Goal: Task Accomplishment & Management: Manage account settings

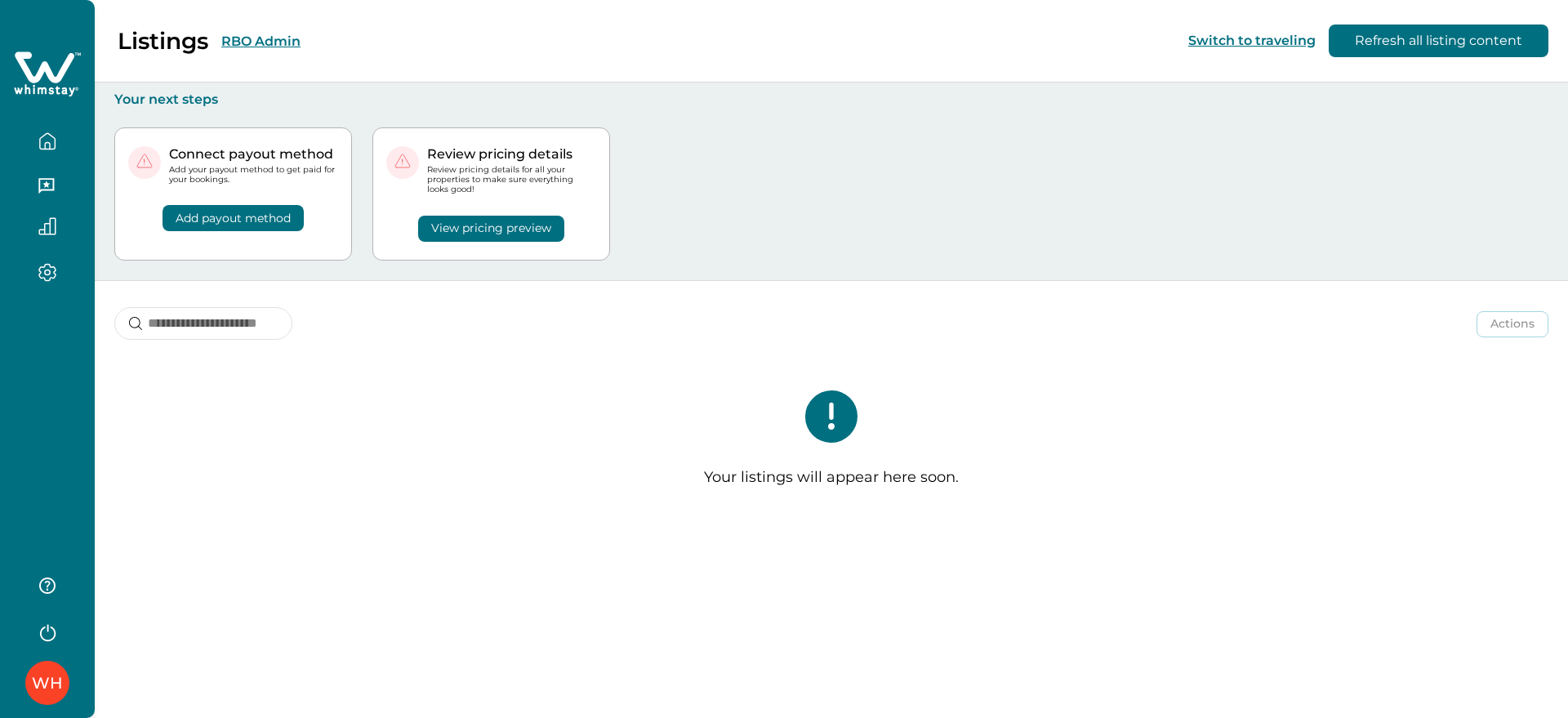
click at [56, 633] on icon "button" at bounding box center [47, 631] width 25 height 25
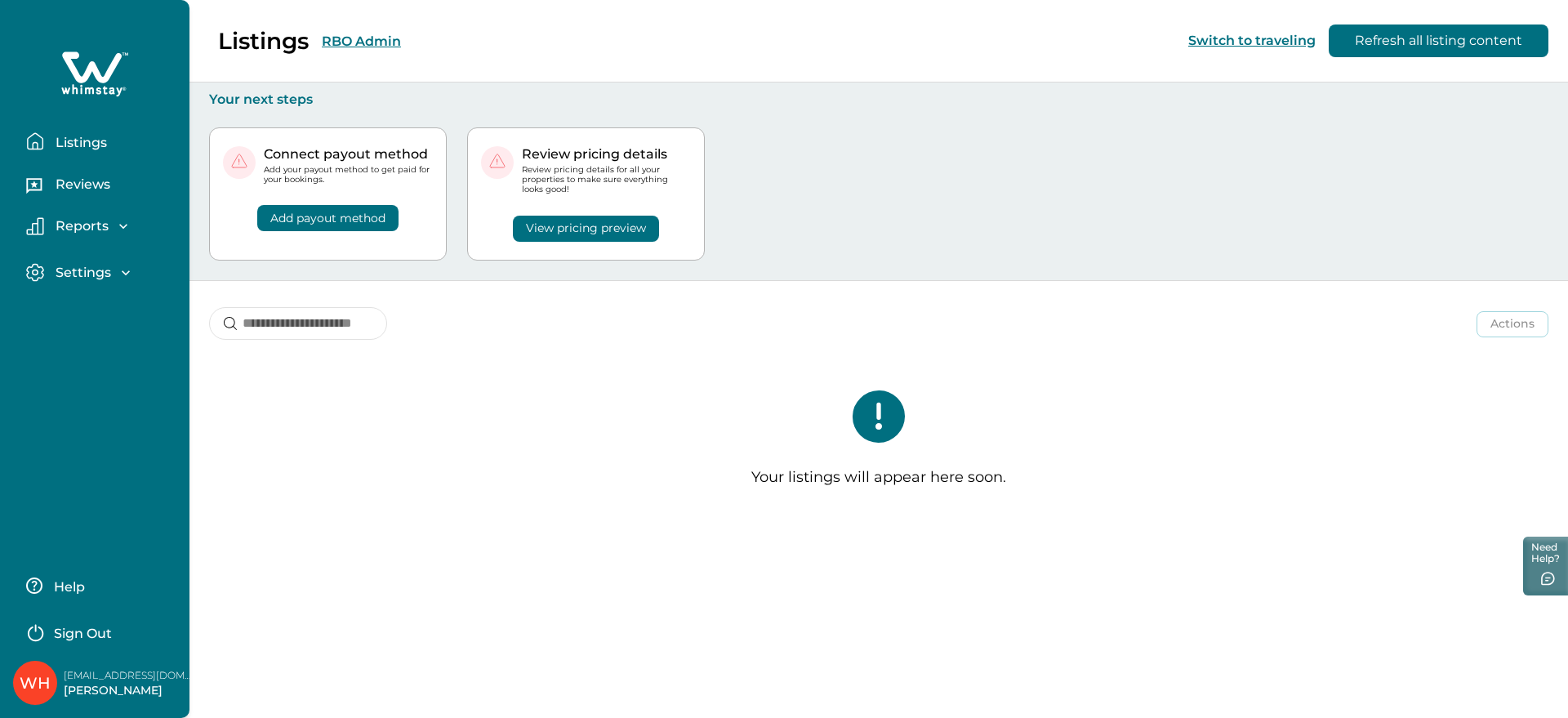
click at [55, 633] on p "Sign Out" at bounding box center [82, 633] width 58 height 16
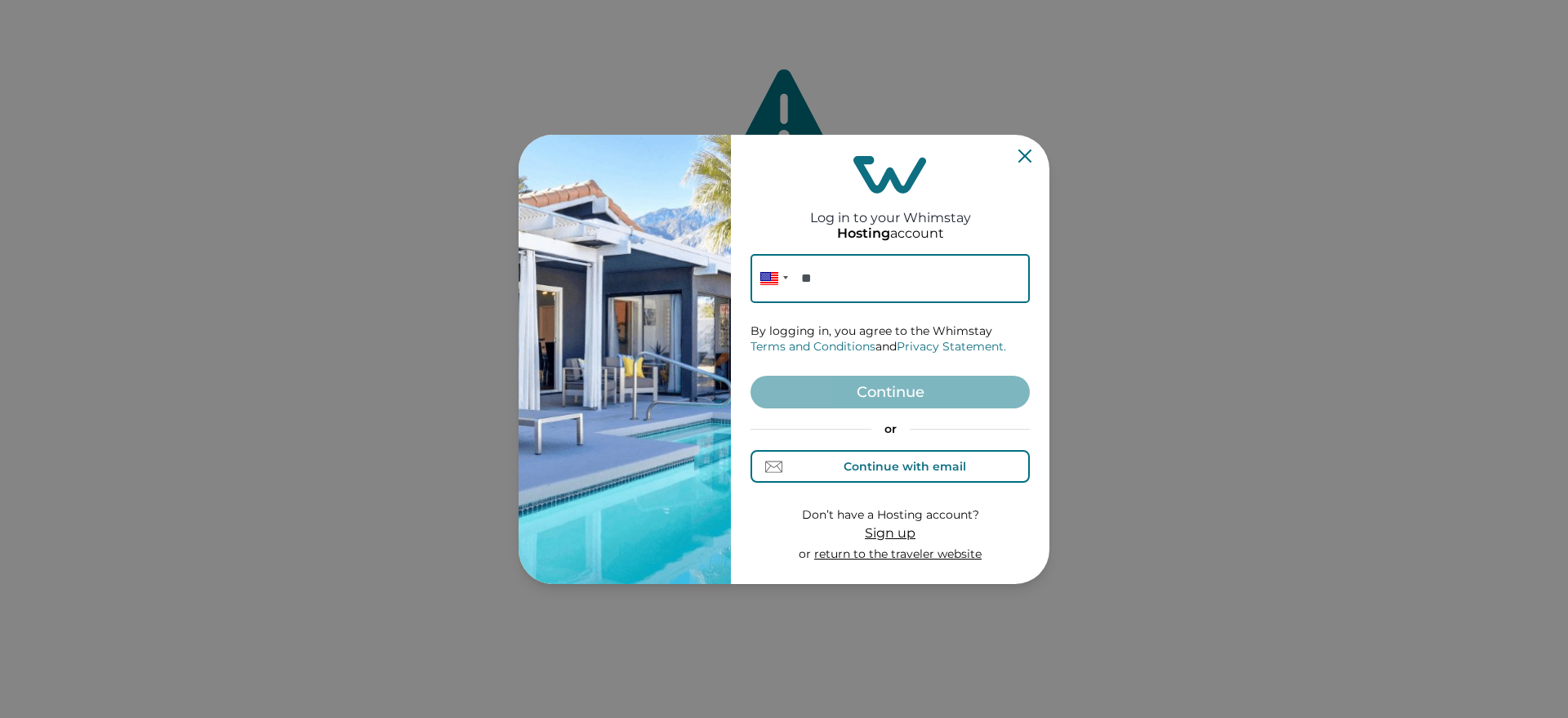
click at [900, 477] on button "Continue with email" at bounding box center [890, 466] width 279 height 32
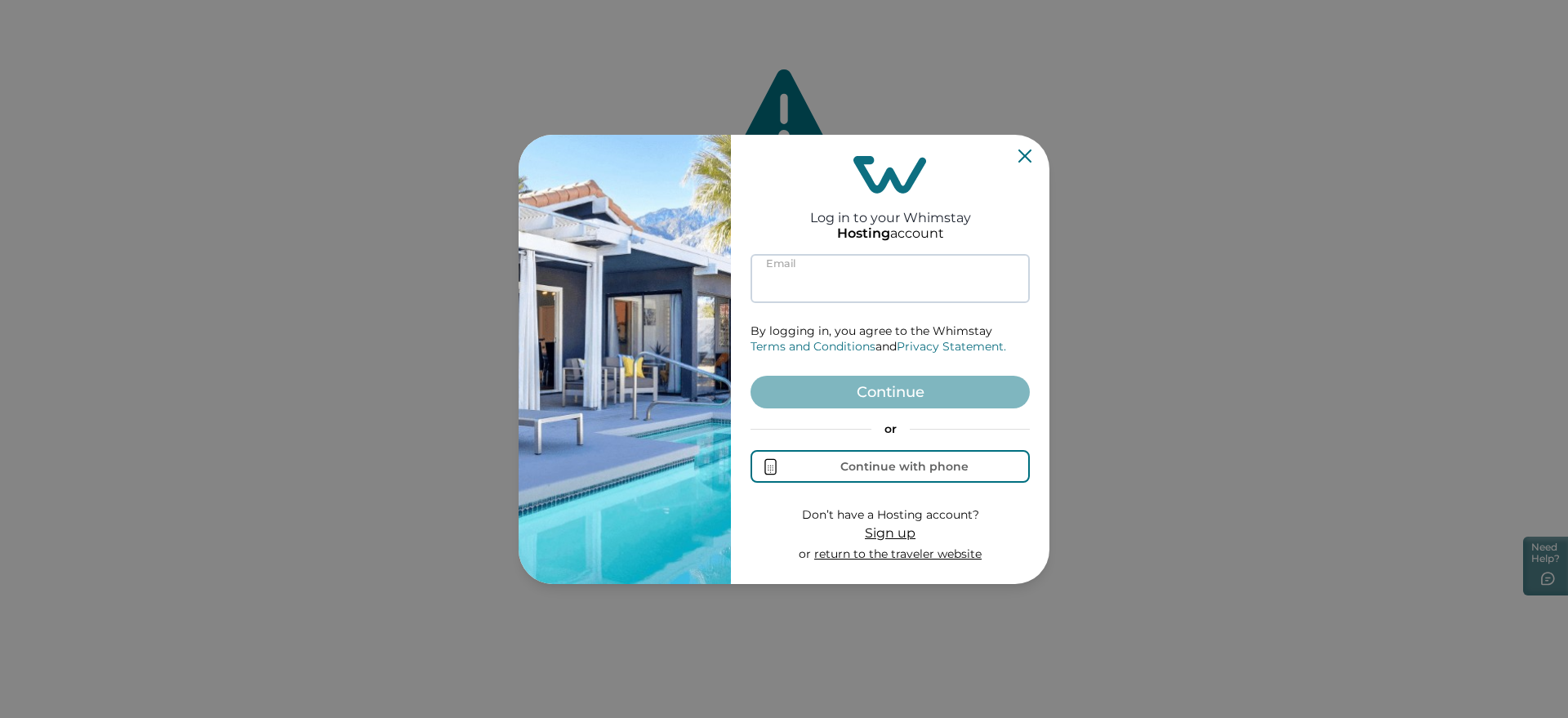
click at [824, 283] on input at bounding box center [890, 279] width 279 height 49
paste input "**********"
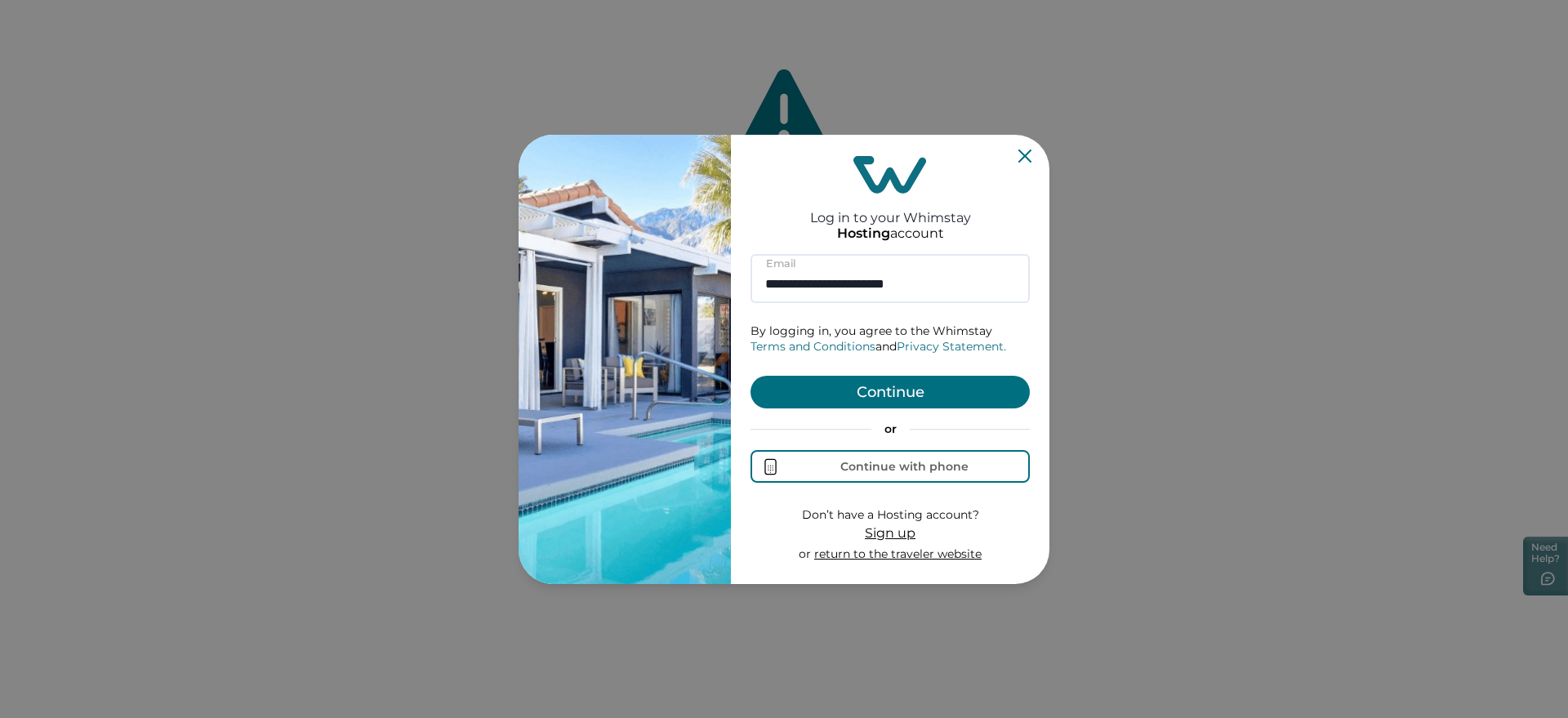
type input "**********"
click at [866, 396] on button "Continue" at bounding box center [890, 392] width 279 height 32
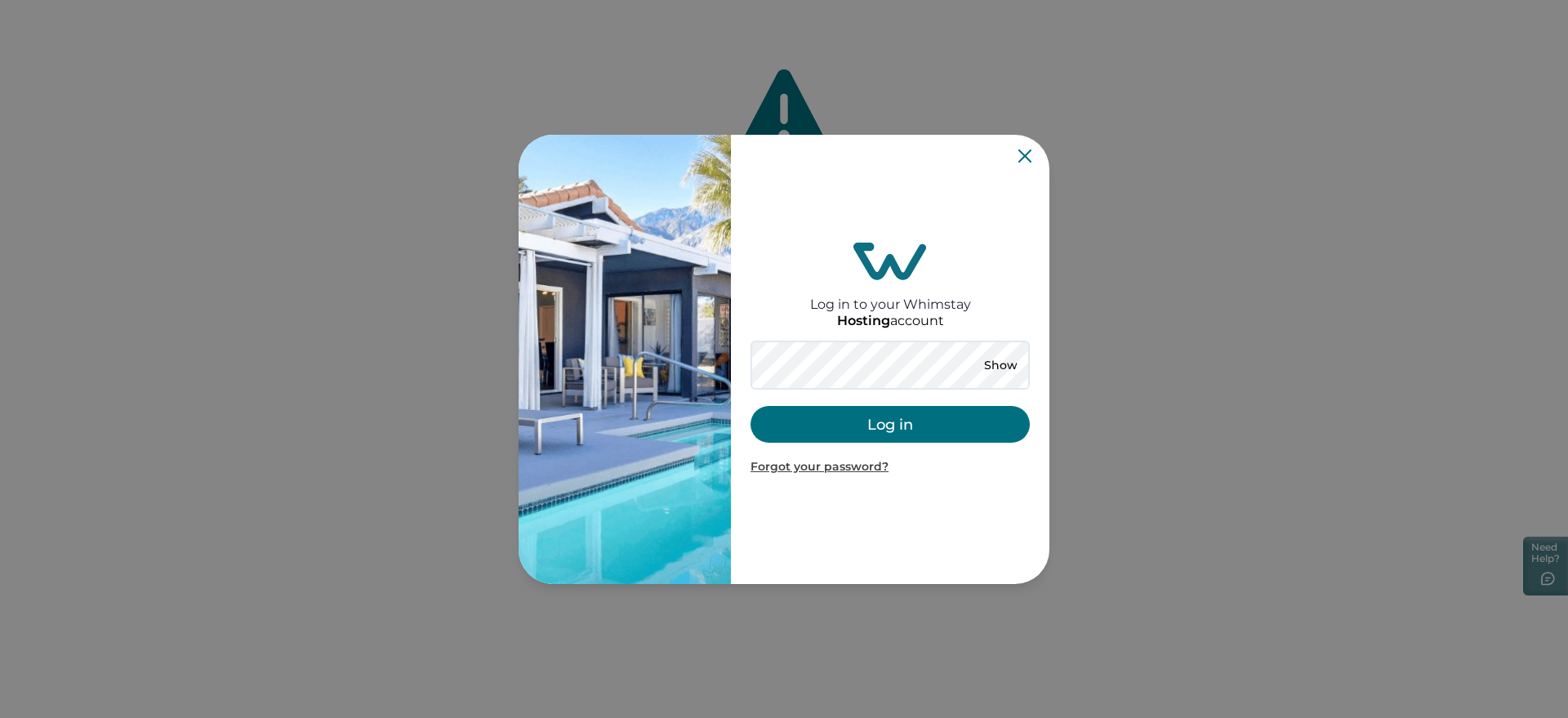
click at [824, 425] on button "Log in" at bounding box center [890, 424] width 279 height 37
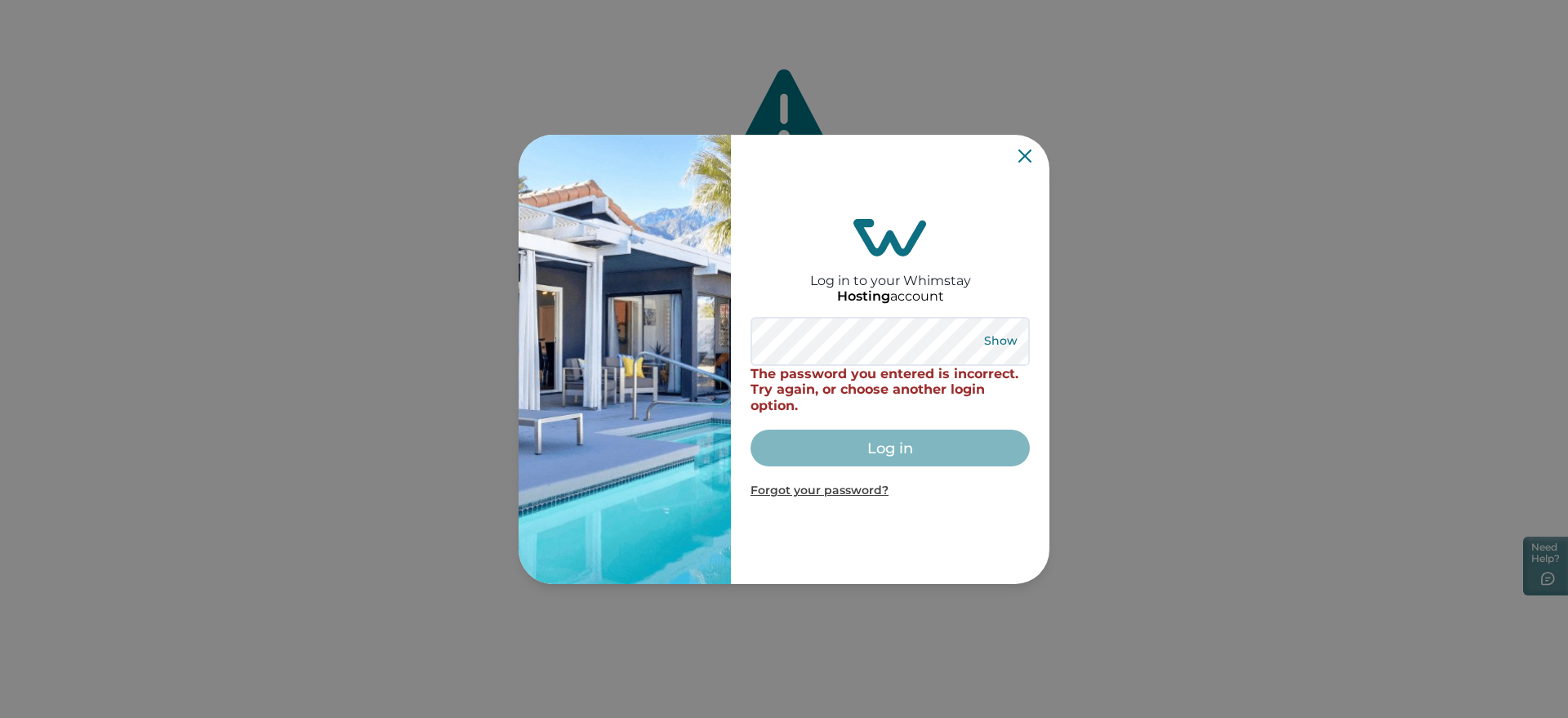
drag, startPoint x: 1009, startPoint y: 337, endPoint x: 992, endPoint y: 340, distance: 17.3
click at [1008, 339] on button "Show" at bounding box center [1000, 341] width 59 height 23
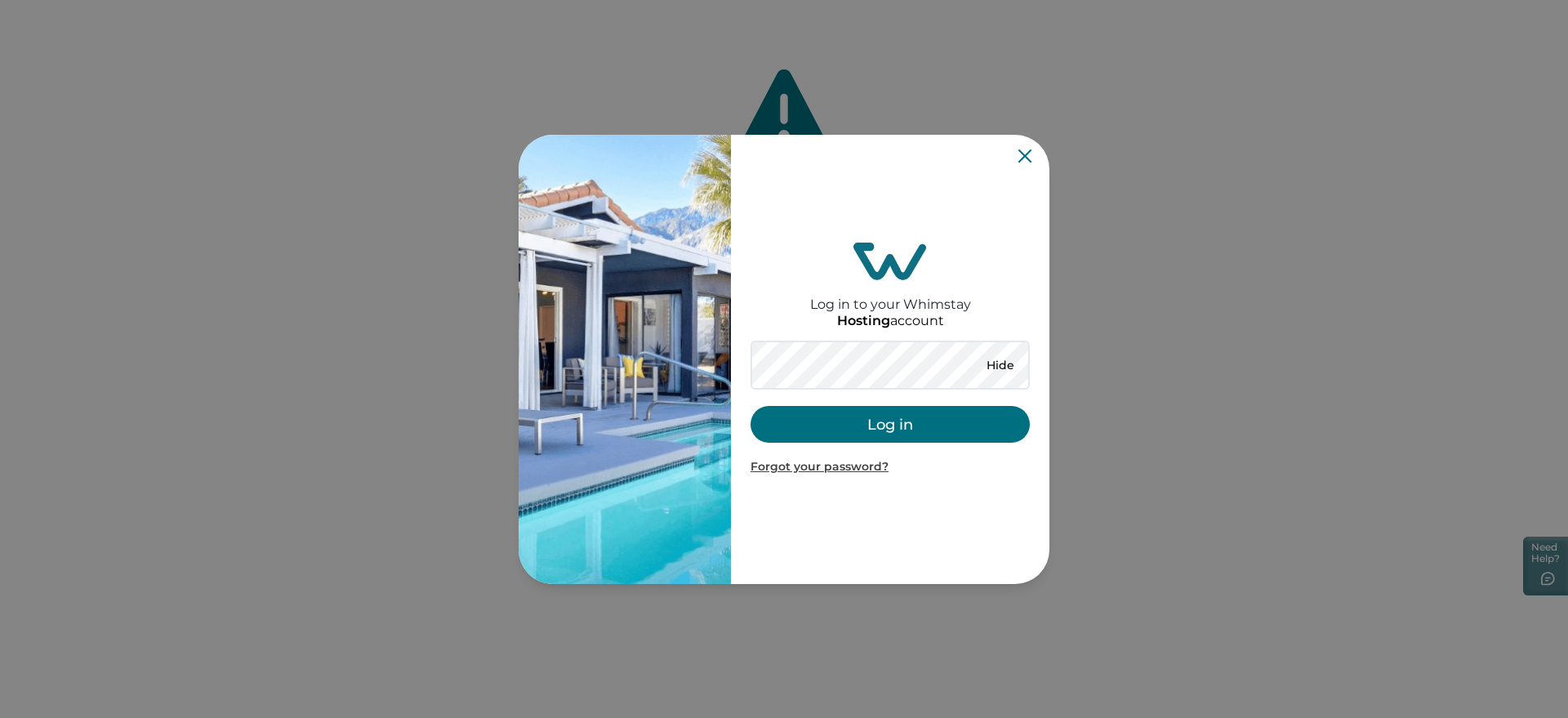
click at [815, 435] on button "Log in" at bounding box center [890, 424] width 279 height 37
click at [820, 423] on button "Log in" at bounding box center [890, 424] width 279 height 37
click at [781, 412] on button "Log in" at bounding box center [890, 424] width 279 height 37
click at [850, 421] on button "Log in" at bounding box center [890, 424] width 279 height 37
click at [821, 439] on button "Log in" at bounding box center [890, 424] width 279 height 37
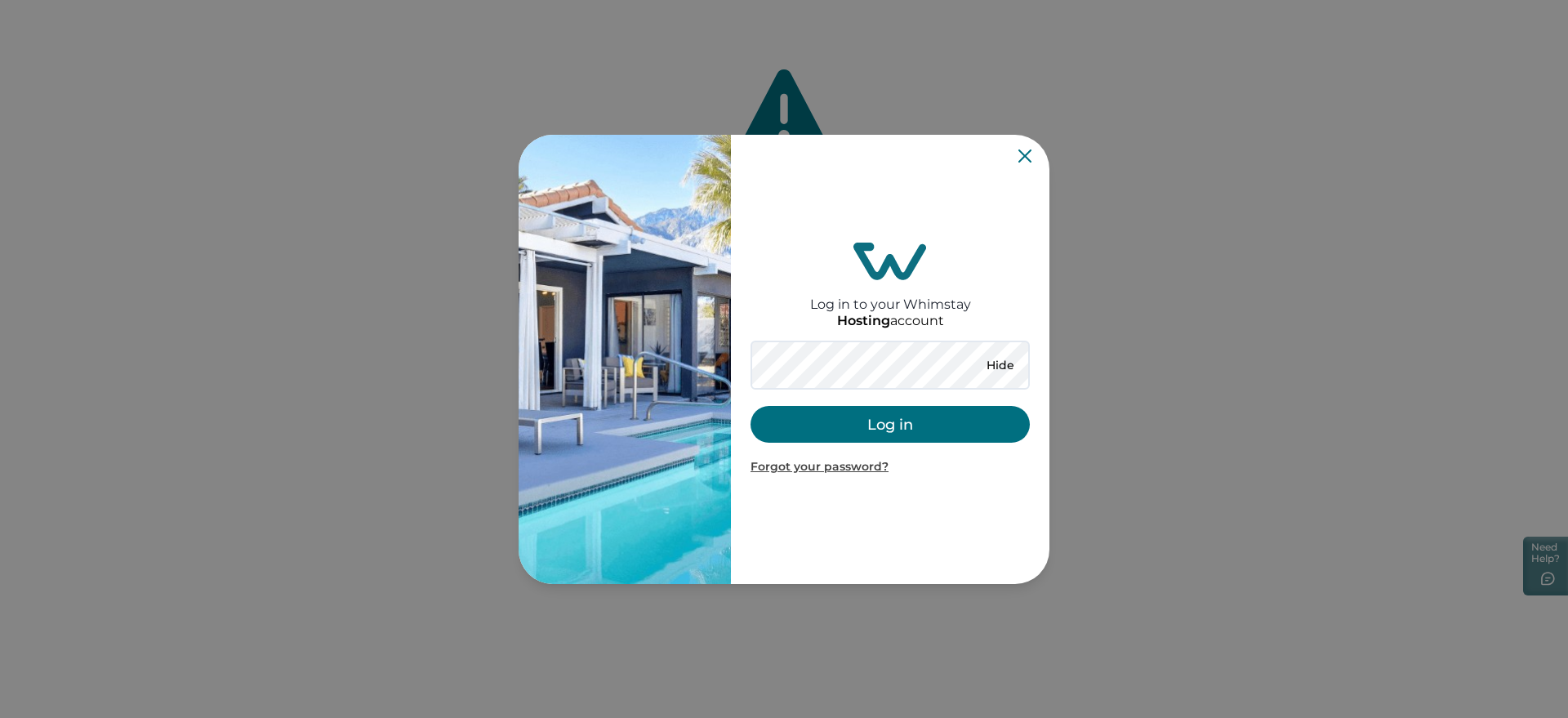
click at [829, 431] on button "Log in" at bounding box center [890, 424] width 279 height 37
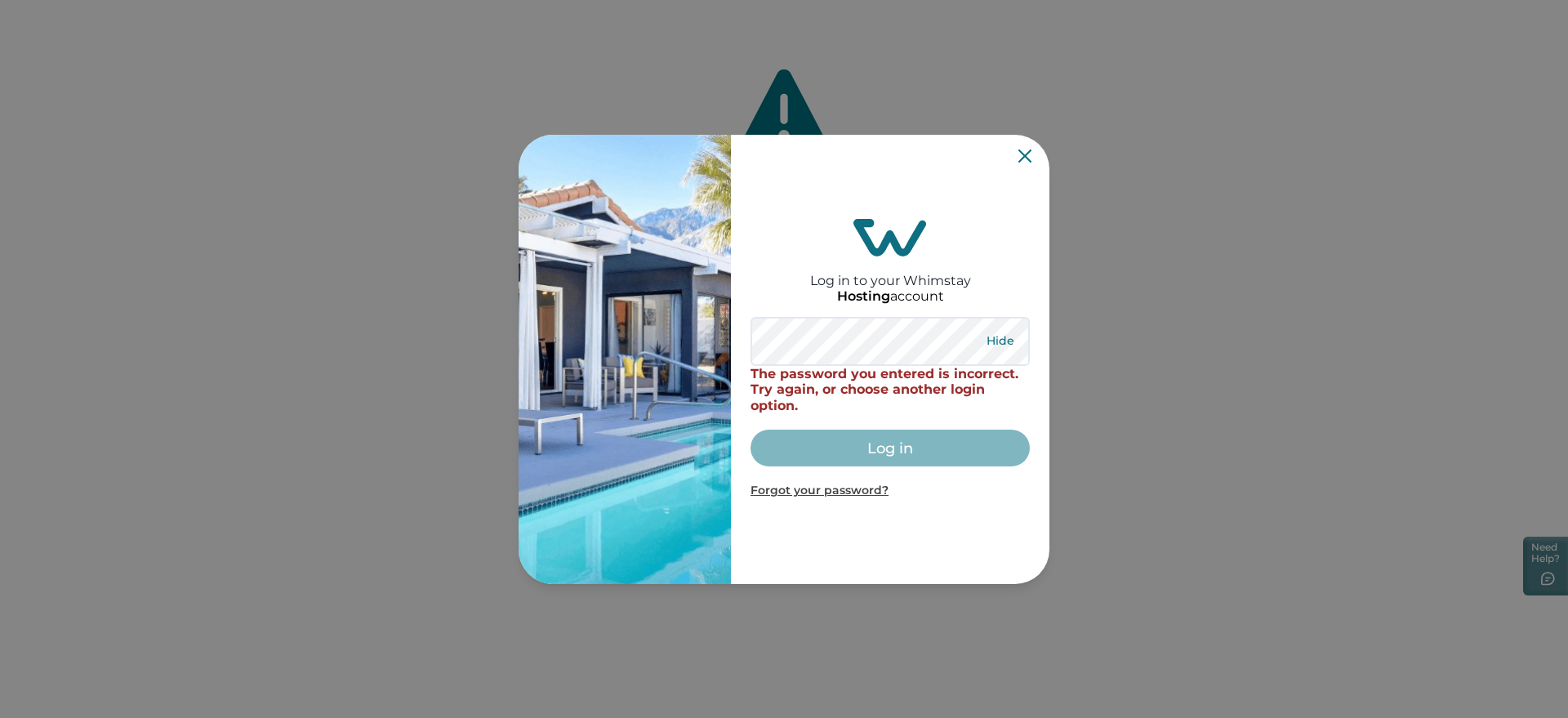
click at [996, 337] on button "Hide" at bounding box center [1000, 341] width 54 height 23
click at [1024, 146] on div "Log in to your Whimstay Hosting account Show The password you entered is incorr…" at bounding box center [890, 359] width 279 height 436
click at [0, 0] on icon "Close" at bounding box center [0, 0] width 0 height 0
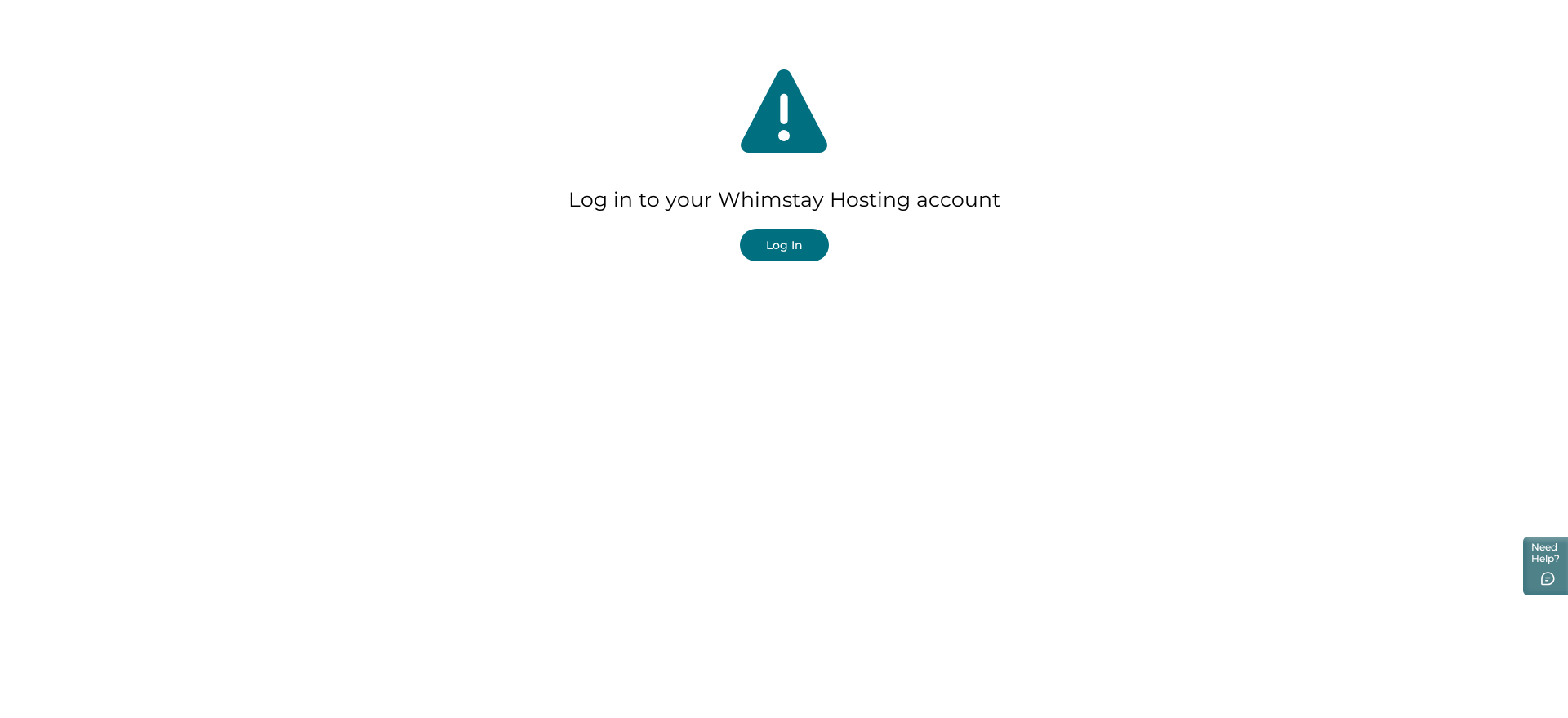
click at [792, 231] on button "Log In" at bounding box center [784, 245] width 89 height 32
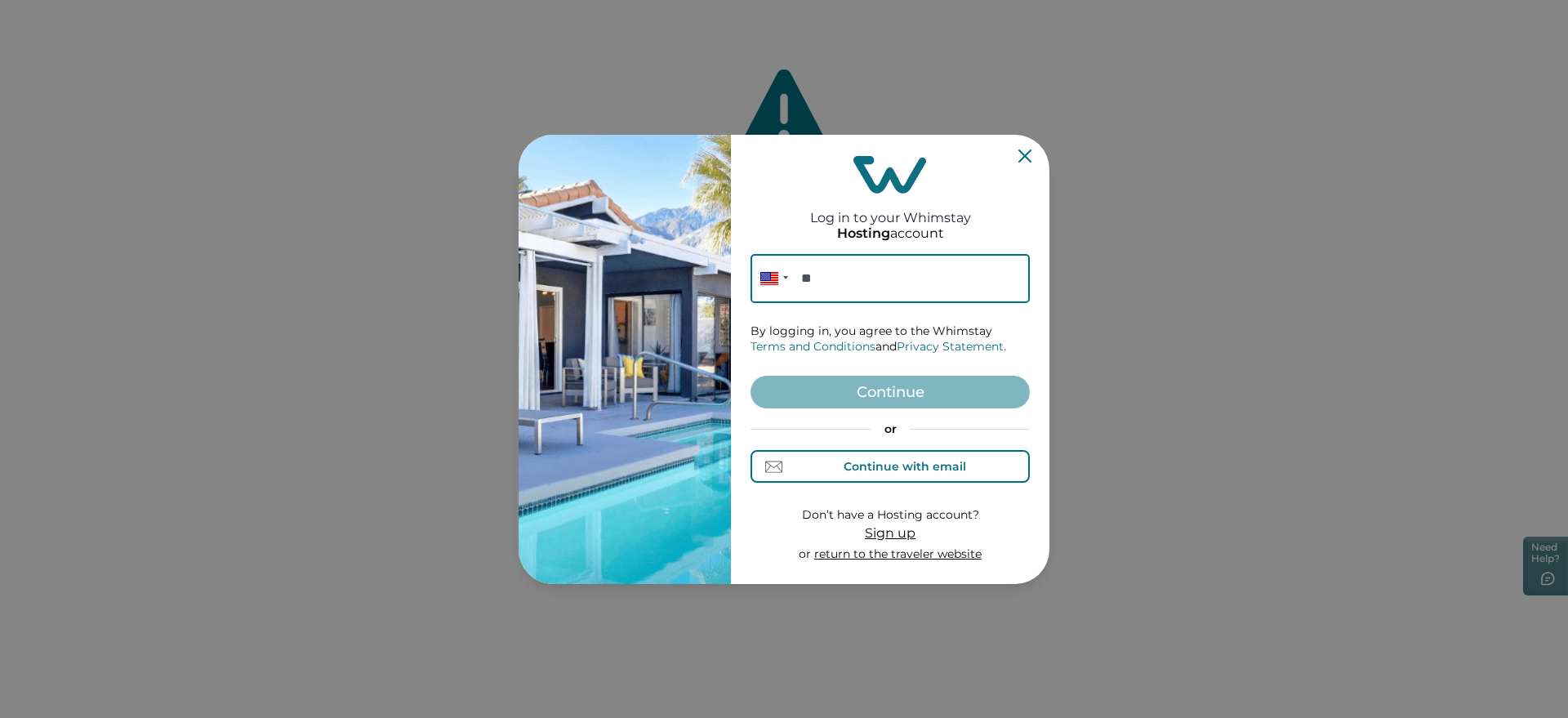
click at [877, 469] on div "Continue with email" at bounding box center [905, 466] width 122 height 13
click at [822, 288] on input at bounding box center [890, 279] width 279 height 49
click at [785, 269] on input at bounding box center [890, 279] width 279 height 49
paste input "**********"
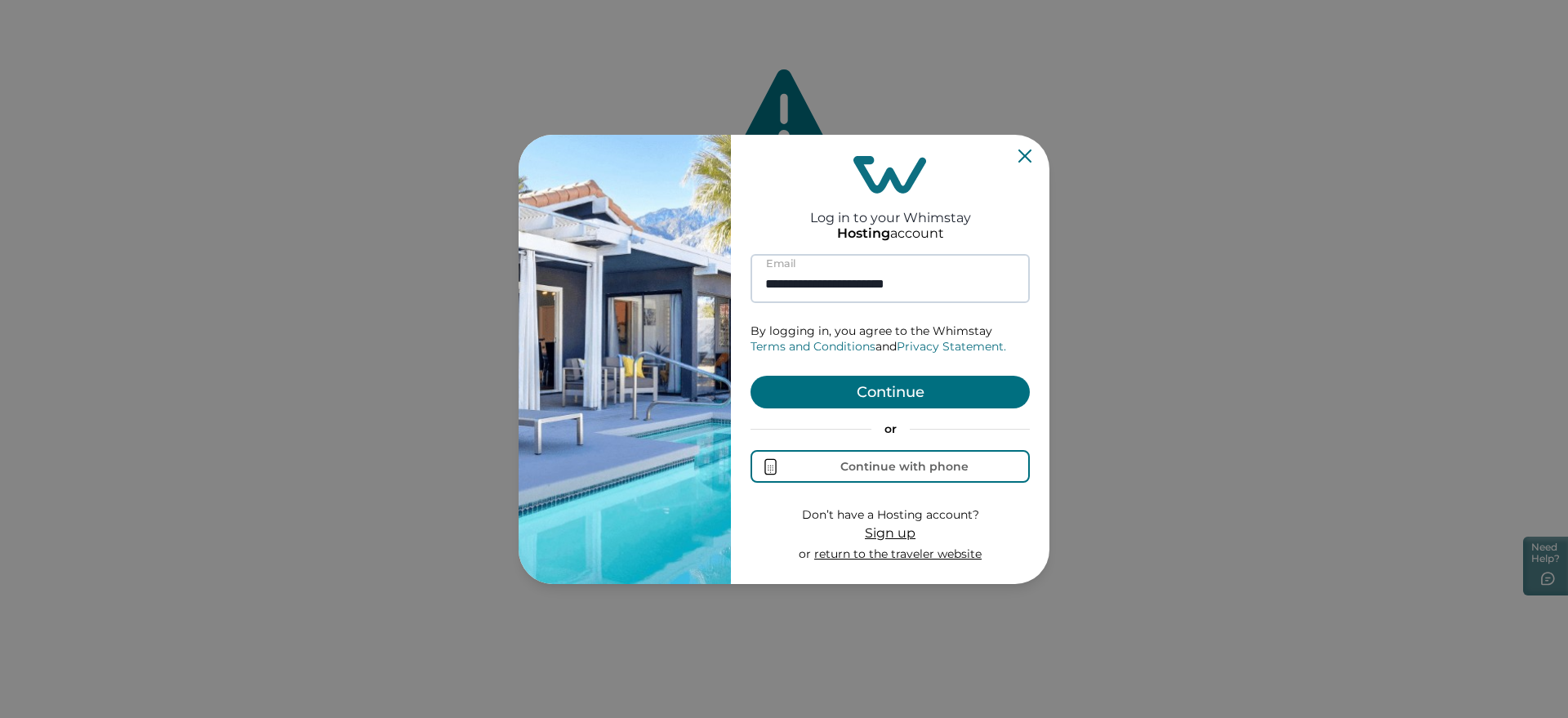
click at [768, 280] on input "**********" at bounding box center [890, 279] width 279 height 49
click at [964, 286] on input "**********" at bounding box center [890, 279] width 279 height 49
type input "**********"
click at [935, 387] on button "Continue" at bounding box center [890, 392] width 279 height 32
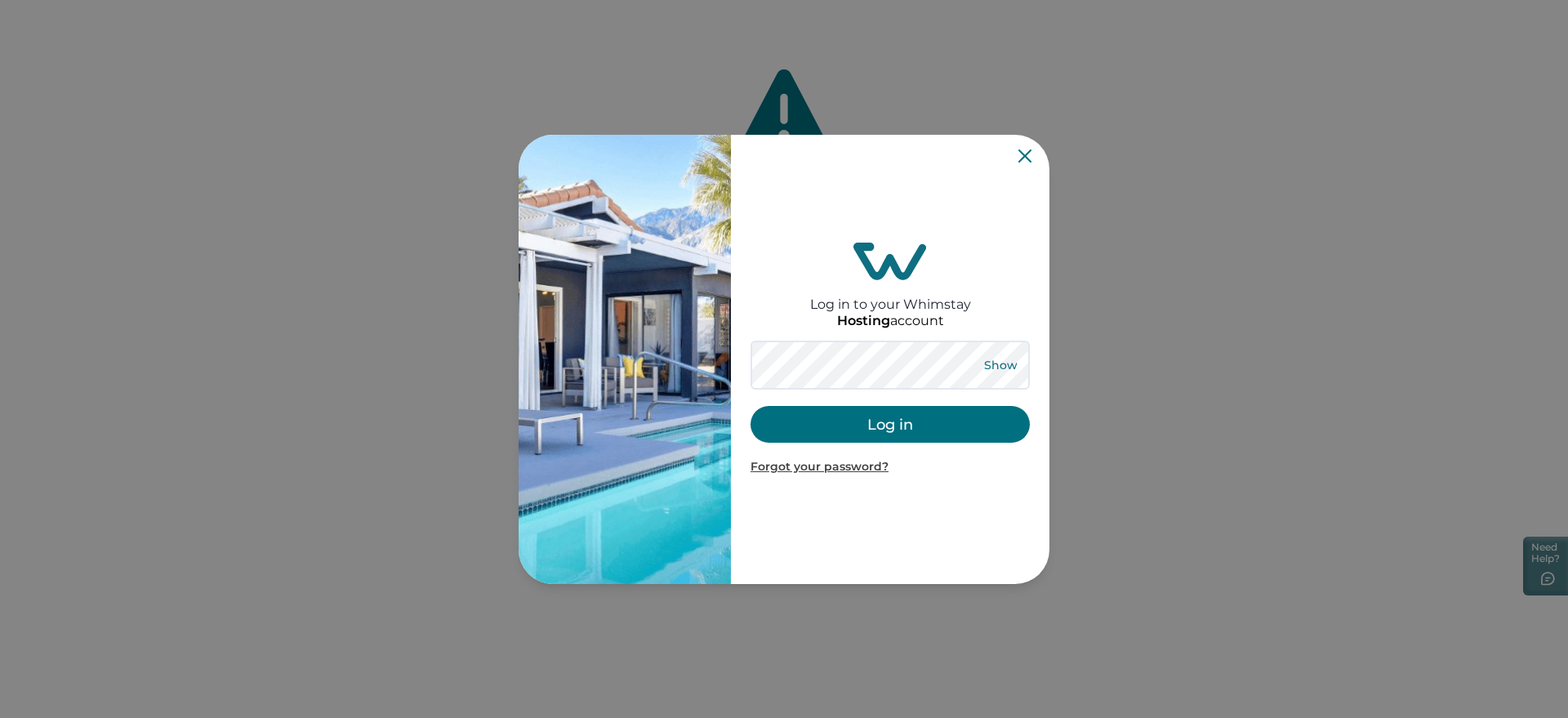
click at [1006, 360] on button "Show" at bounding box center [1000, 365] width 59 height 23
click at [826, 421] on button "Log in" at bounding box center [890, 424] width 279 height 37
click at [825, 419] on button "Log in" at bounding box center [890, 424] width 279 height 37
click at [798, 429] on button "Log in" at bounding box center [890, 424] width 279 height 37
click at [855, 426] on button "Log in" at bounding box center [890, 424] width 279 height 37
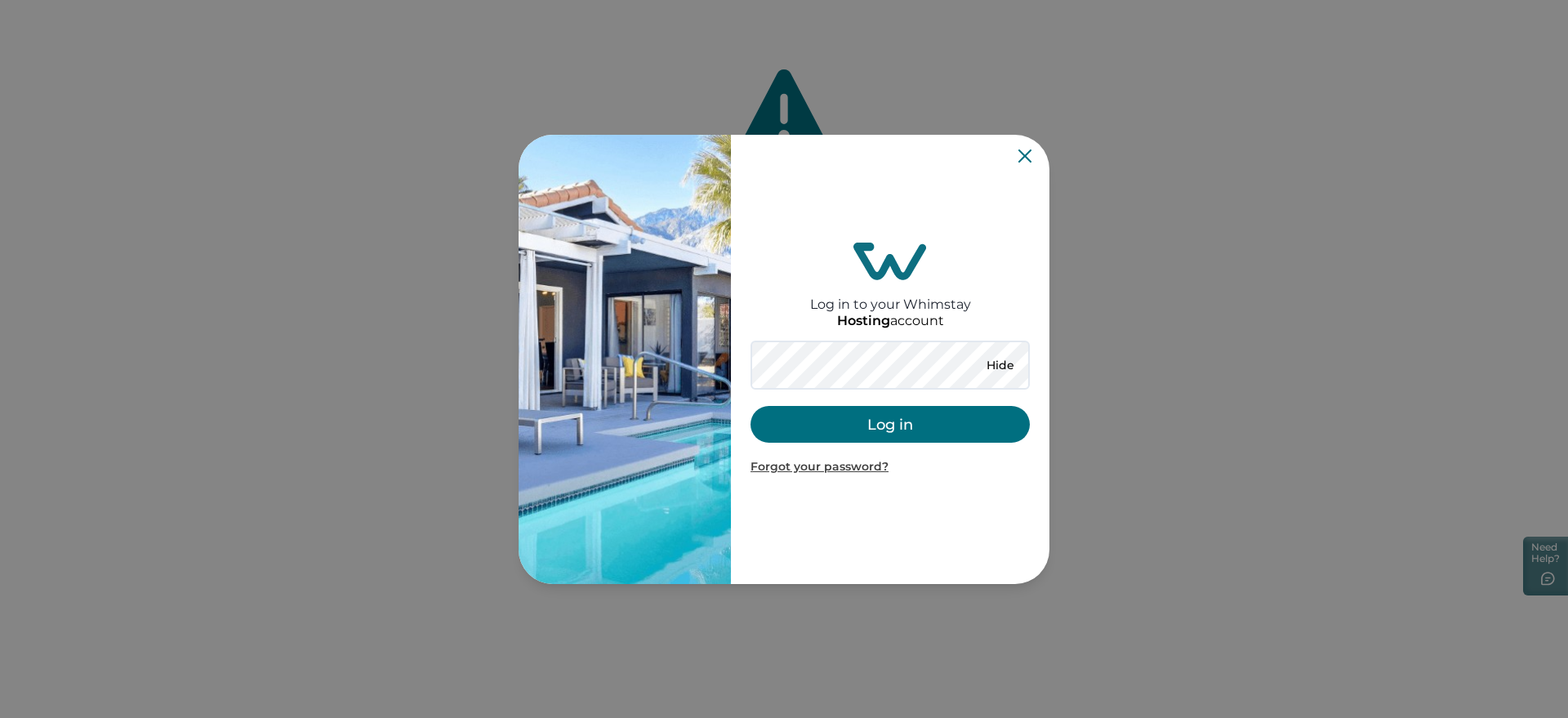
click at [808, 416] on button "Log in" at bounding box center [890, 424] width 279 height 37
click at [831, 438] on button "Log in" at bounding box center [890, 424] width 279 height 37
click at [950, 303] on h2 "Log in to your Whimstay" at bounding box center [890, 296] width 161 height 31
click at [1027, 155] on icon "Close" at bounding box center [1024, 155] width 13 height 13
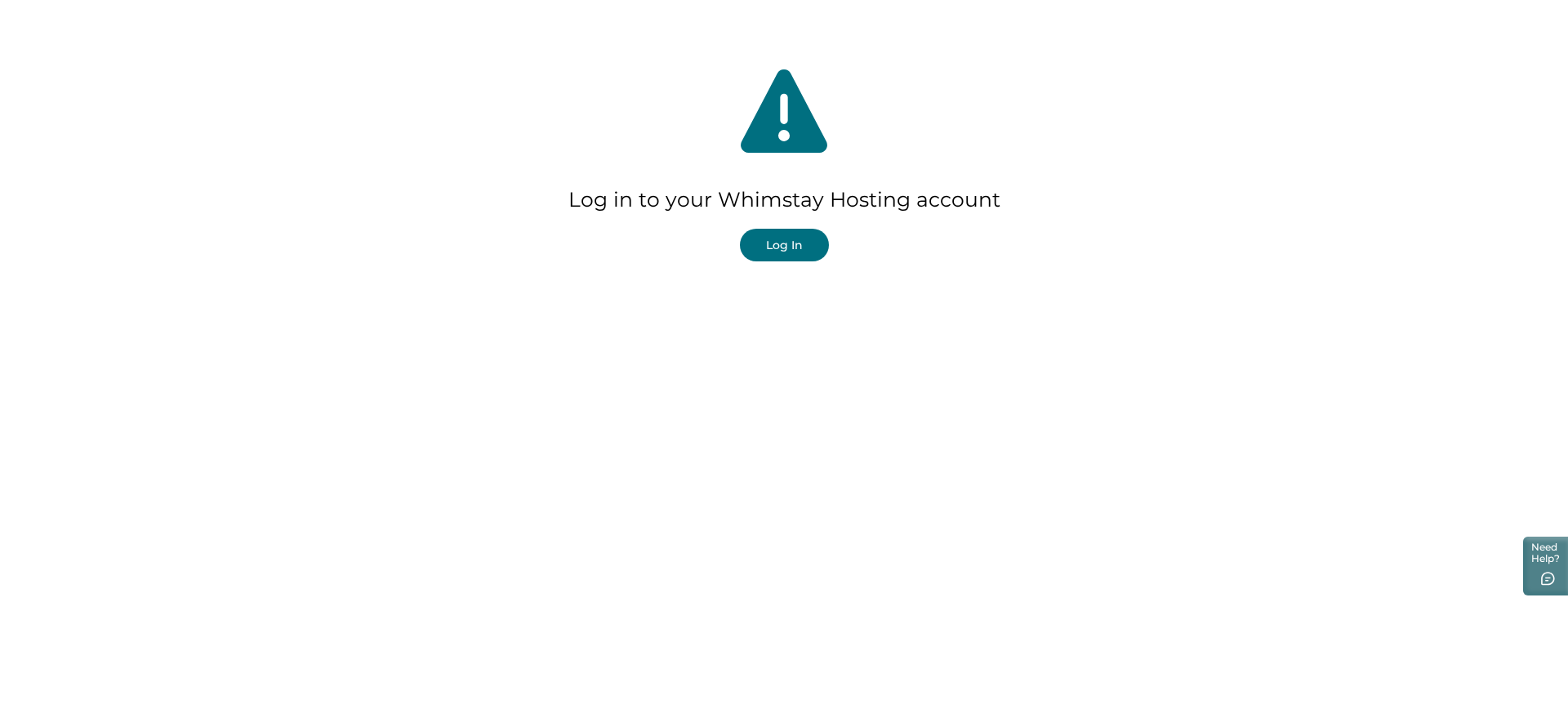
click at [796, 236] on button "Log In" at bounding box center [784, 245] width 89 height 32
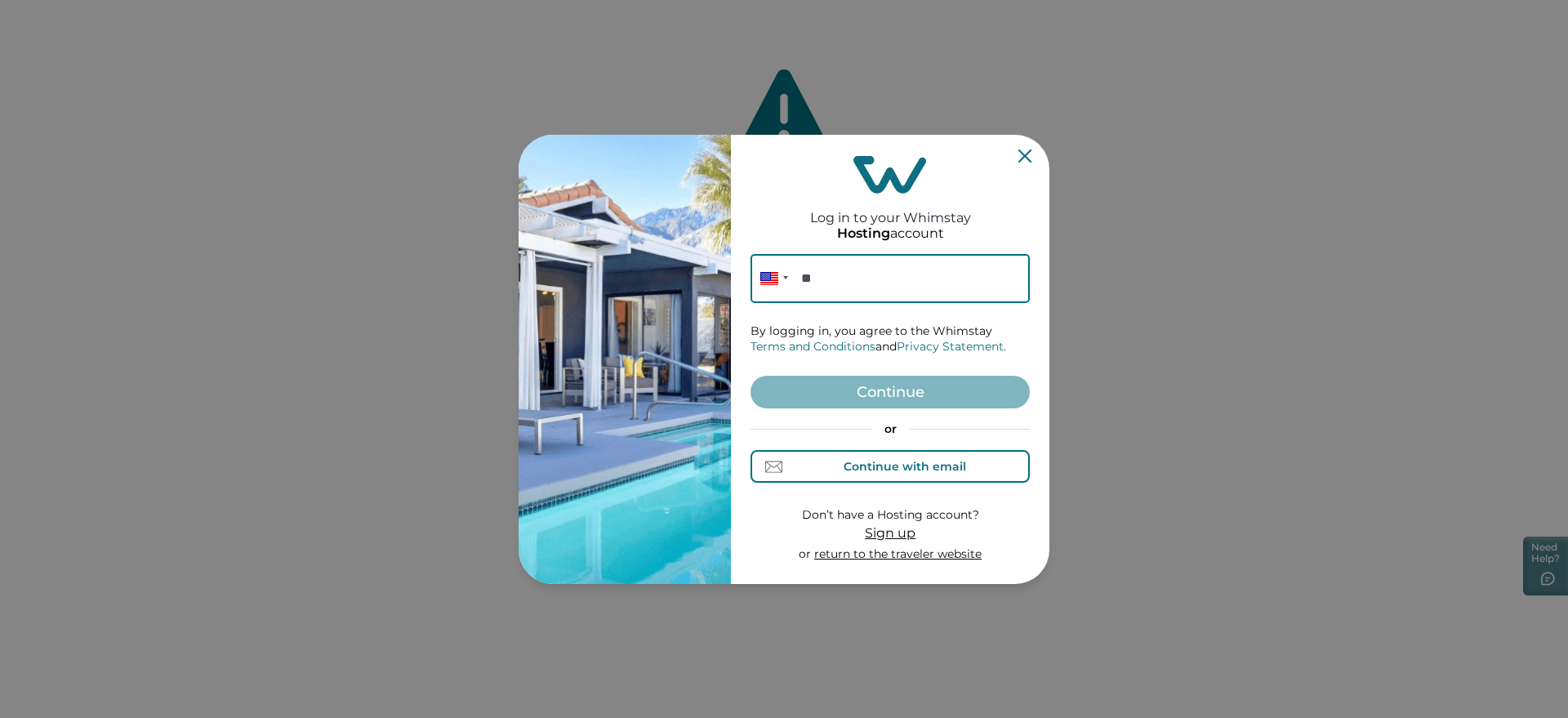
click at [898, 472] on div "Continue with email" at bounding box center [905, 466] width 122 height 13
click at [850, 282] on input at bounding box center [890, 279] width 279 height 49
paste input "**********"
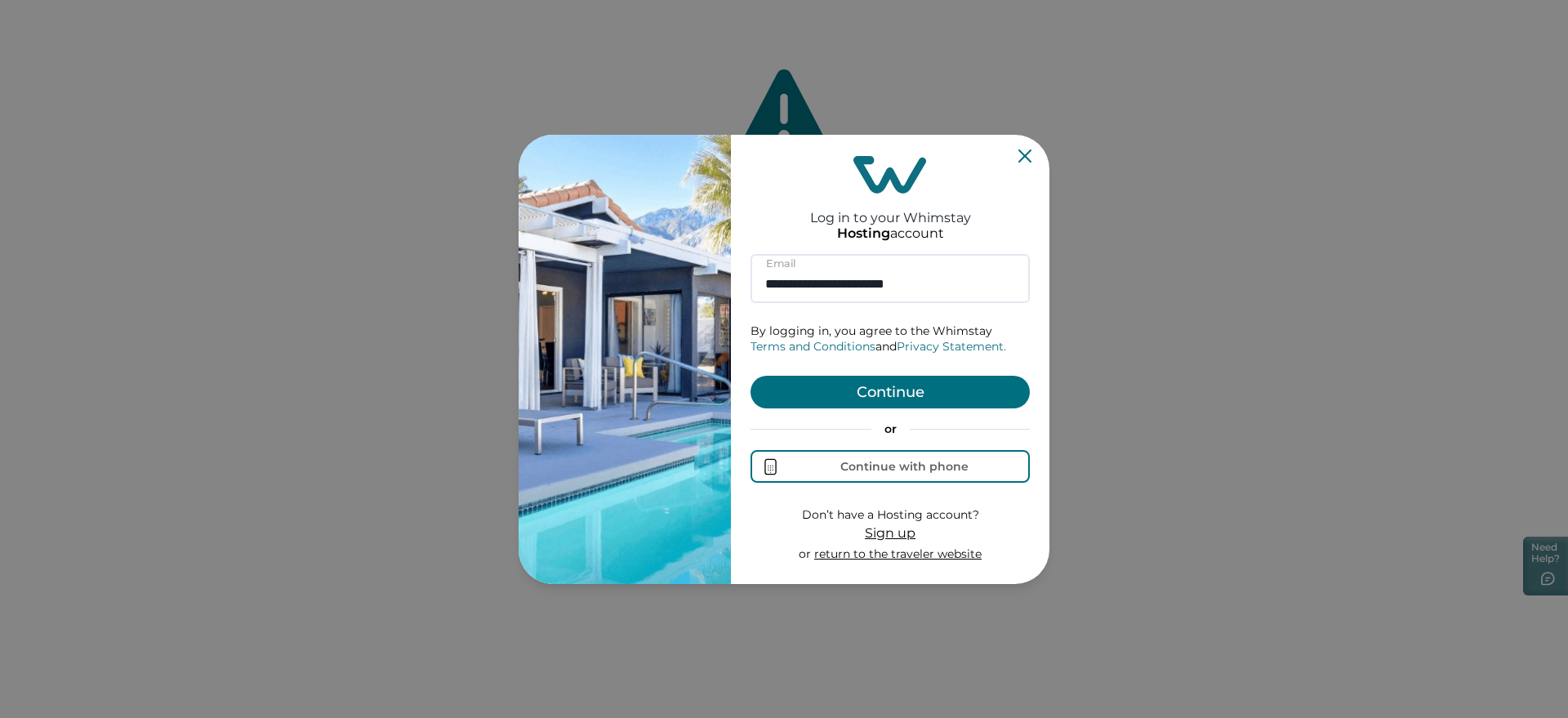
type input "**********"
click at [956, 214] on h2 "Log in to your Whimstay" at bounding box center [890, 209] width 161 height 31
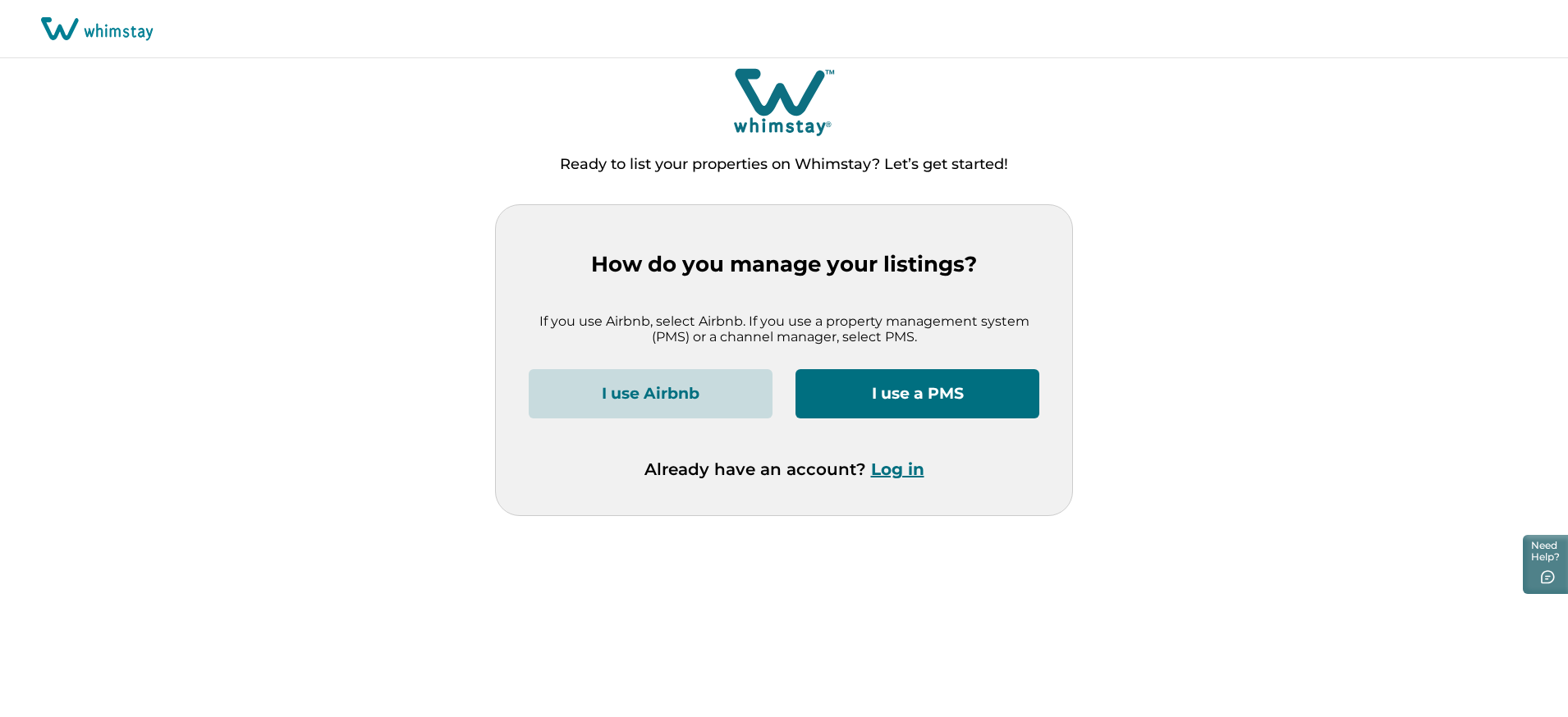
click at [892, 473] on button "Log in" at bounding box center [898, 469] width 53 height 20
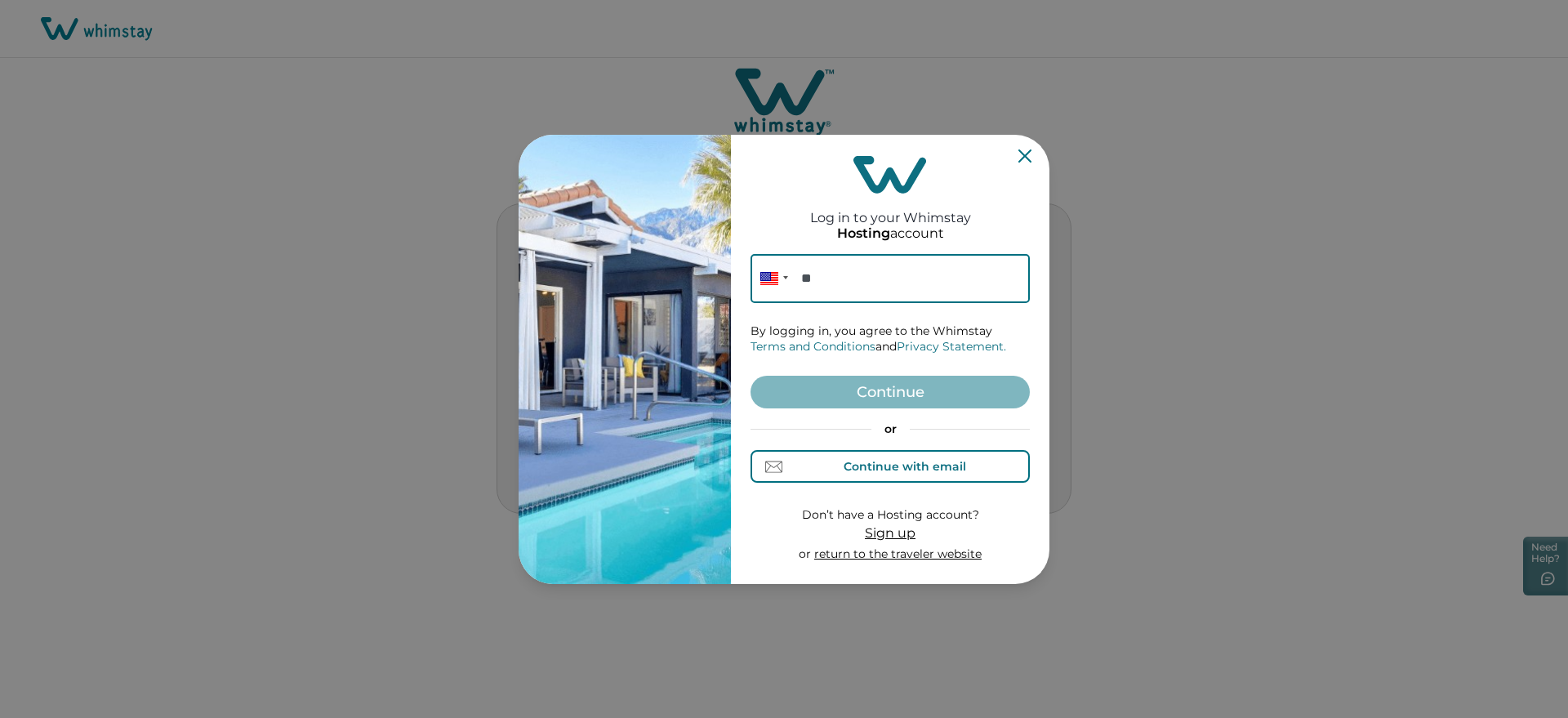
click at [839, 473] on div "Continue with email" at bounding box center [890, 466] width 151 height 17
click at [876, 469] on div "Continue with phone" at bounding box center [904, 466] width 128 height 13
paste input "**********"
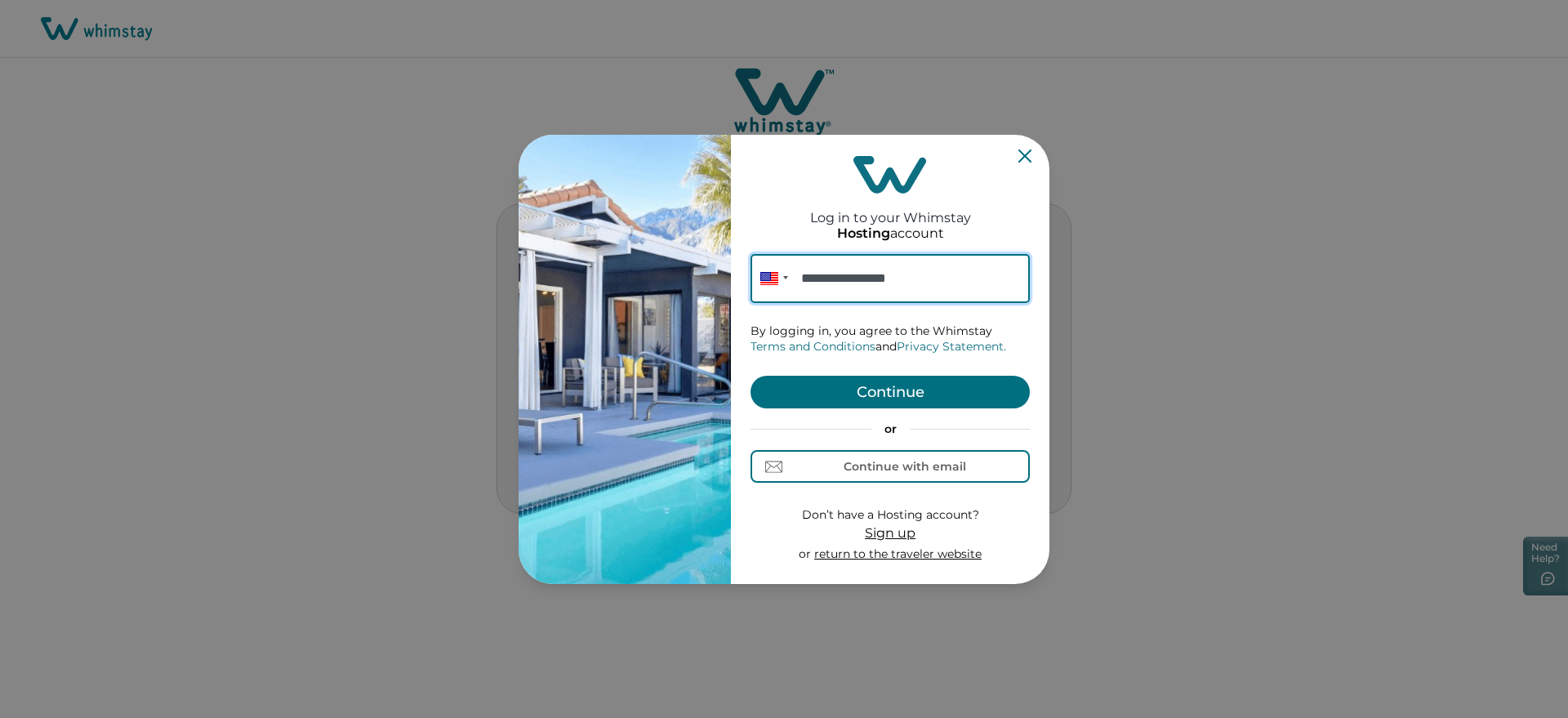
type input "**********"
click at [877, 390] on button "Continue" at bounding box center [890, 392] width 279 height 32
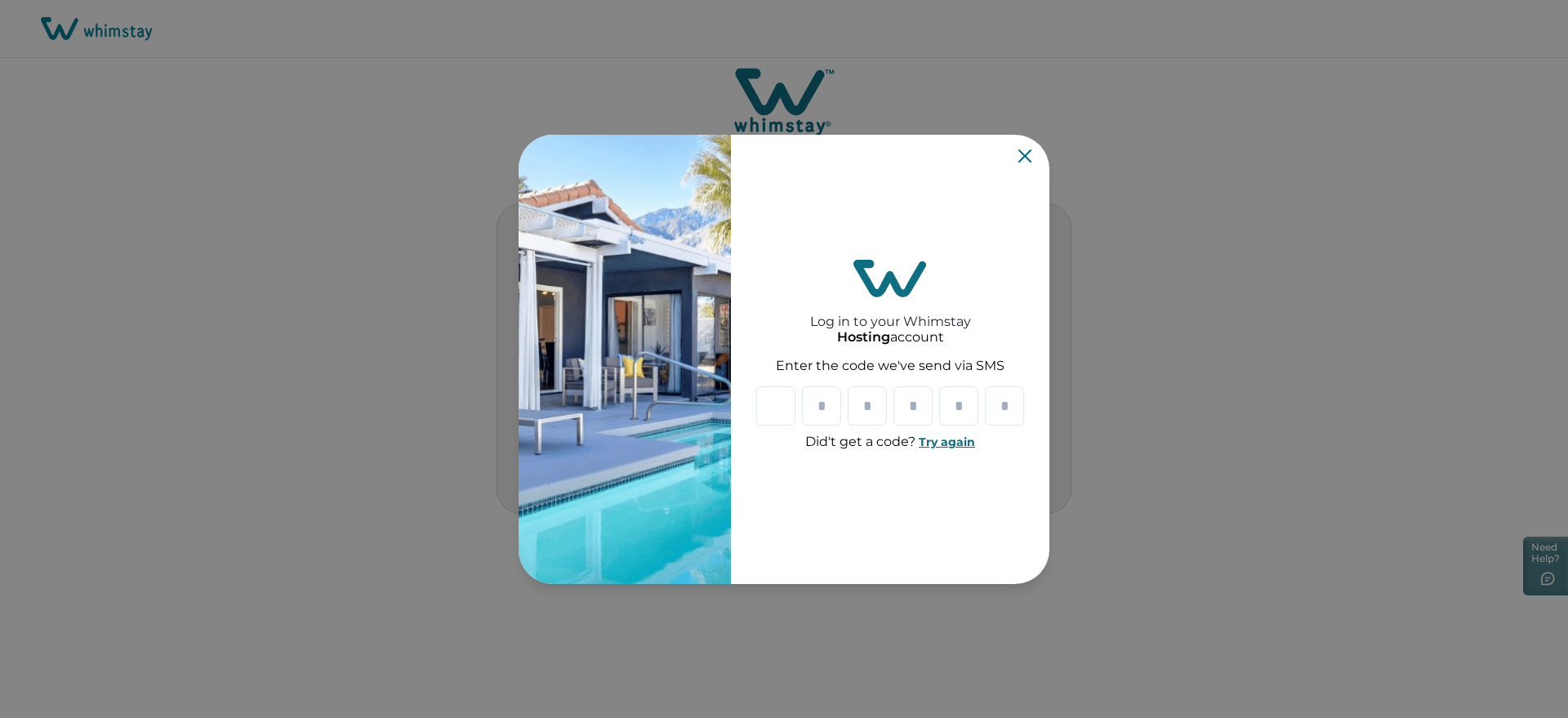
paste input "*"
type input "*"
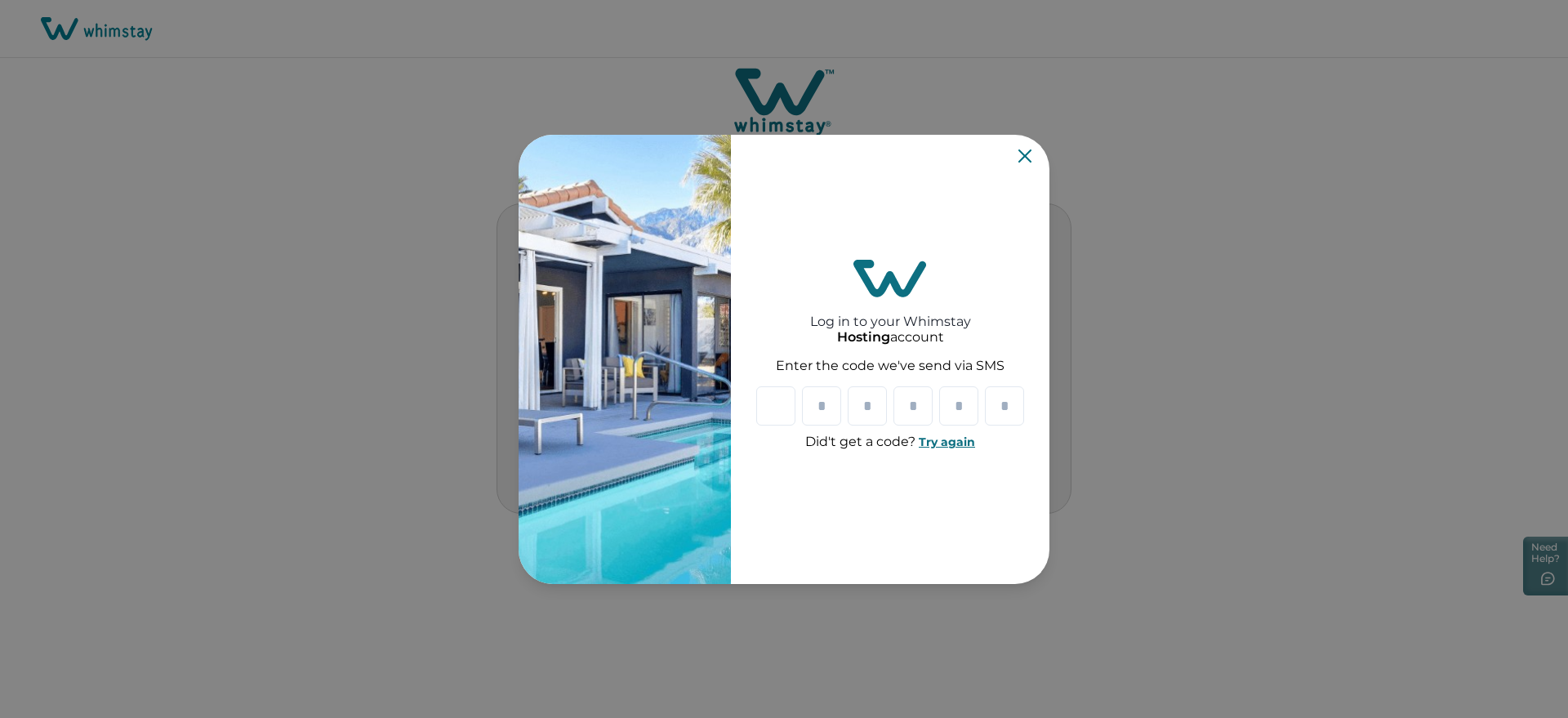
type input "*"
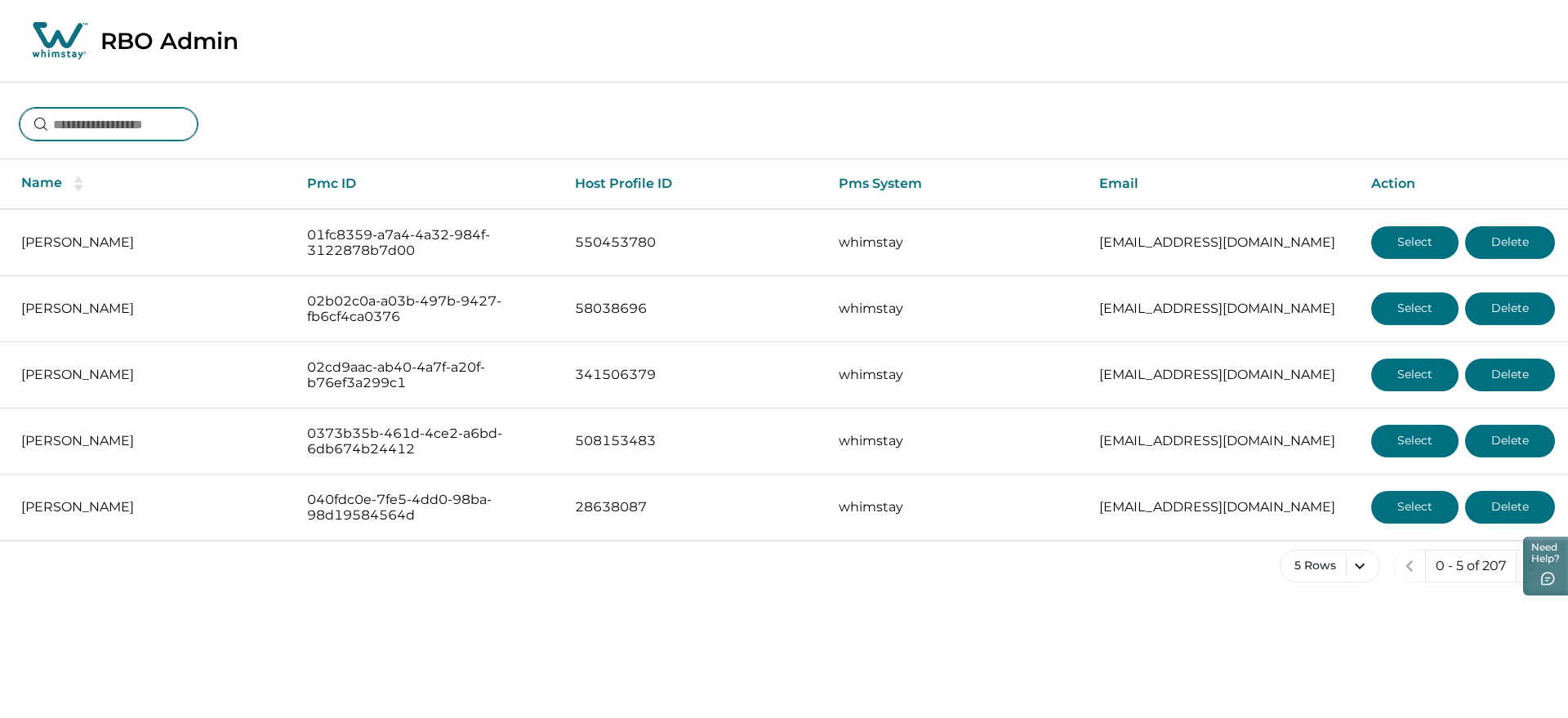
click at [91, 136] on input at bounding box center [109, 124] width 178 height 32
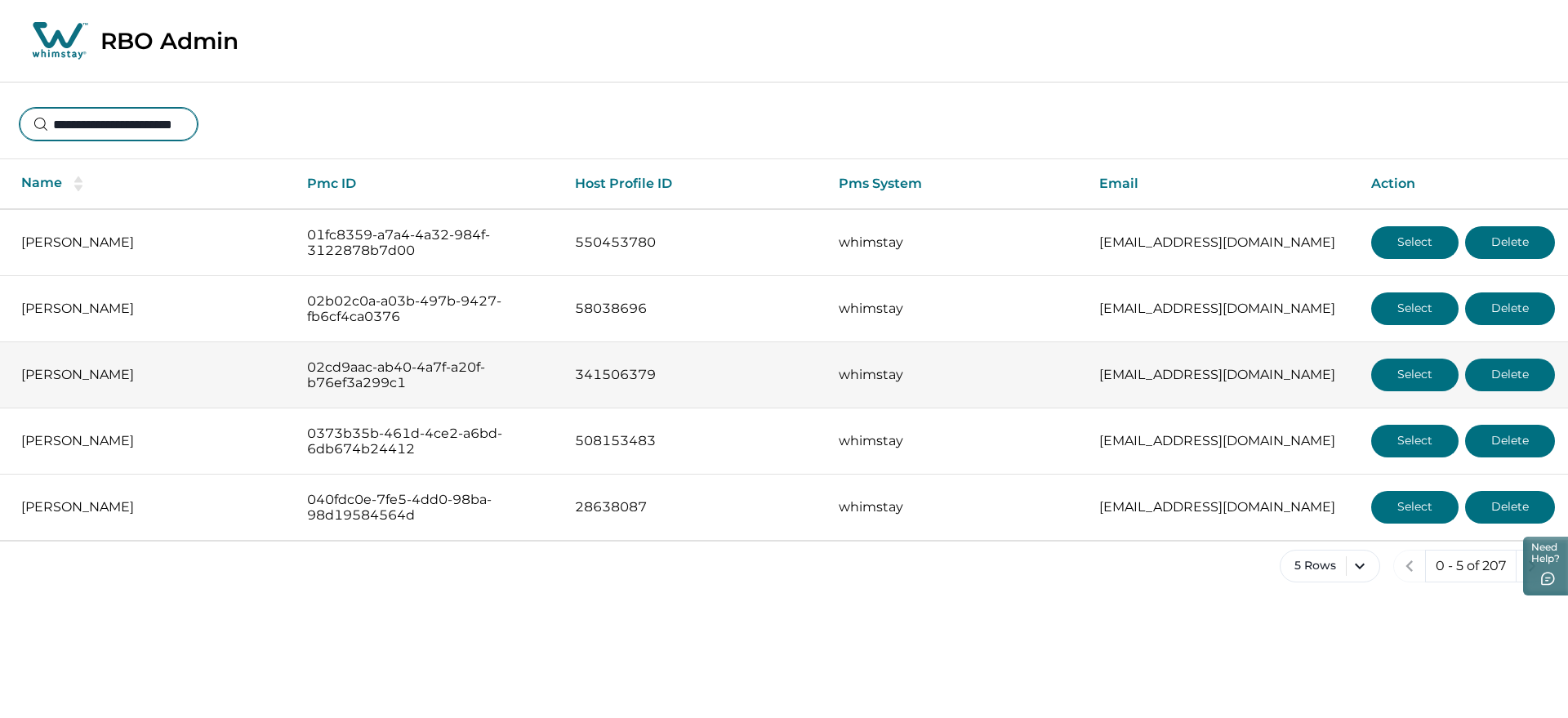
scroll to position [0, 16]
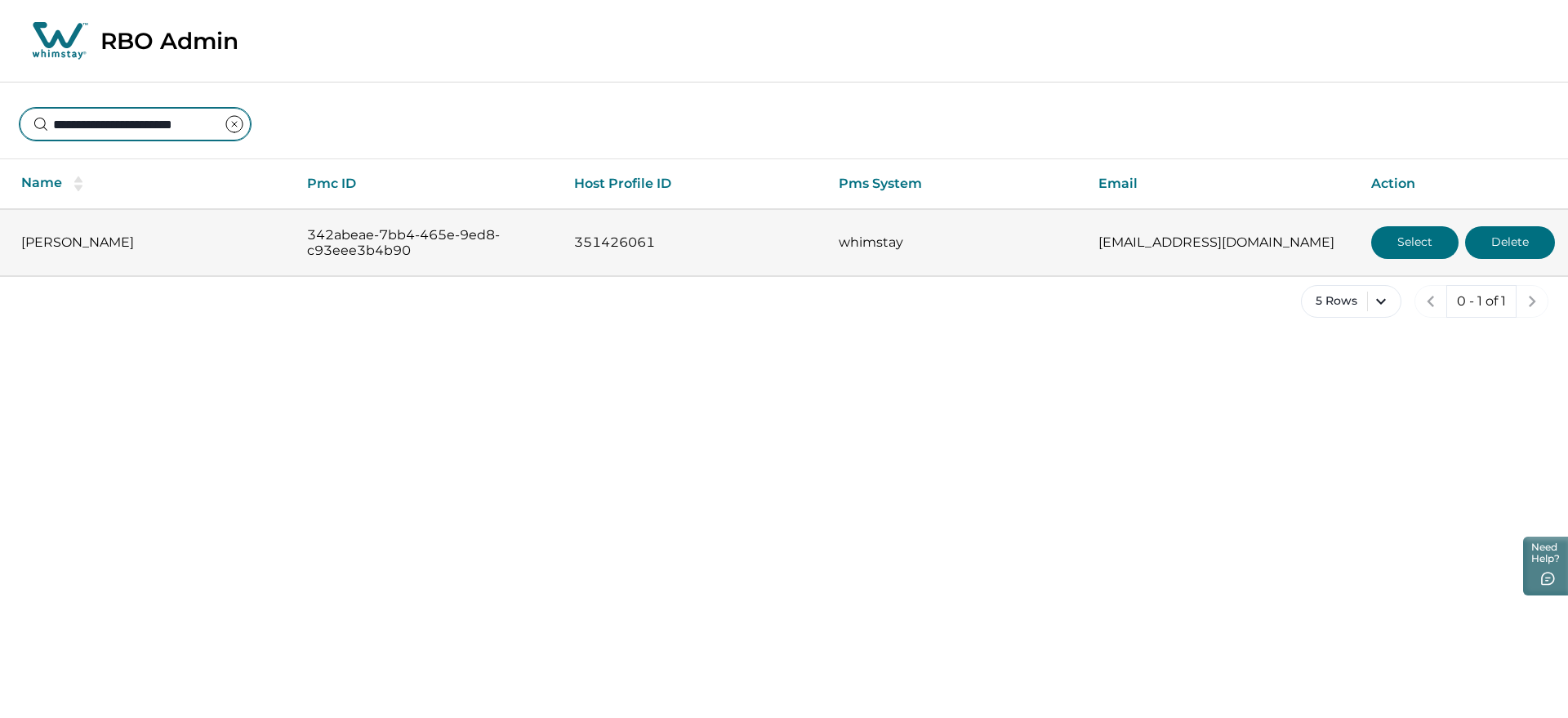
type input "**********"
click at [1436, 242] on button "Select" at bounding box center [1414, 242] width 87 height 32
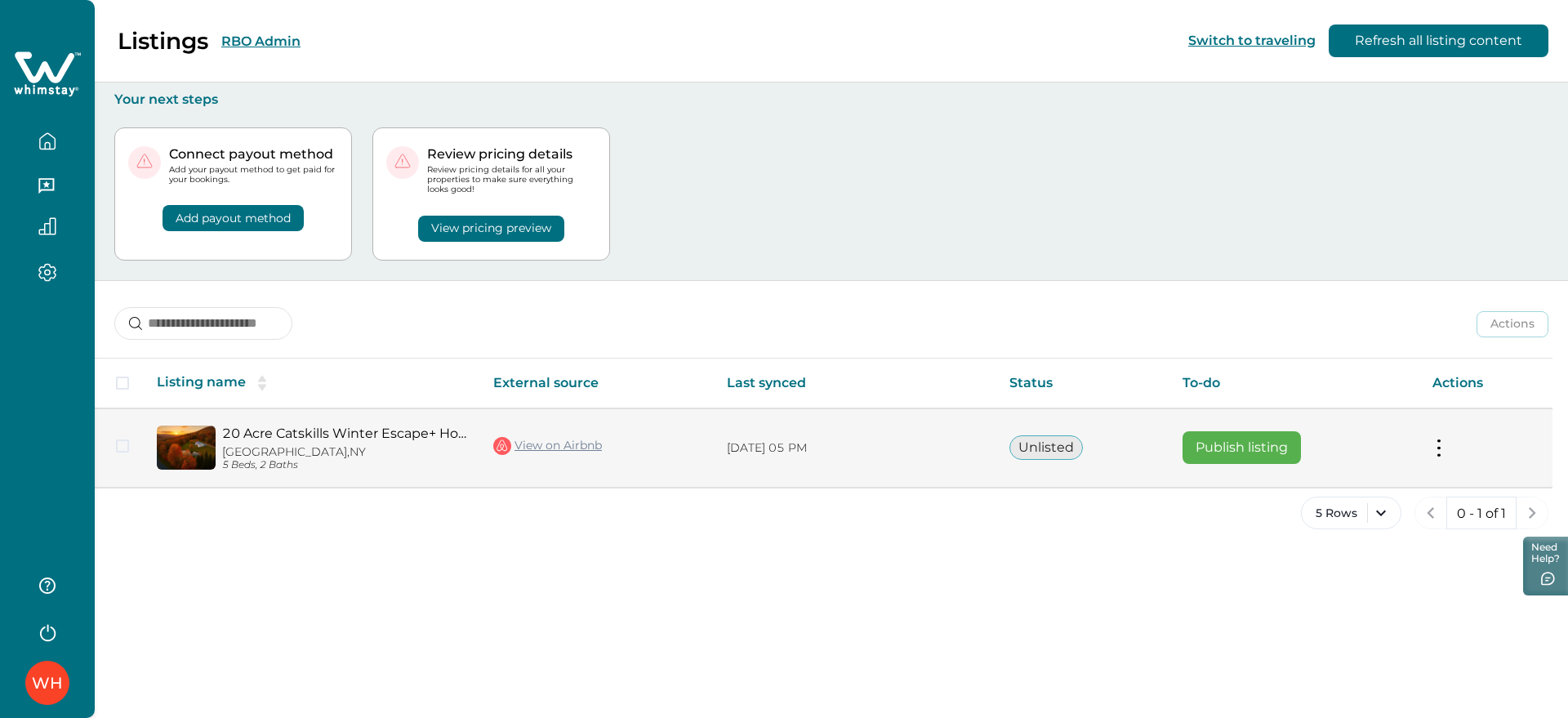
click at [1443, 449] on button at bounding box center [1438, 448] width 13 height 17
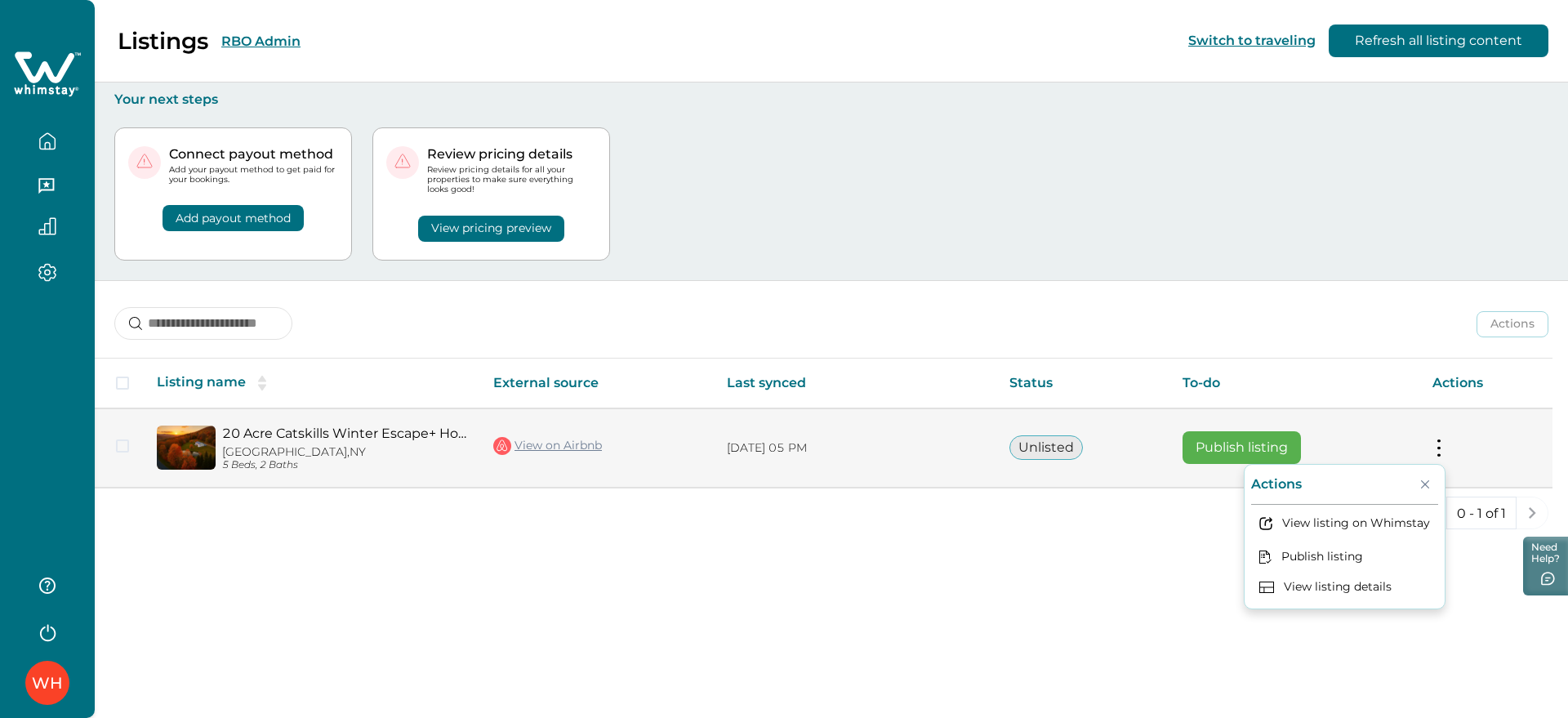
click at [1200, 450] on button "Publish listing" at bounding box center [1241, 448] width 118 height 32
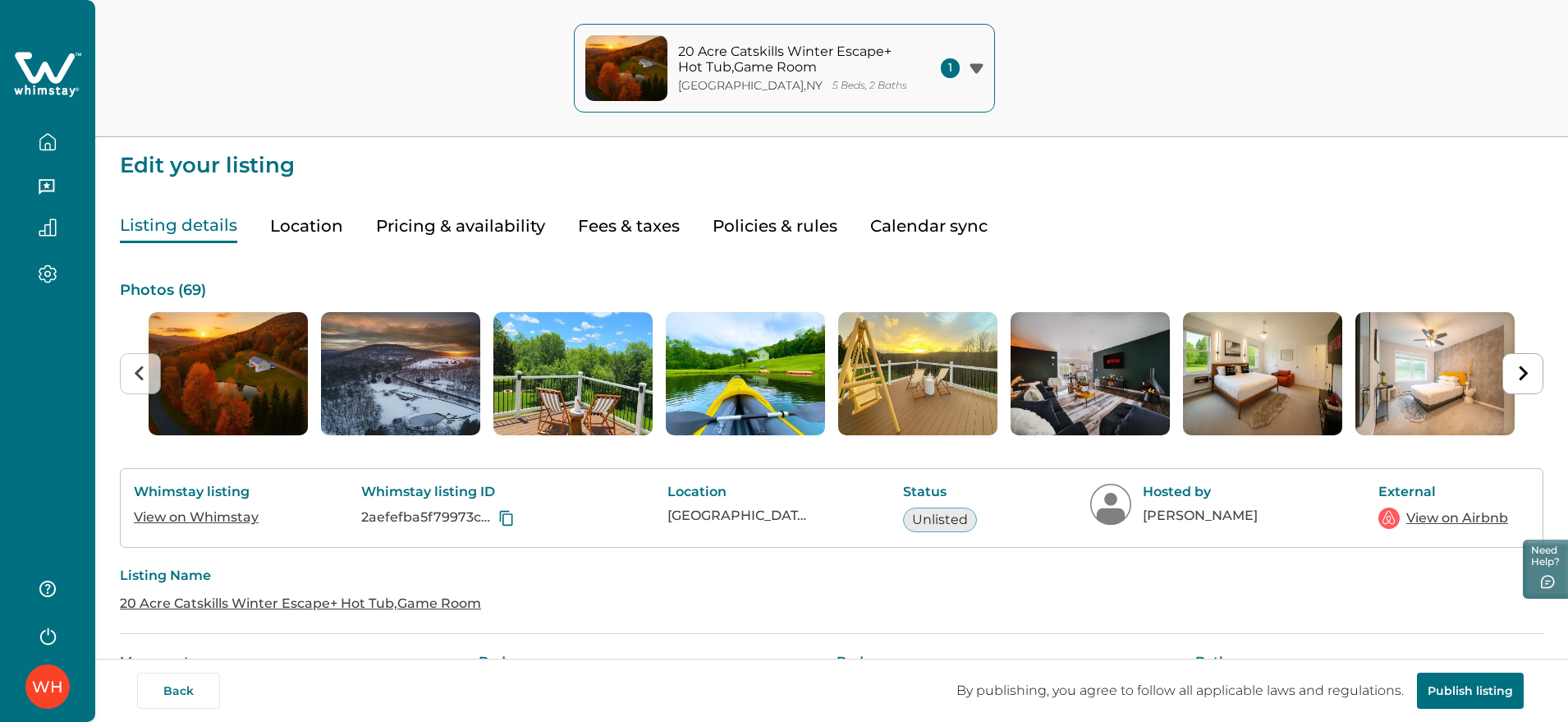
click at [1427, 514] on link "View on Airbnb" at bounding box center [1457, 518] width 102 height 20
click at [251, 514] on link "View on Whimstay" at bounding box center [196, 517] width 125 height 15
click at [462, 231] on button "Pricing & availability" at bounding box center [460, 226] width 169 height 33
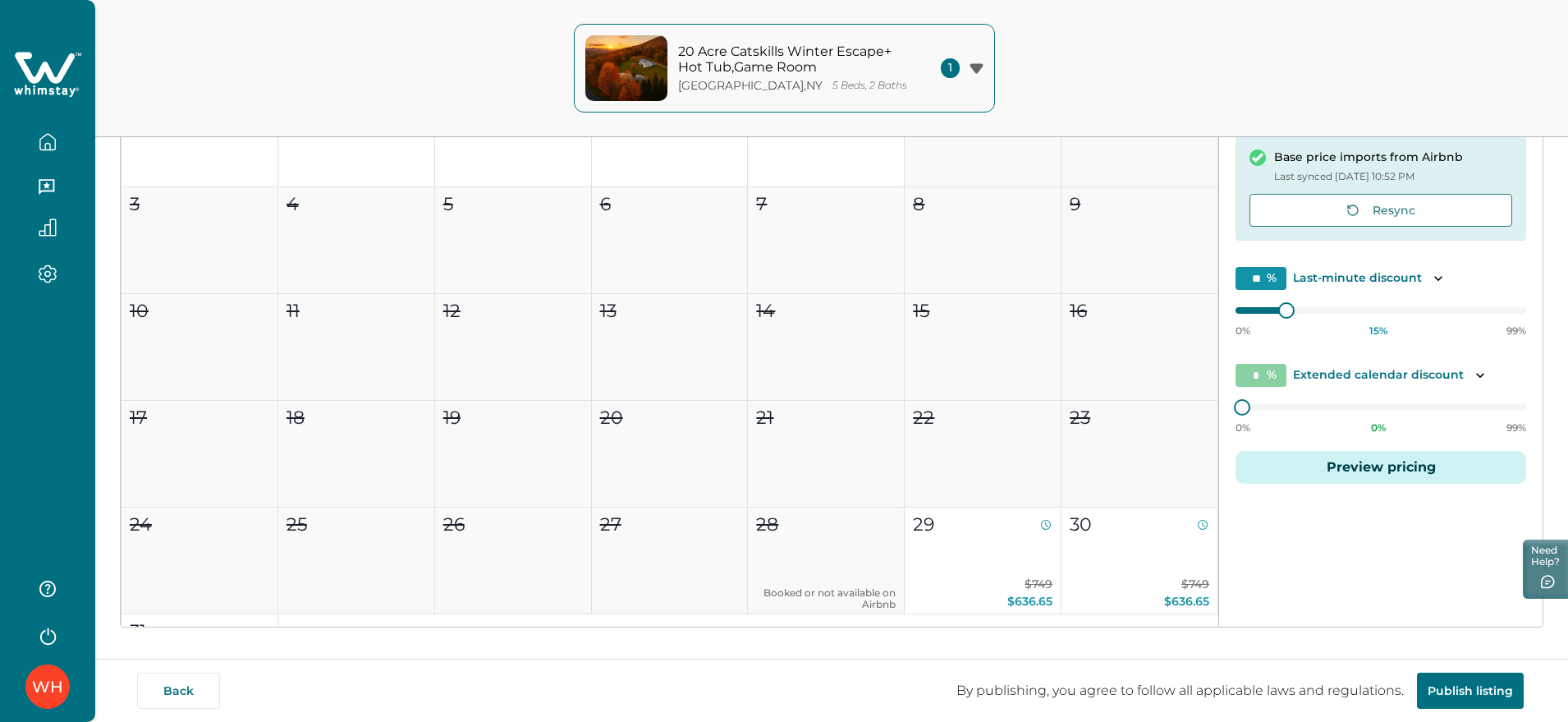
scroll to position [319, 0]
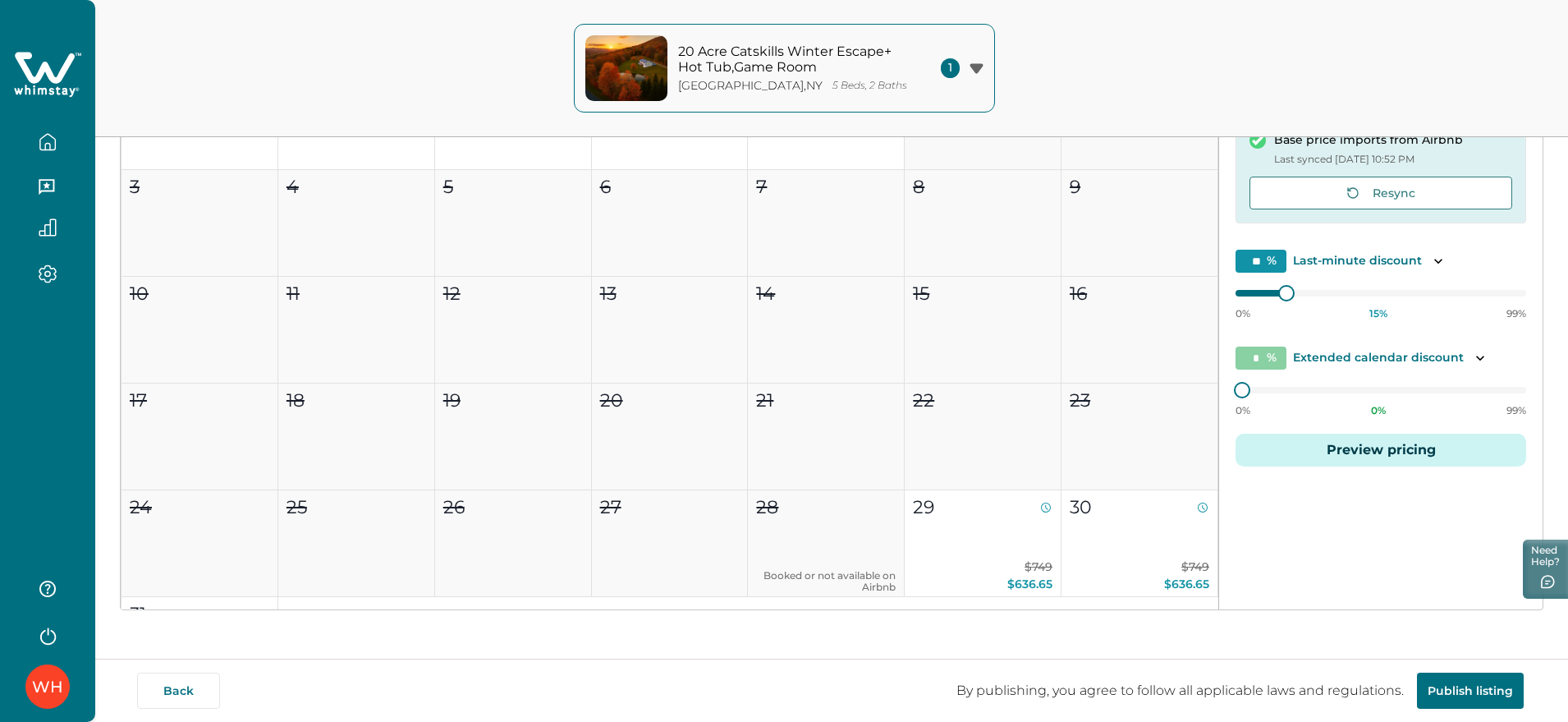
click at [1344, 447] on button "Preview pricing" at bounding box center [1381, 450] width 290 height 32
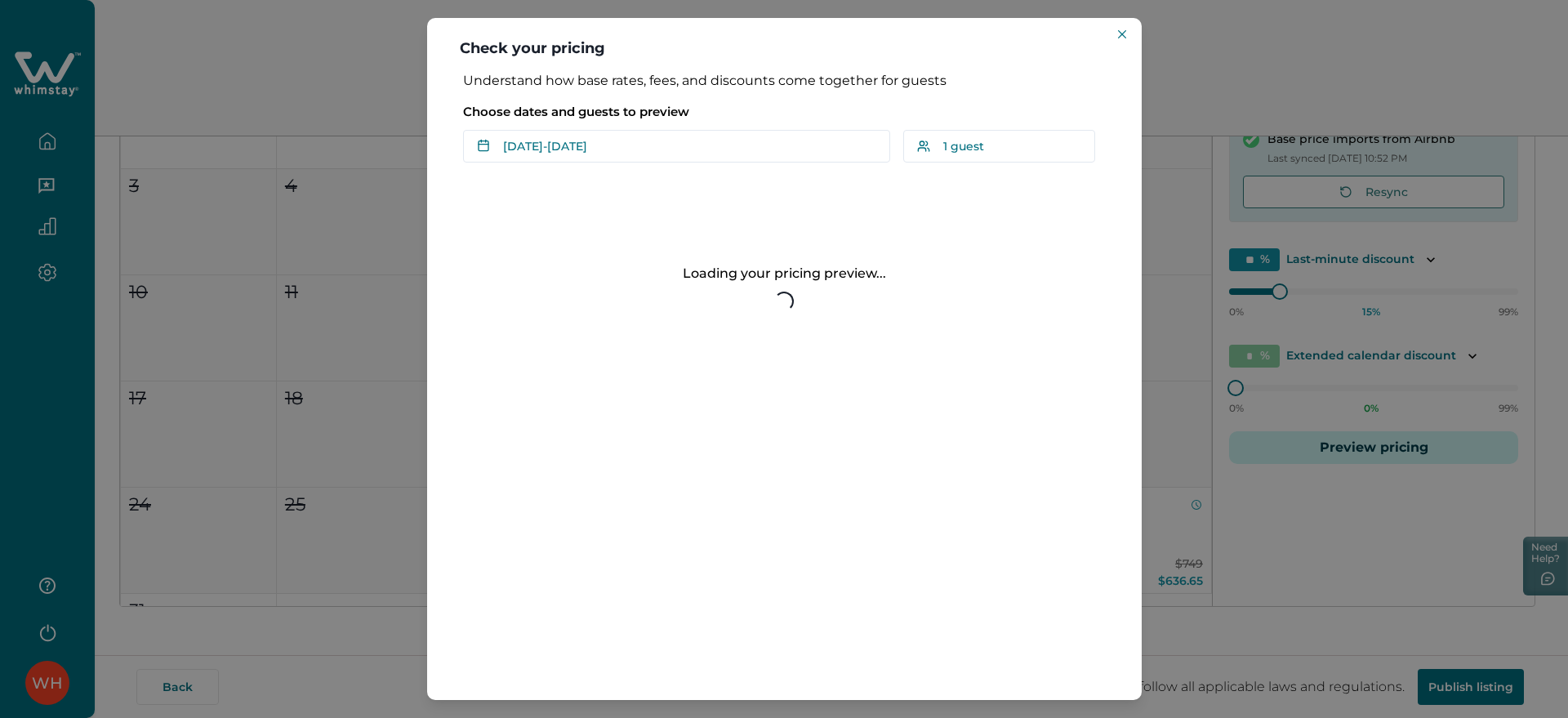
click at [600, 133] on button "Aug 29 - Aug 30" at bounding box center [676, 146] width 427 height 32
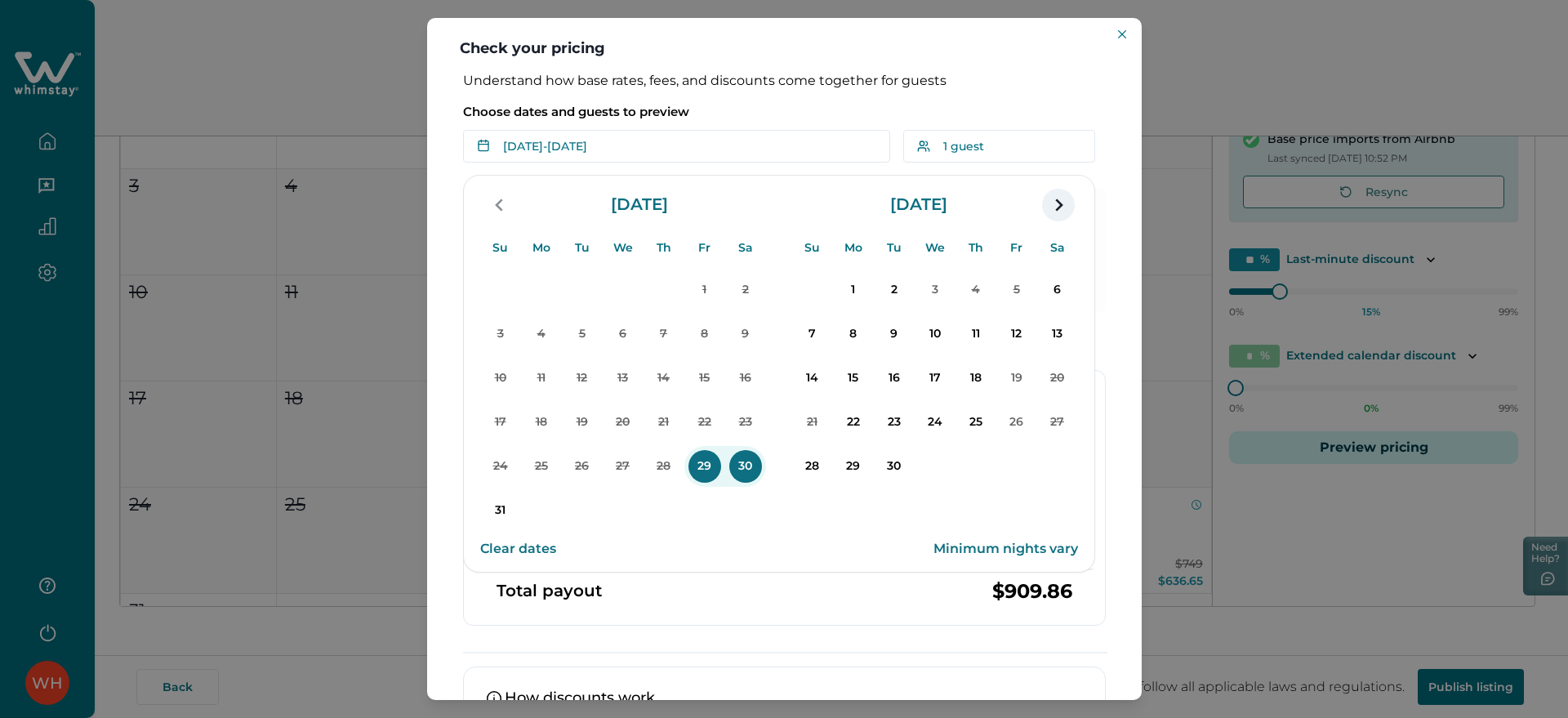
click at [1062, 217] on icon "navigation button" at bounding box center [1058, 205] width 26 height 30
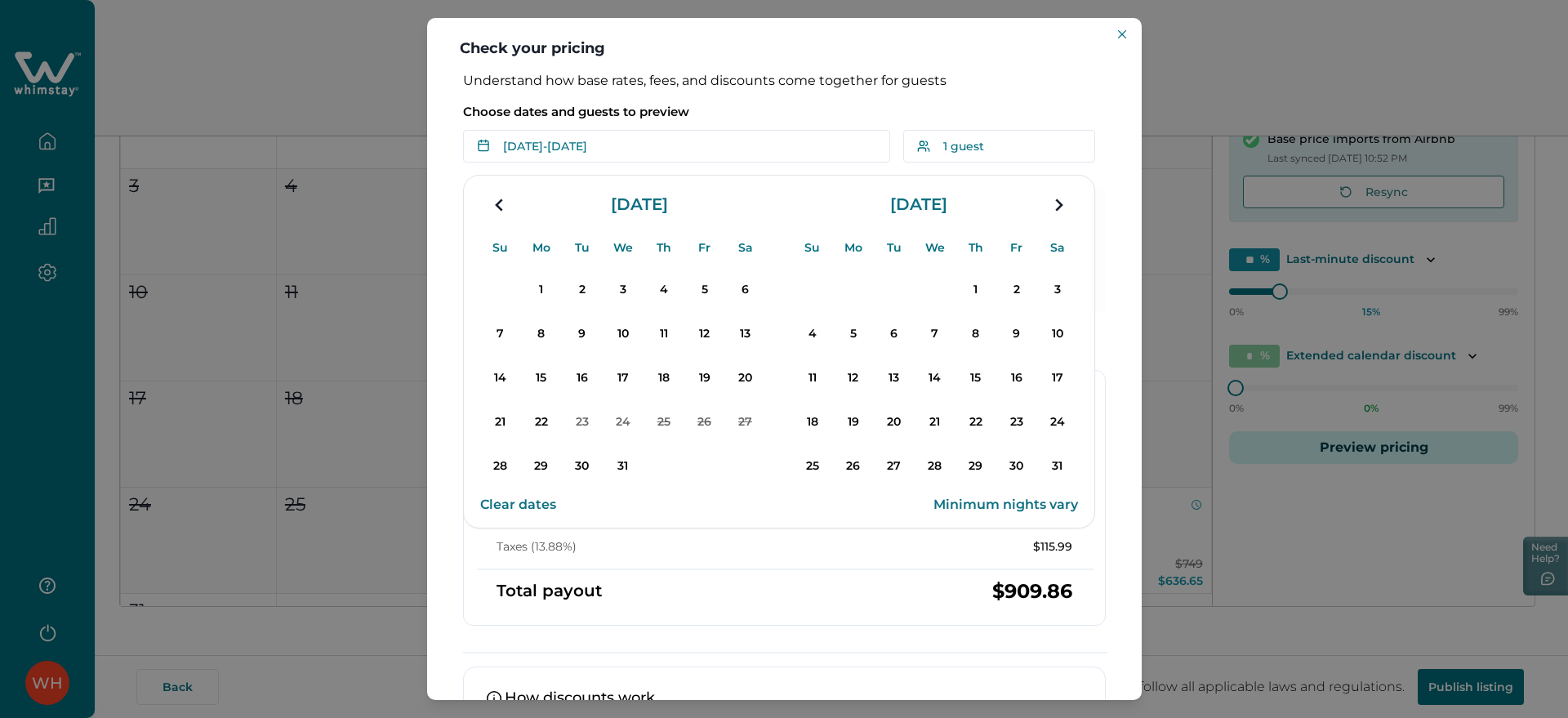
click at [1062, 217] on icon "navigation button" at bounding box center [1058, 205] width 26 height 30
click at [513, 203] on button "navigation button" at bounding box center [499, 205] width 32 height 32
click at [512, 426] on p "21" at bounding box center [500, 422] width 32 height 32
click at [1232, 495] on div "Check your pricing Understand how base rates, fees, and discounts come together…" at bounding box center [784, 359] width 1568 height 718
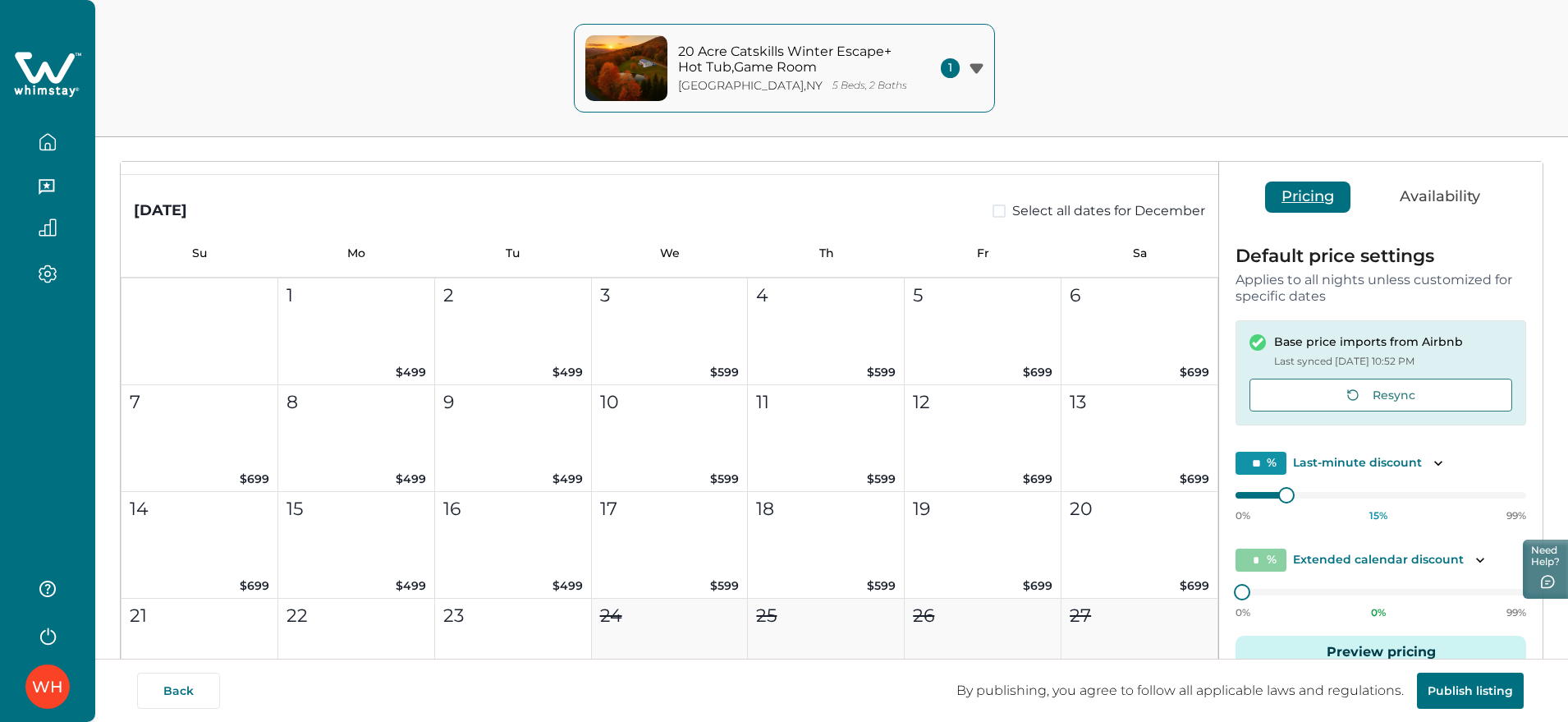
scroll to position [0, 0]
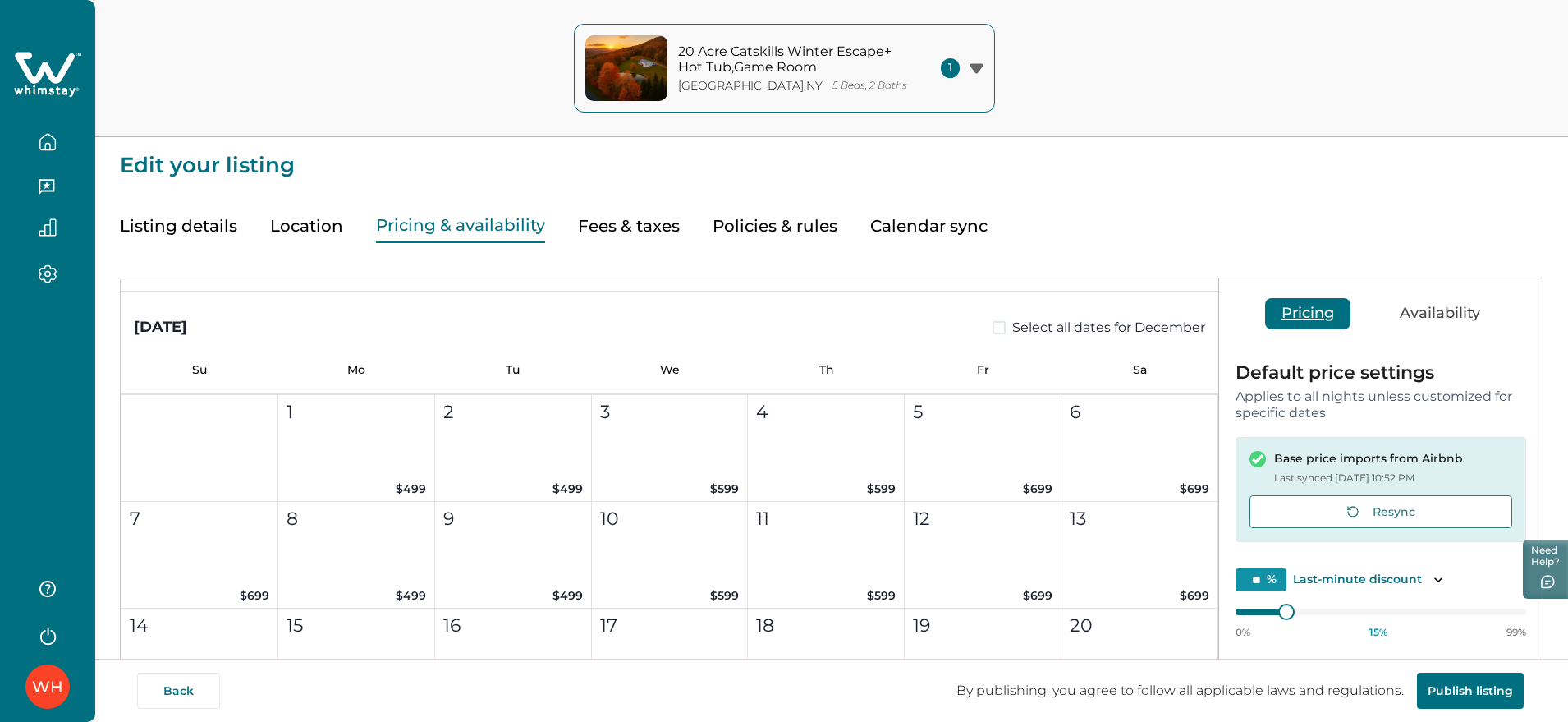
click at [1459, 314] on button "Availability" at bounding box center [1440, 314] width 114 height 32
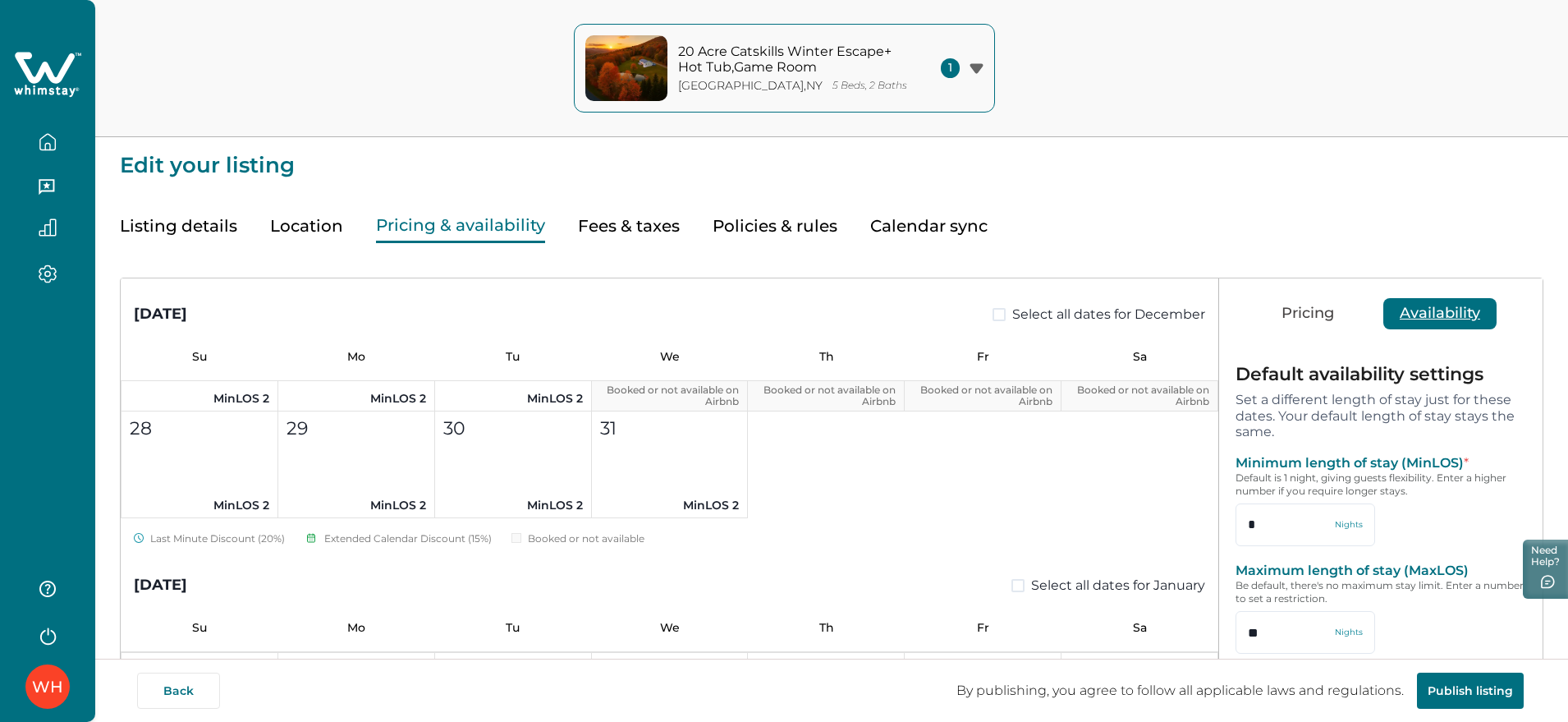
scroll to position [3183, 0]
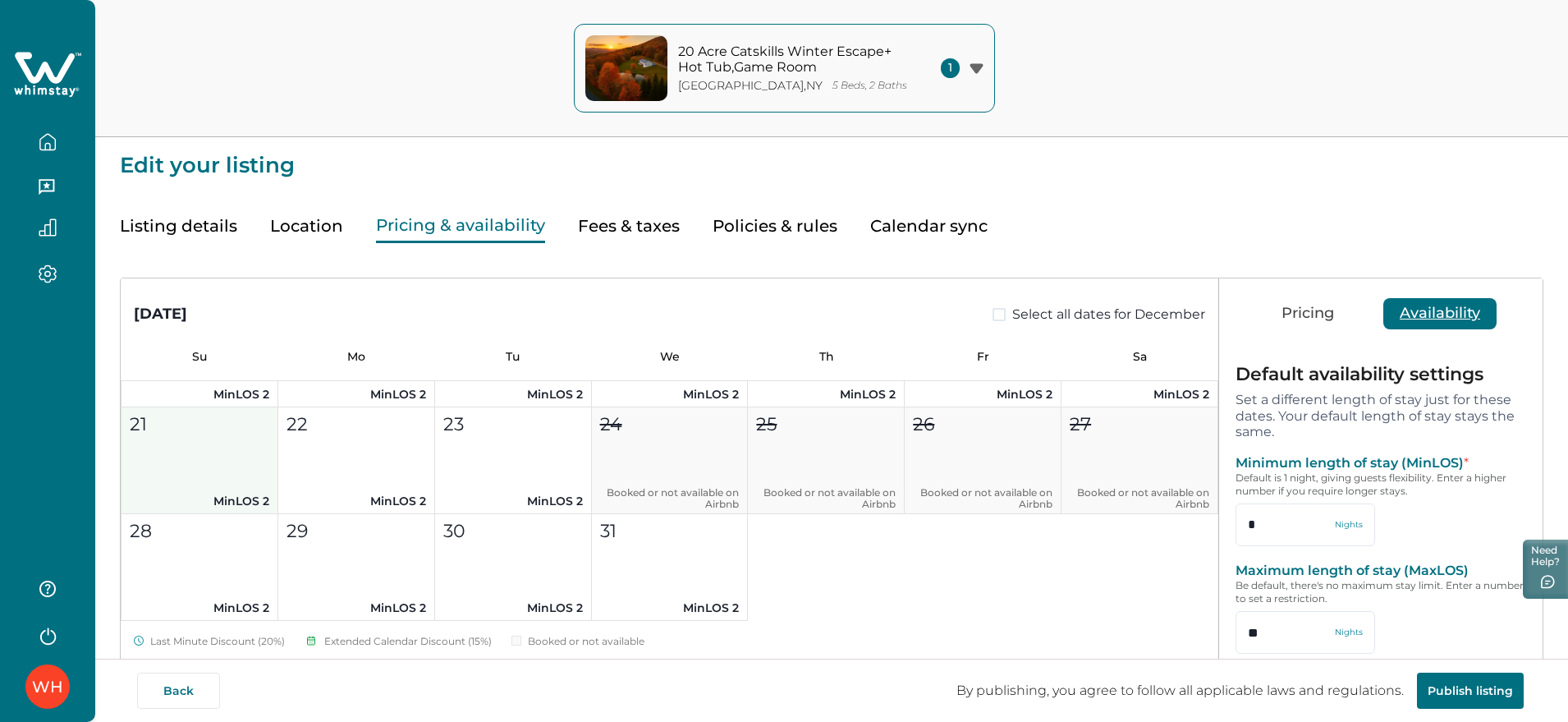
click at [208, 449] on button "21 MinLOS 2" at bounding box center [200, 461] width 157 height 107
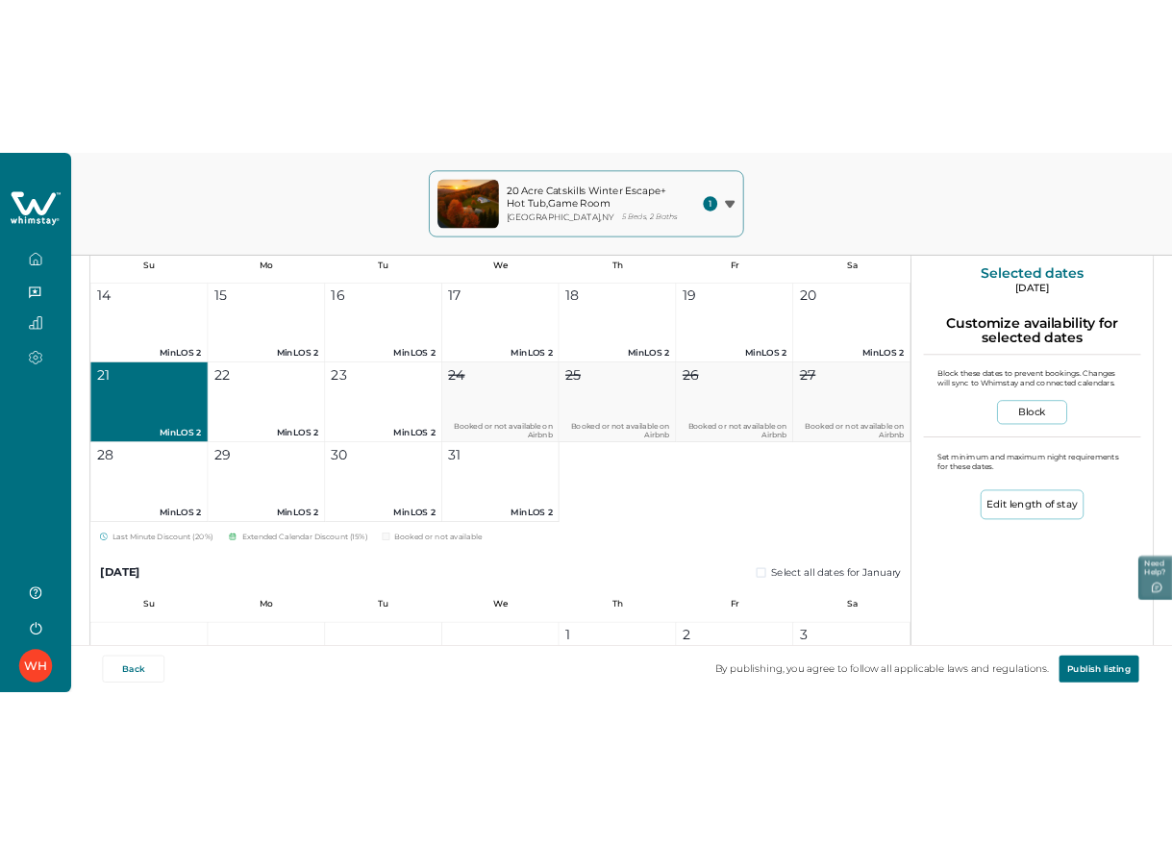
scroll to position [3605, 0]
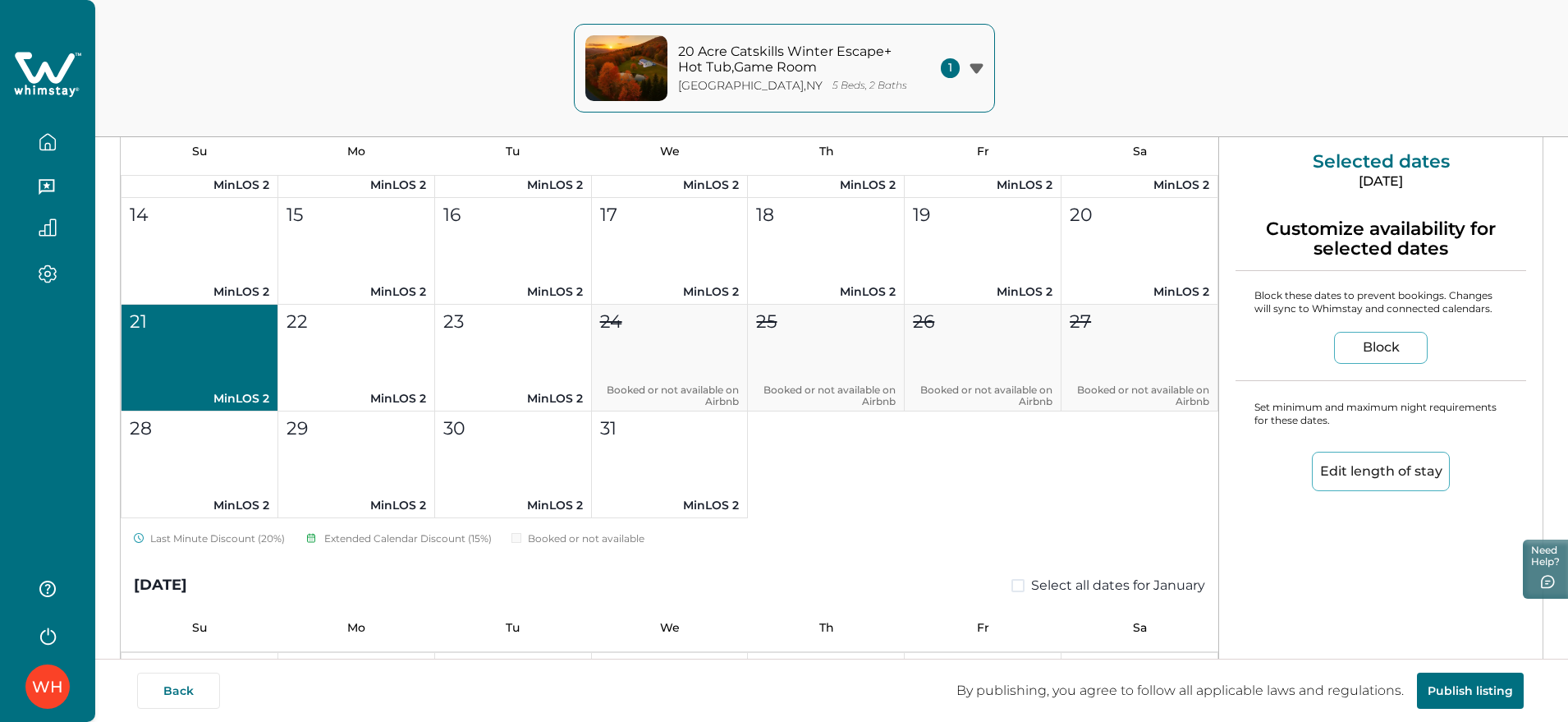
drag, startPoint x: 918, startPoint y: 414, endPoint x: 834, endPoint y: 495, distance: 116.7
click at [834, 495] on div "1 MinLOS 2 2 MinLOS 2 3 MinLOS 2 4 MinLOS 2 5 MinLOS 2 6 MinLOS 2 7 MinLOS 2 8 …" at bounding box center [669, 251] width 1097 height 535
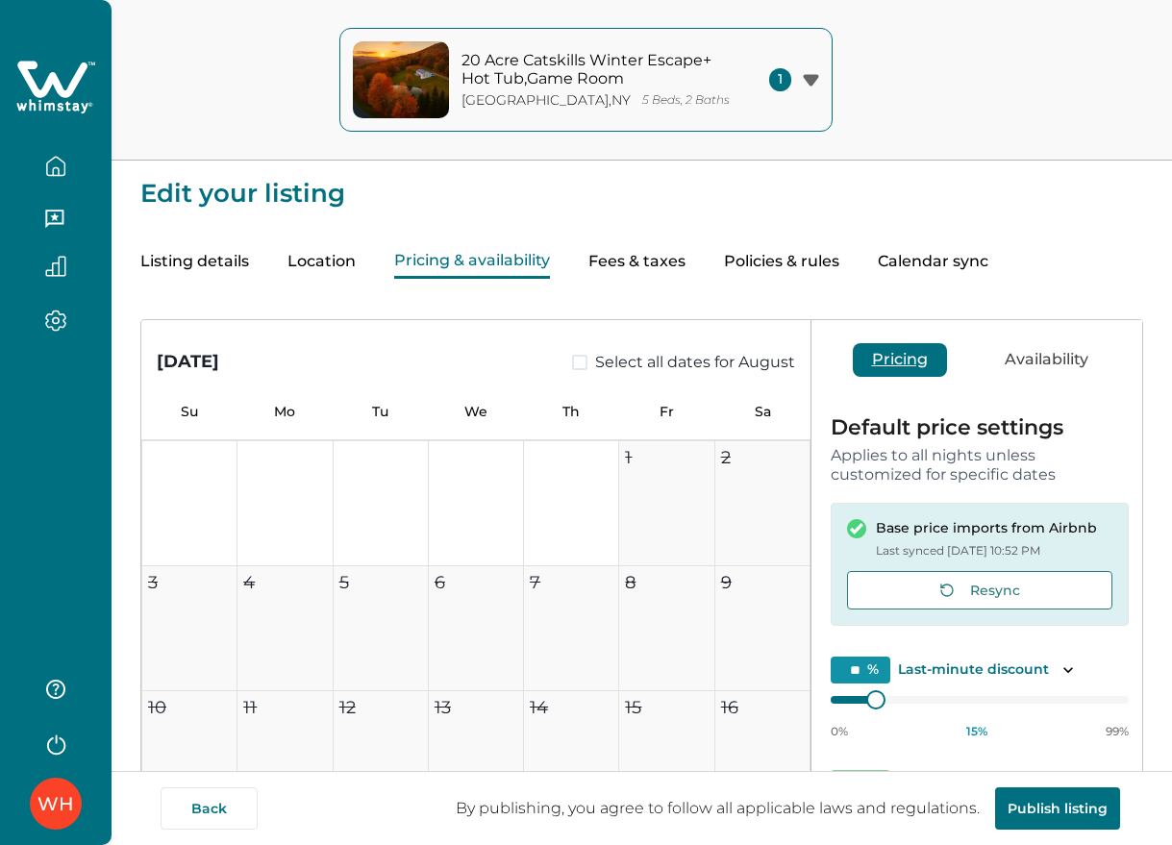
type input "**"
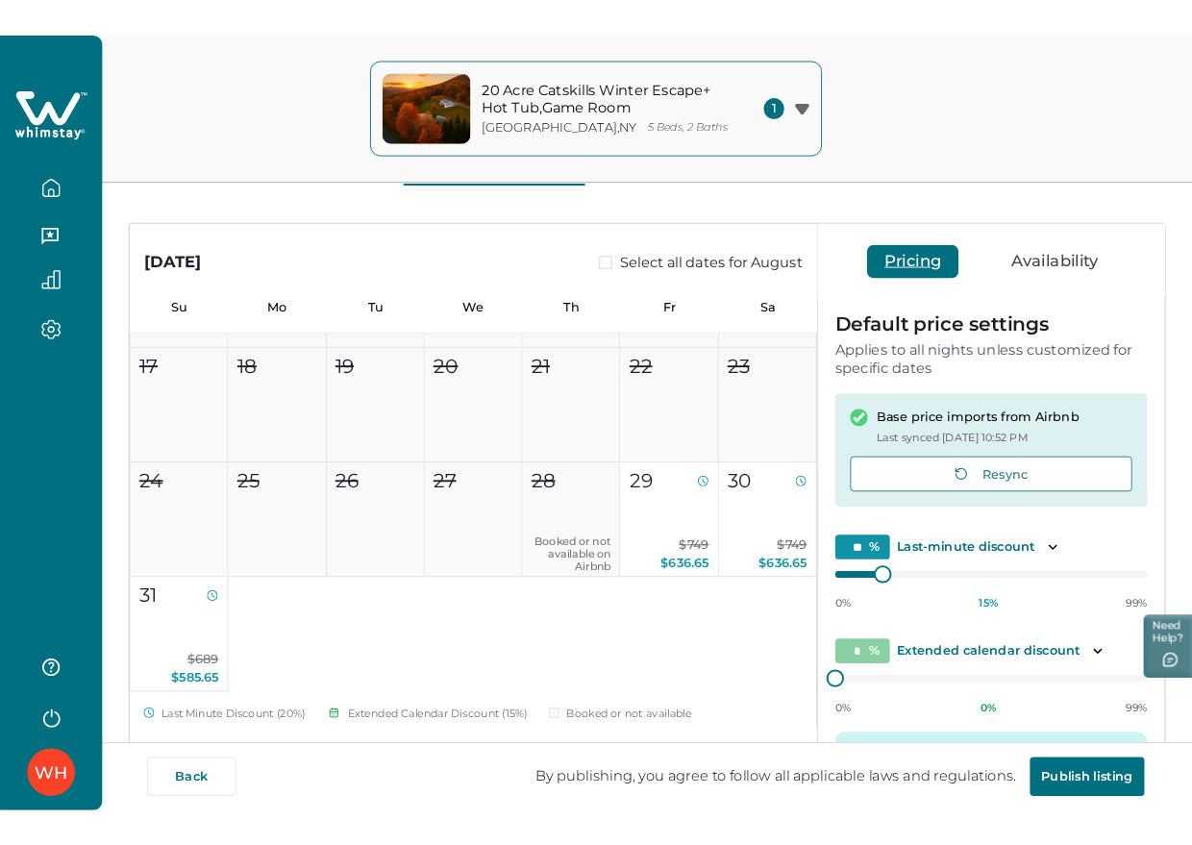
scroll to position [361, 0]
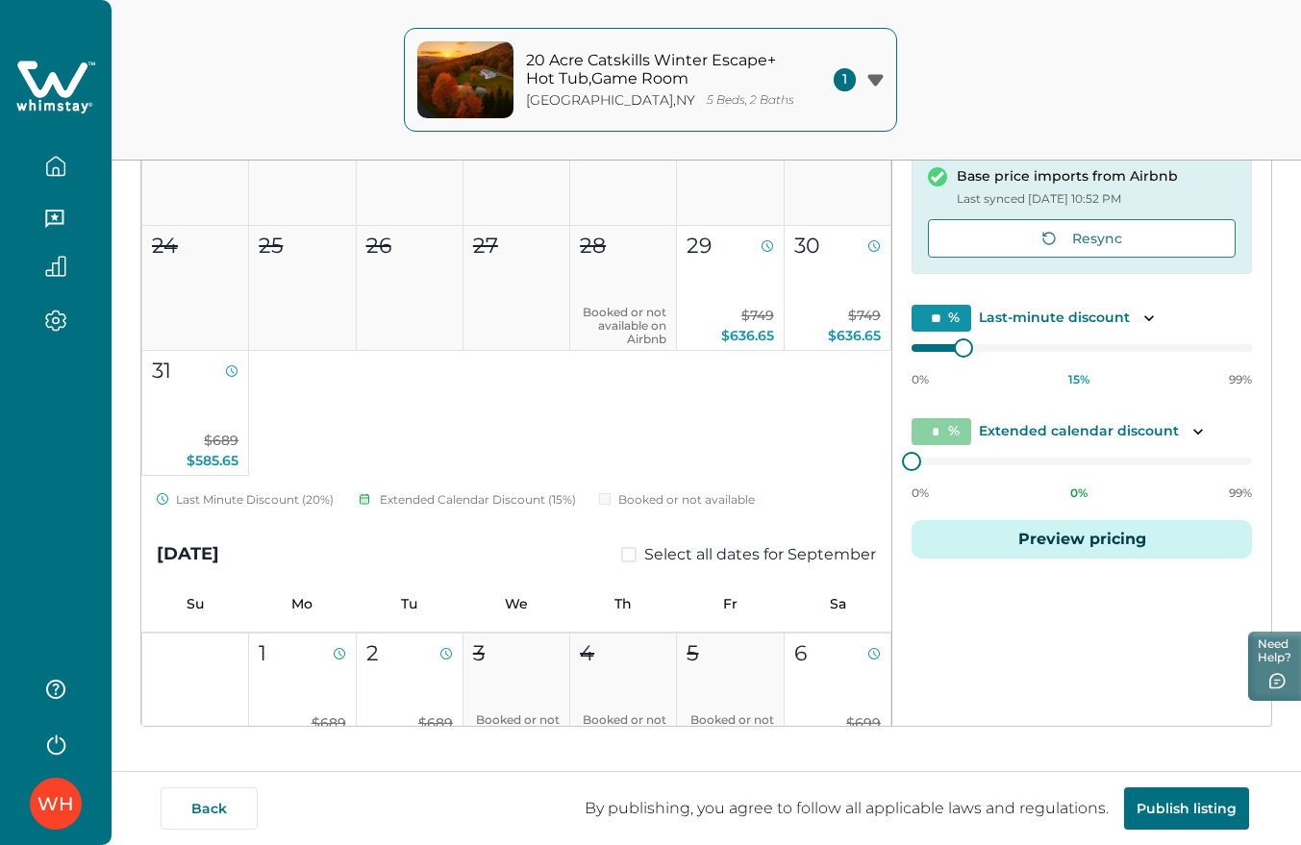
click at [1069, 527] on button "Preview pricing" at bounding box center [1081, 539] width 340 height 38
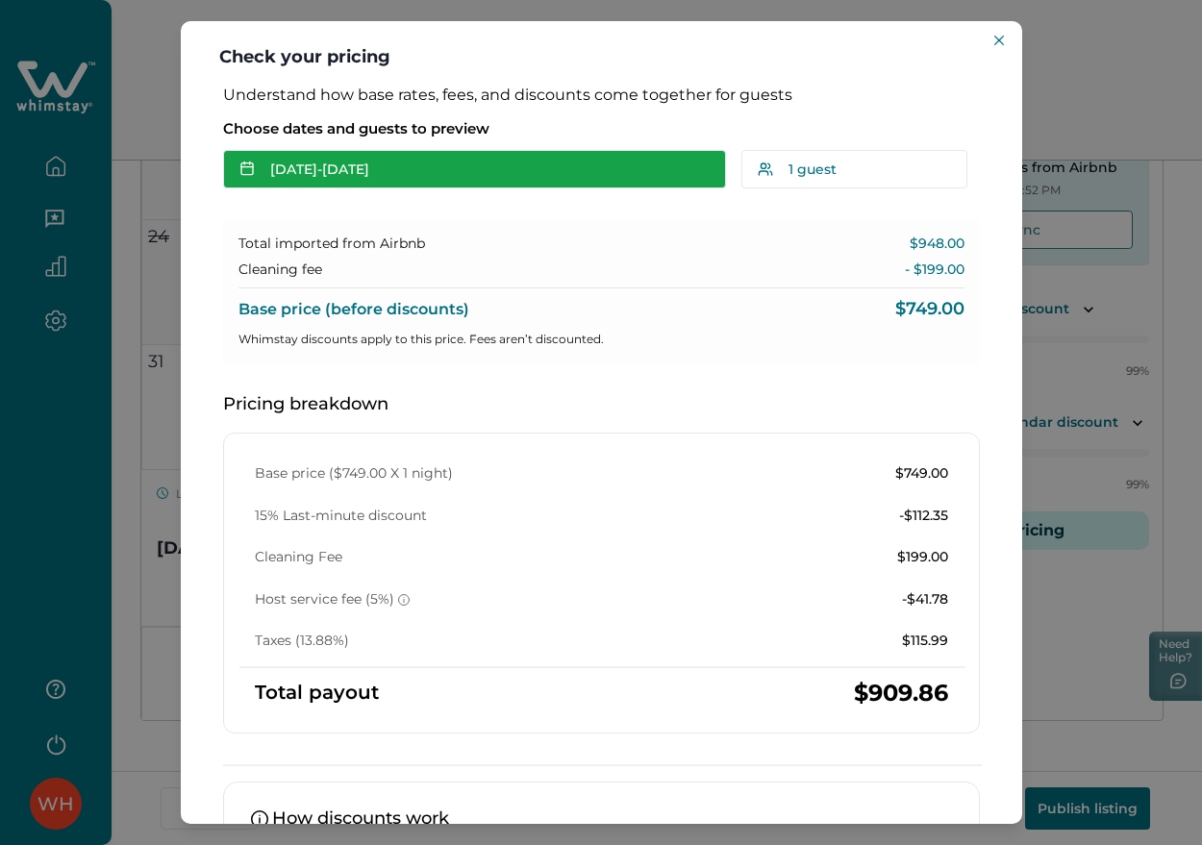
click at [402, 170] on button "Aug 29 - Aug 30" at bounding box center [474, 169] width 503 height 38
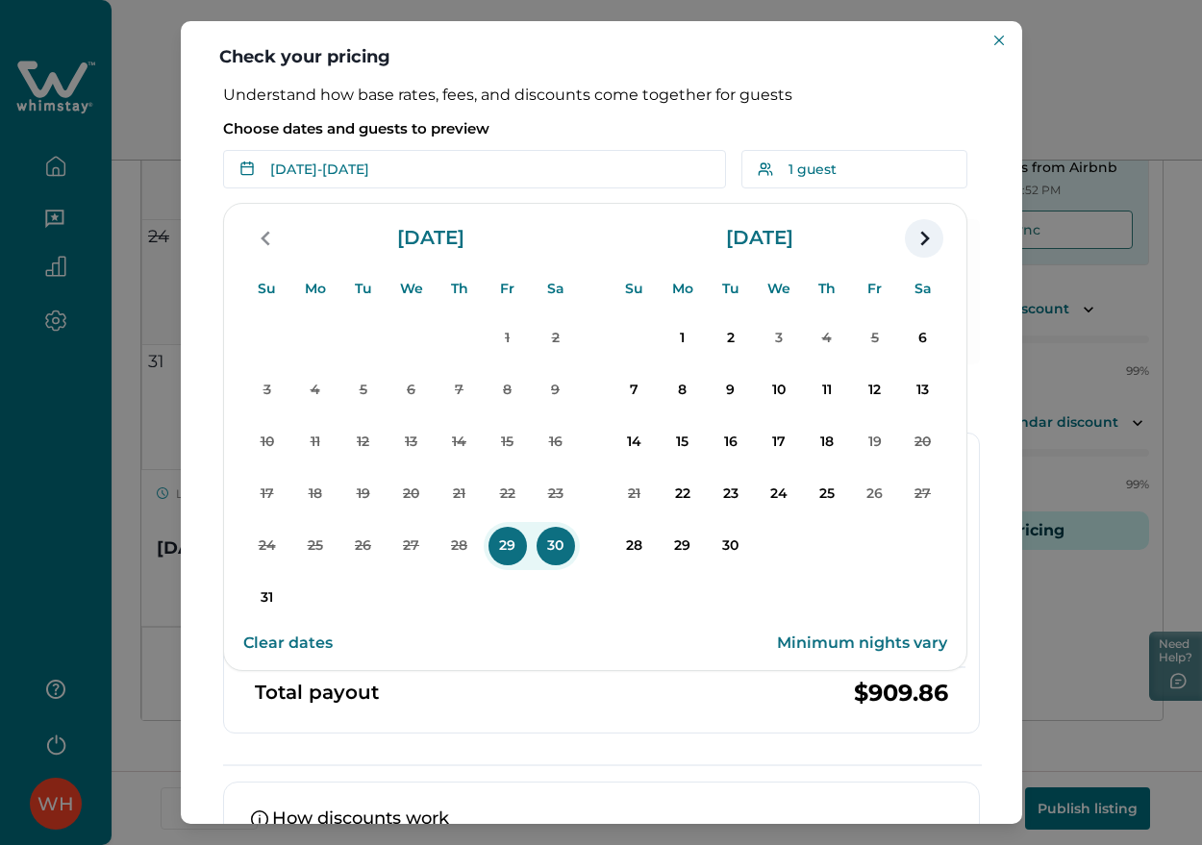
click at [919, 243] on icon "navigation button" at bounding box center [923, 238] width 31 height 35
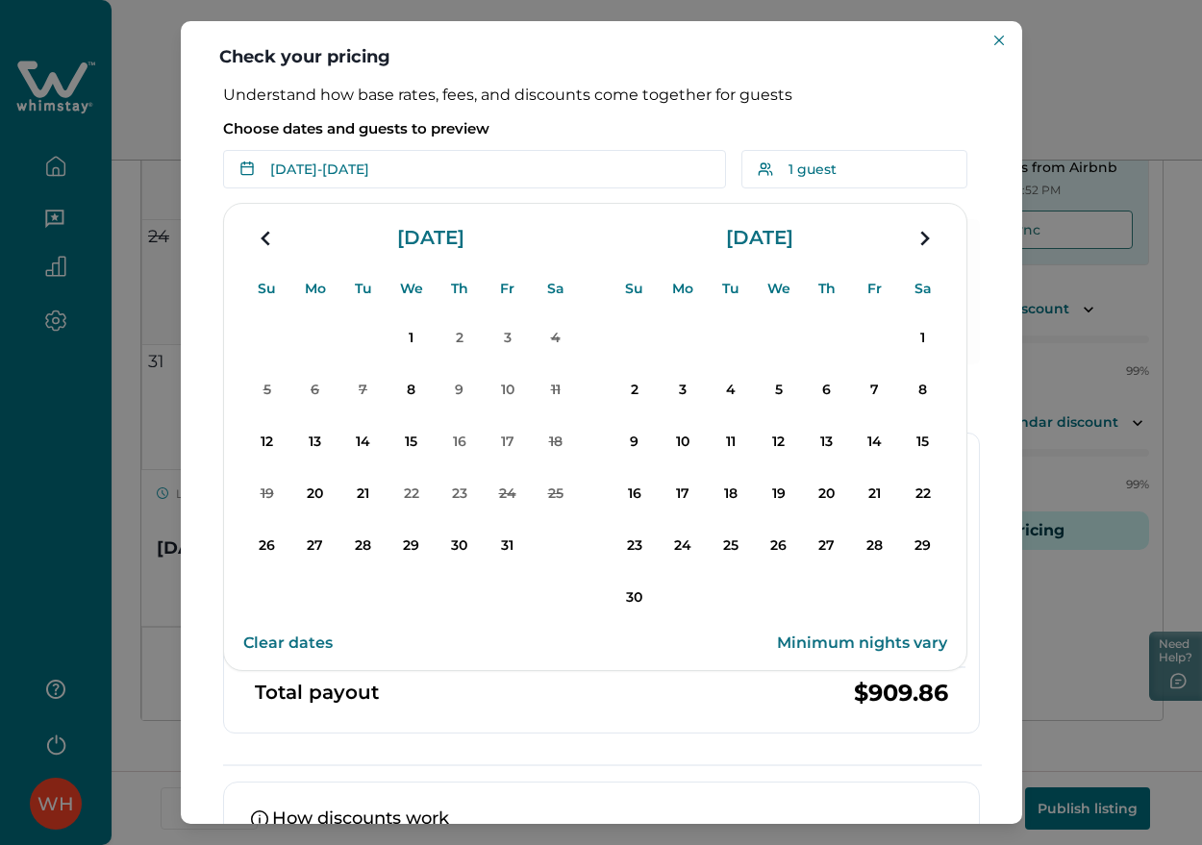
click at [919, 243] on icon "navigation button" at bounding box center [923, 238] width 31 height 35
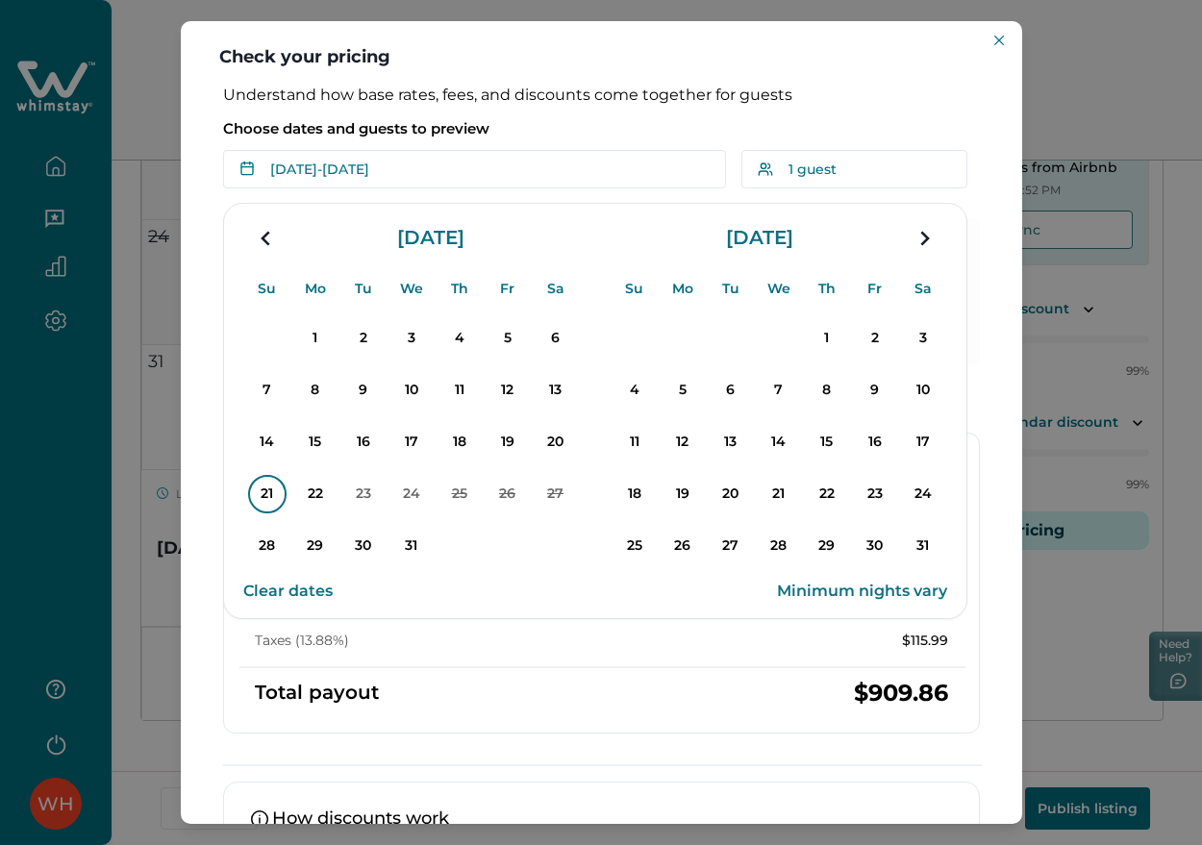
click at [270, 489] on p "21" at bounding box center [267, 494] width 38 height 38
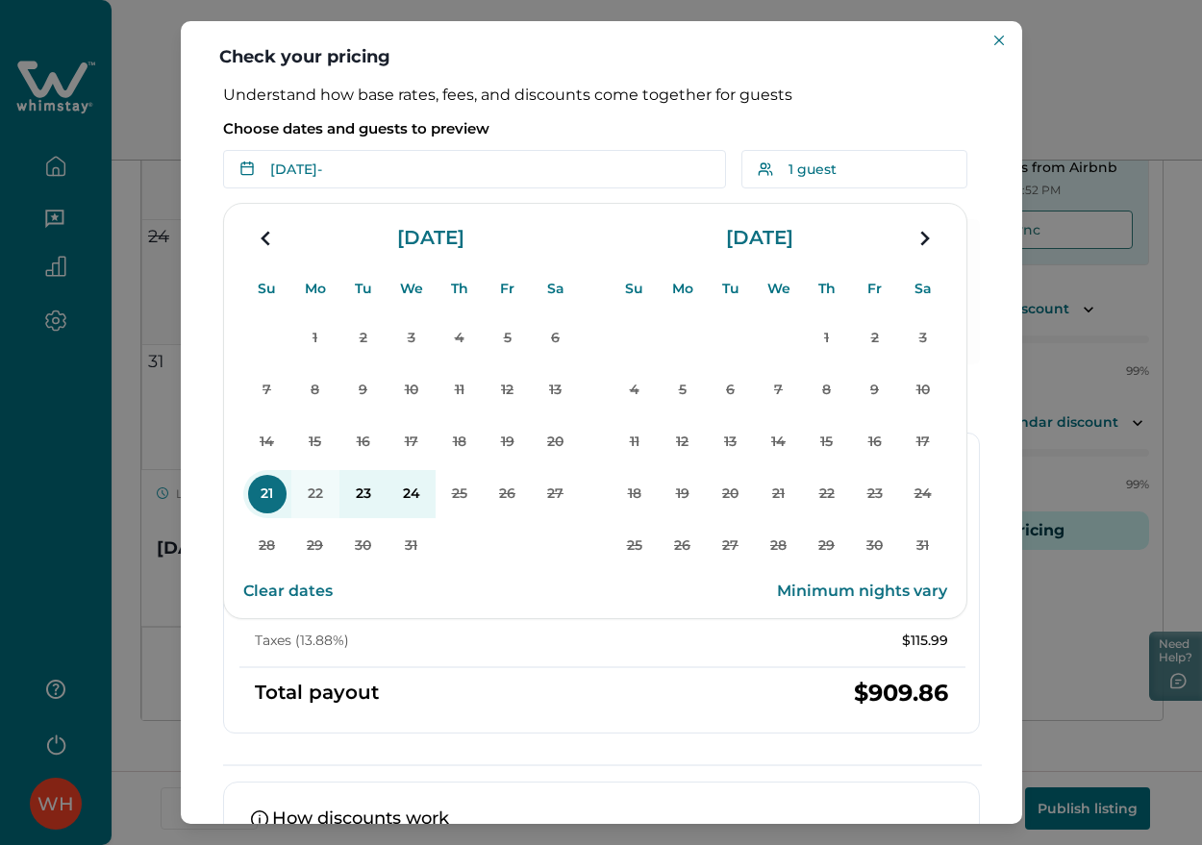
click at [421, 580] on div "Clear dates Minimum nights vary" at bounding box center [595, 591] width 704 height 38
click at [994, 41] on icon "Close" at bounding box center [999, 41] width 10 height 10
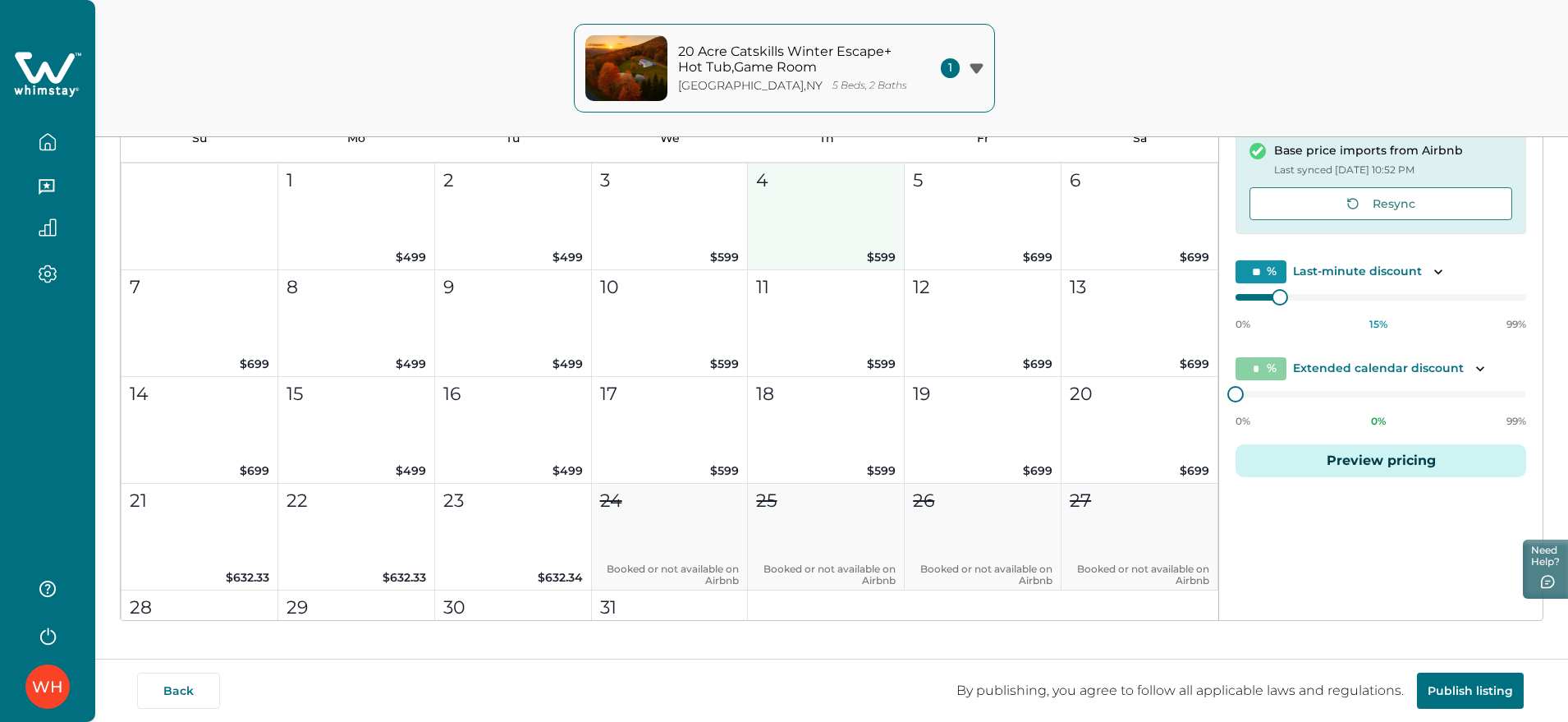
scroll to position [2875, 0]
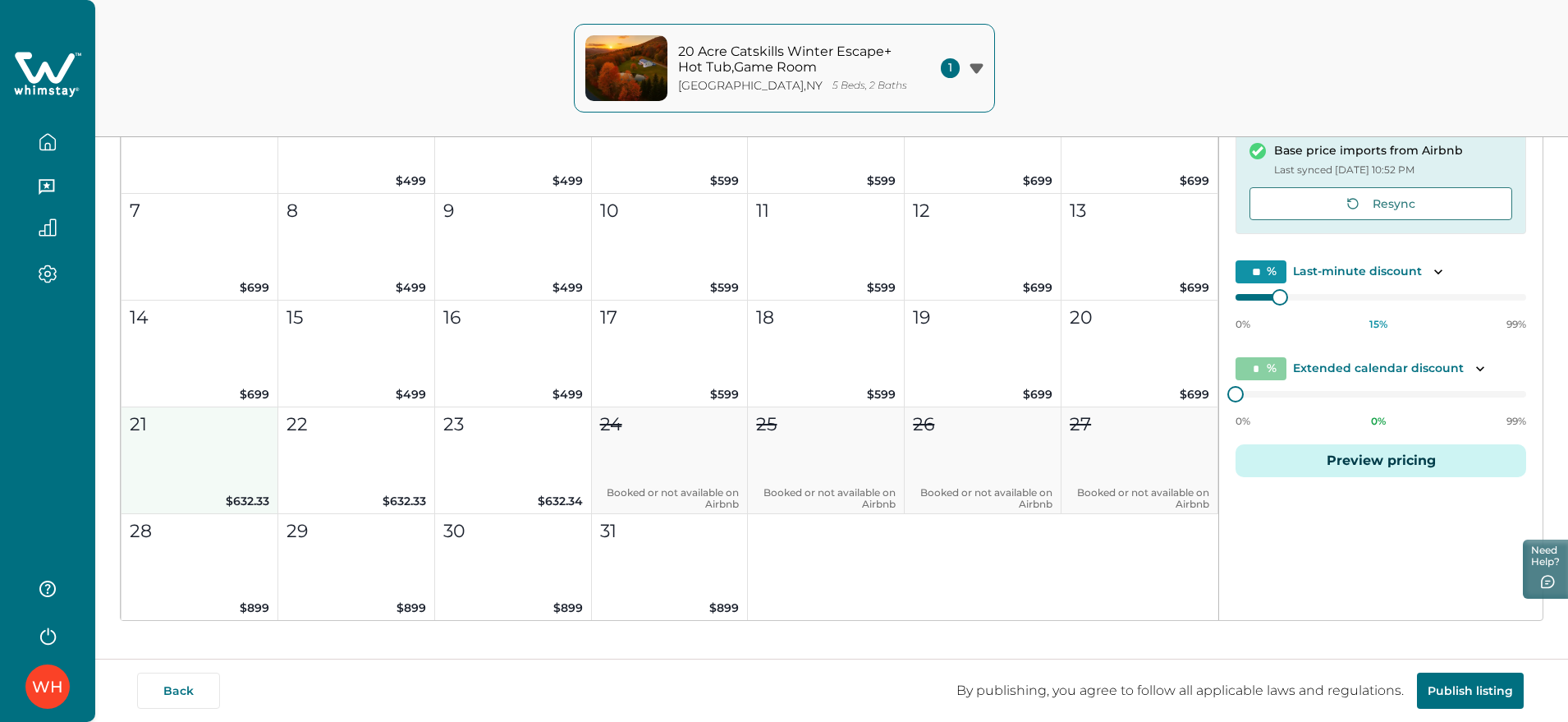
click at [179, 473] on button "21 $632.33" at bounding box center [200, 461] width 157 height 107
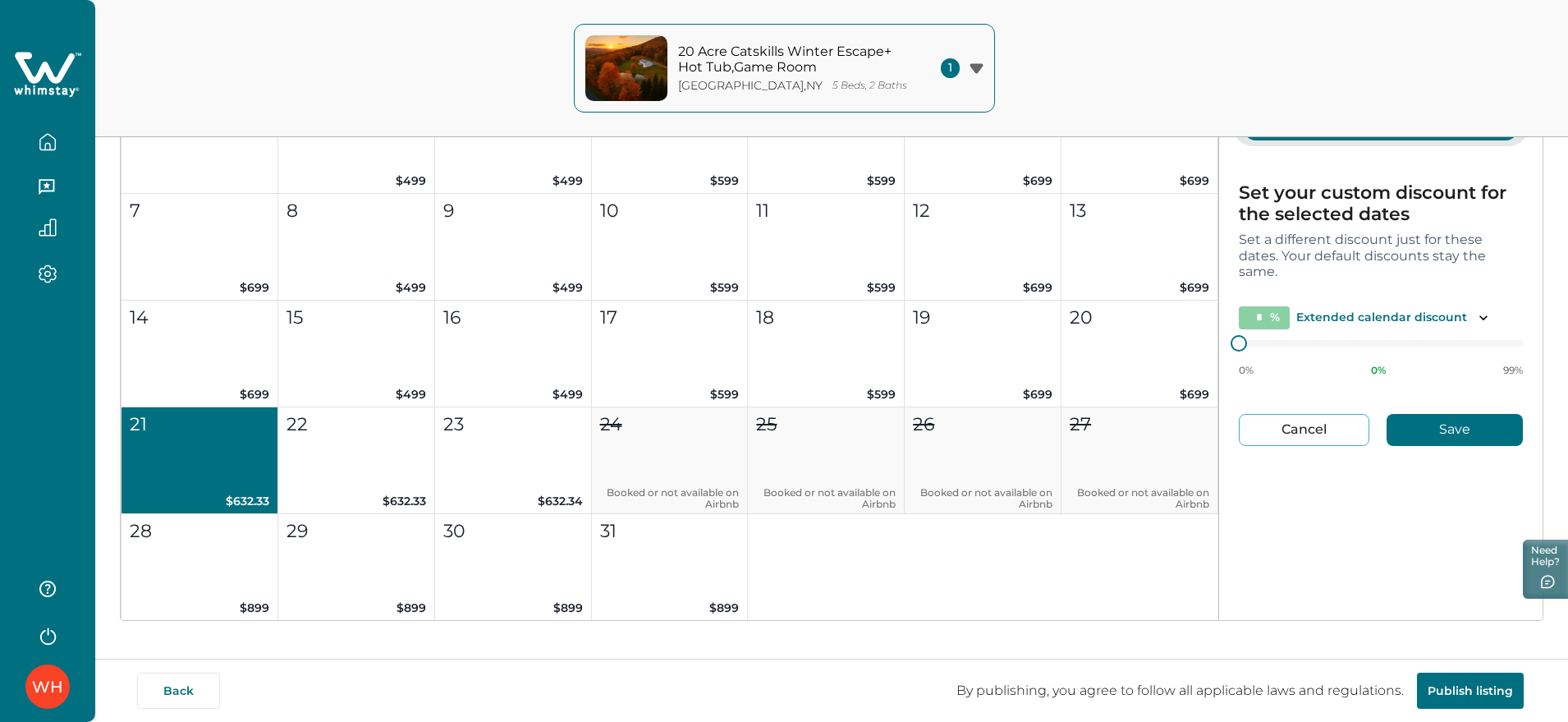
type input "**"
click at [503, 473] on button "23 $632.34" at bounding box center [514, 461] width 157 height 107
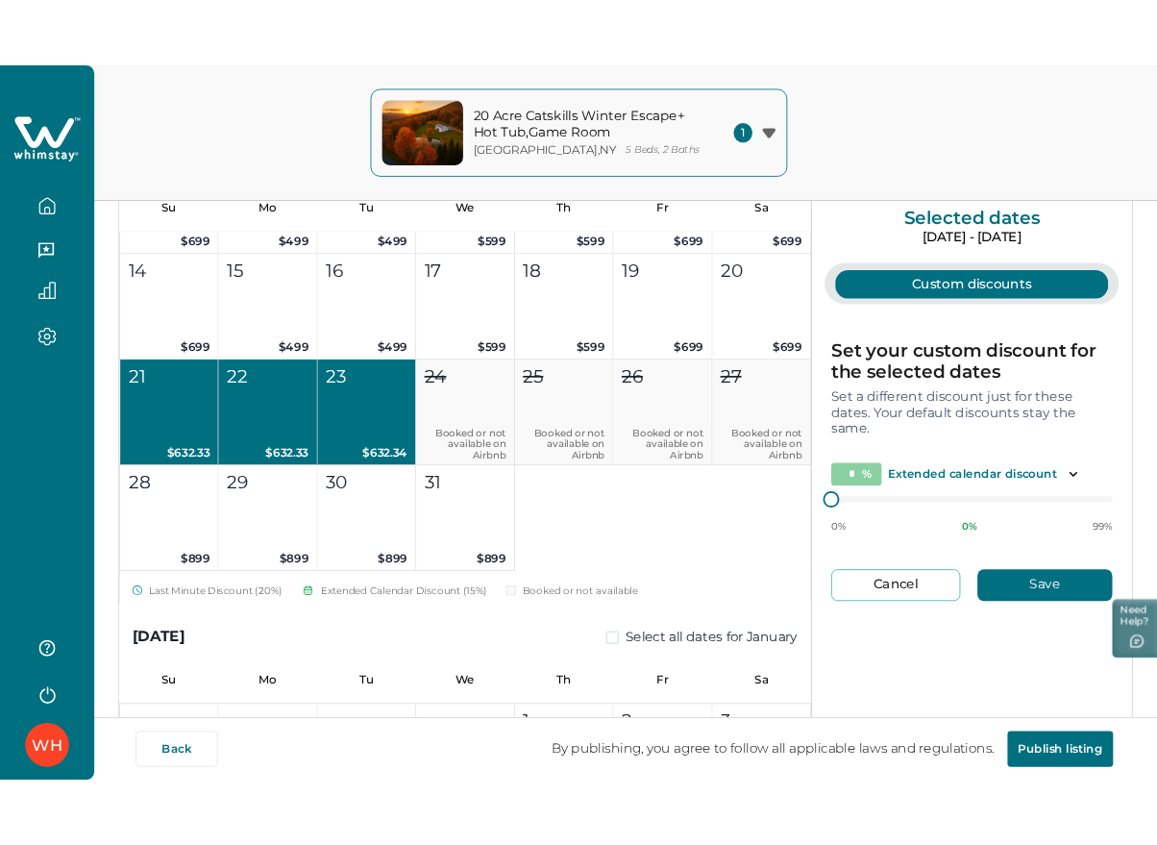
scroll to position [361, 0]
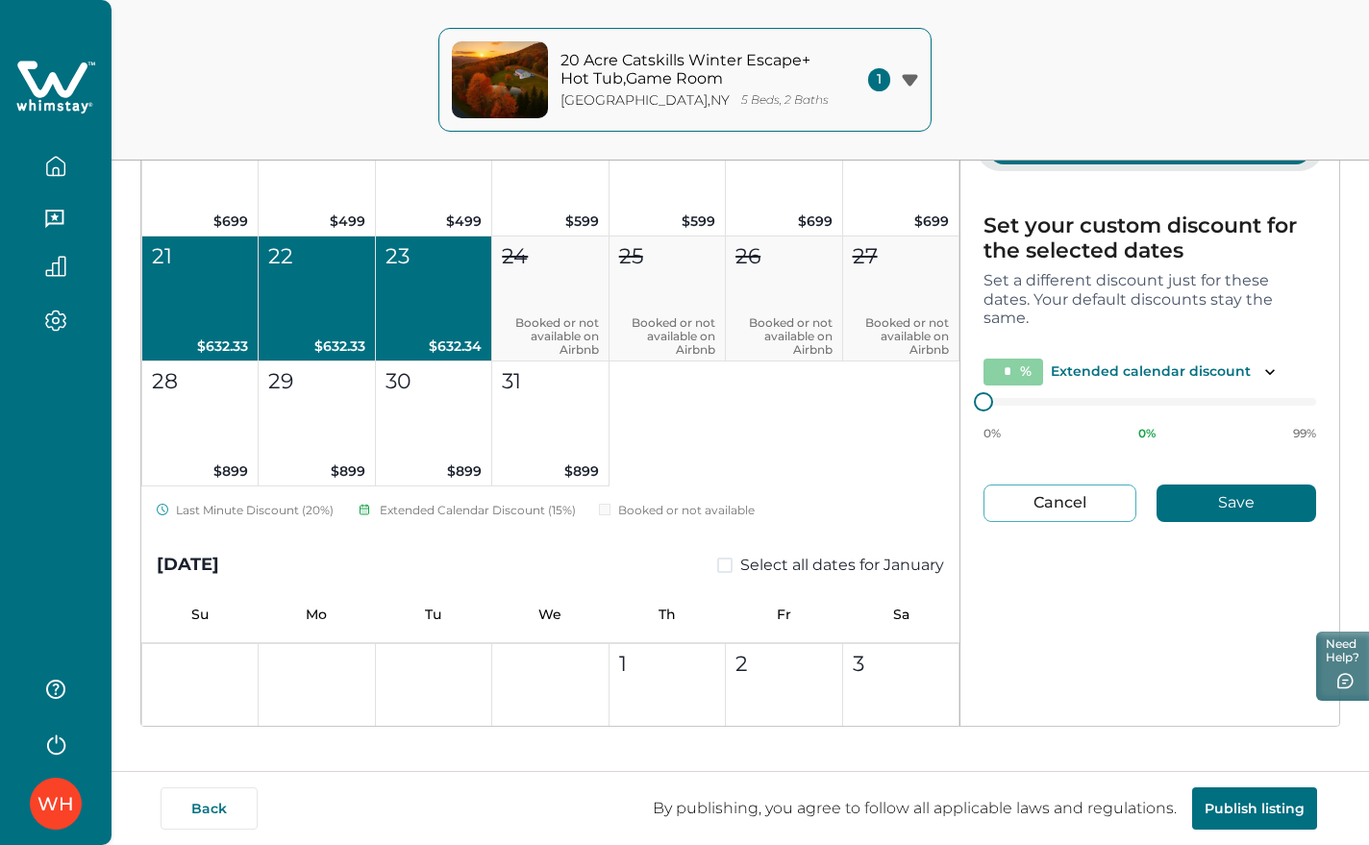
click at [1093, 506] on button "Cancel" at bounding box center [1059, 503] width 153 height 37
type input "**"
type input "*"
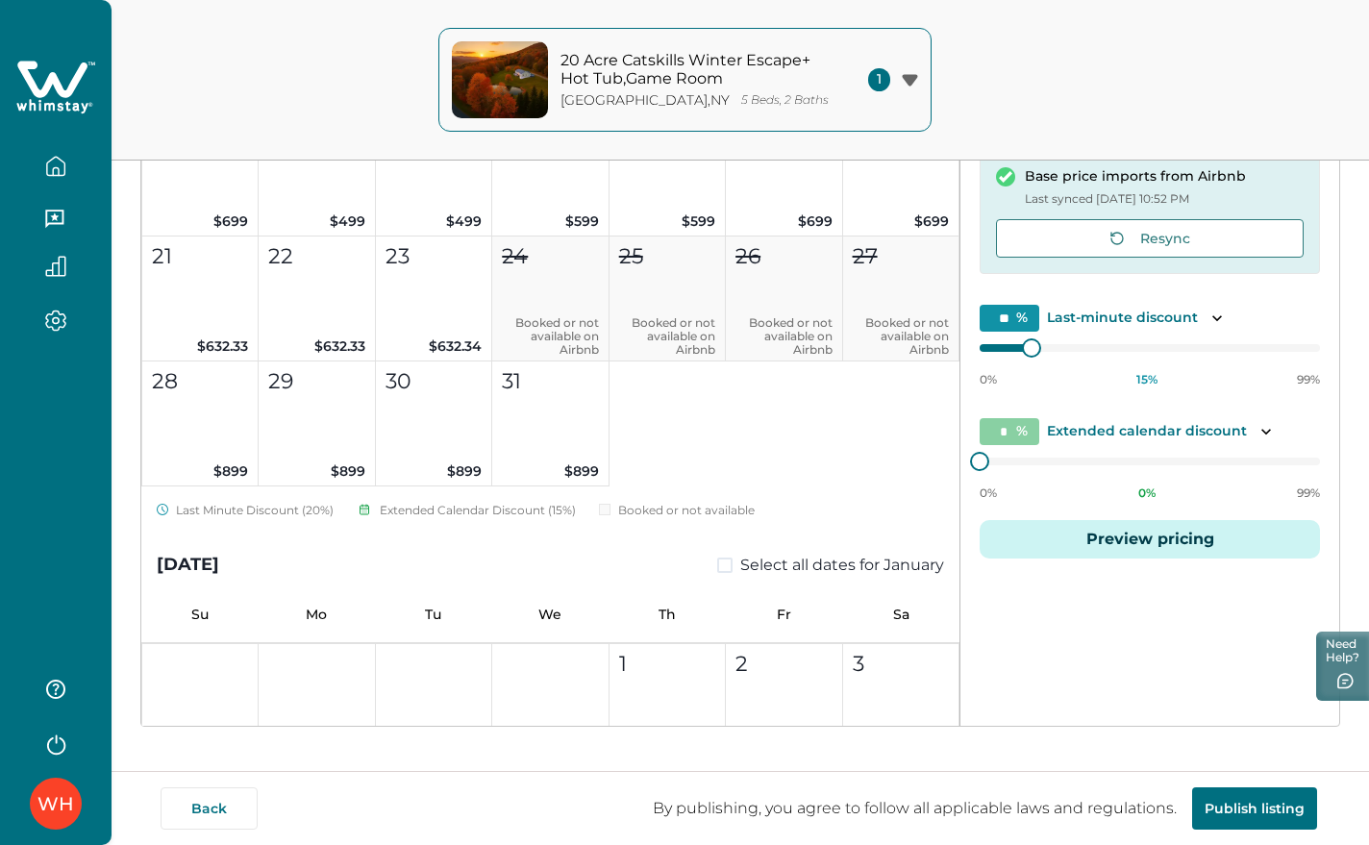
click at [1135, 540] on button "Preview pricing" at bounding box center [1150, 539] width 340 height 38
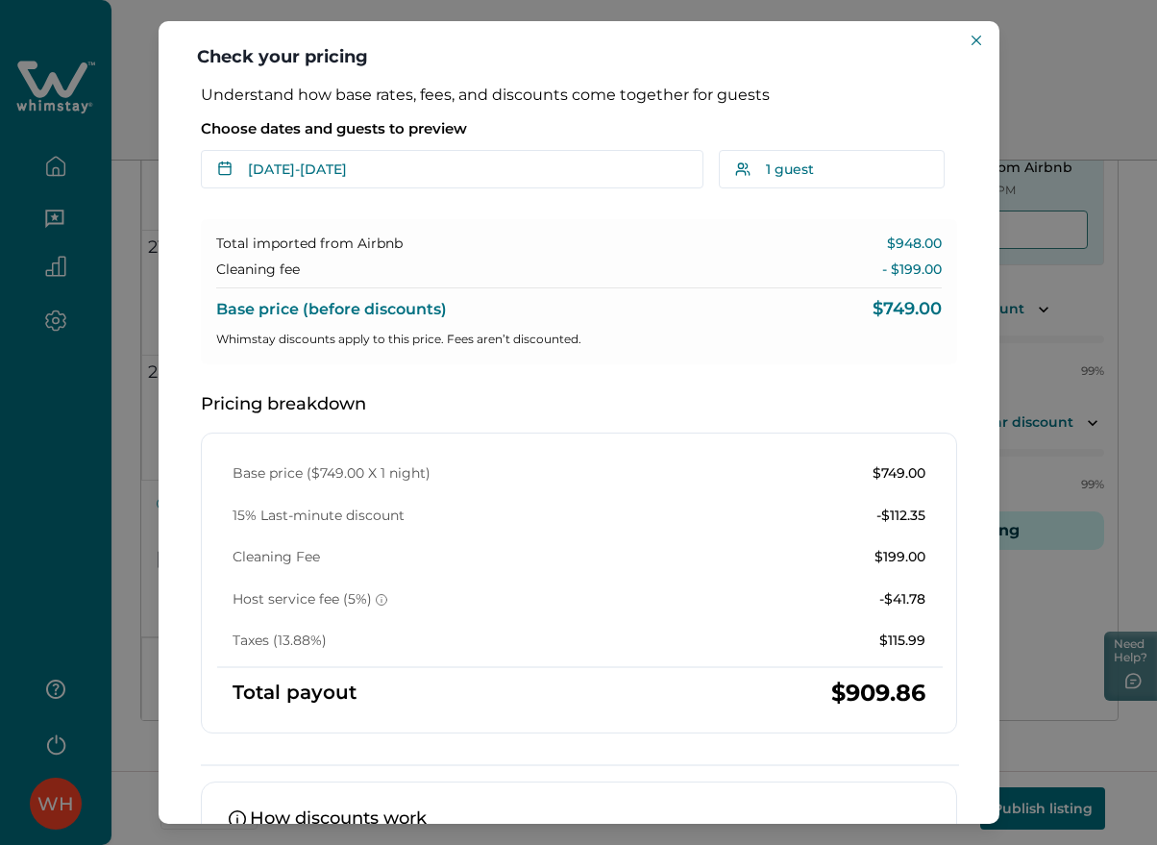
click at [221, 62] on header "Check your pricing" at bounding box center [579, 53] width 841 height 64
drag, startPoint x: 221, startPoint y: 61, endPoint x: 310, endPoint y: 64, distance: 88.5
click at [310, 64] on header "Check your pricing" at bounding box center [579, 53] width 841 height 64
copy header "Check your pricing"
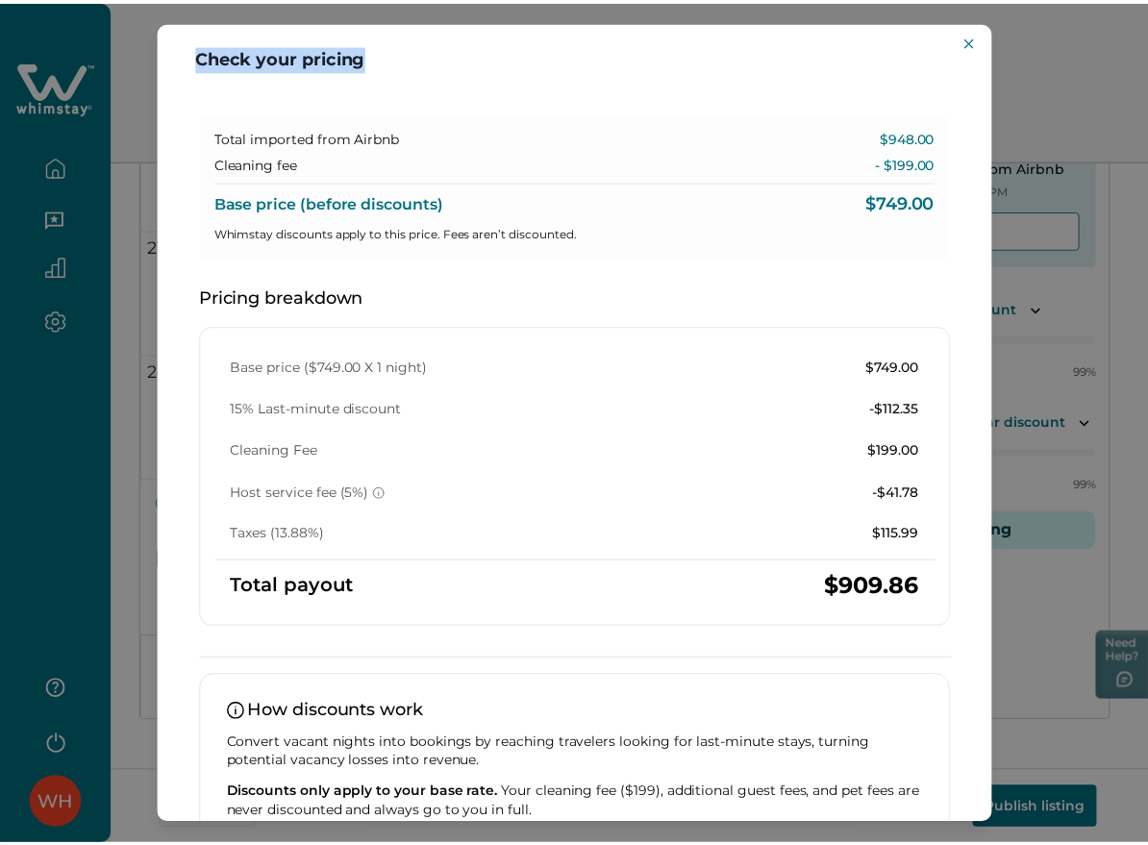
scroll to position [0, 0]
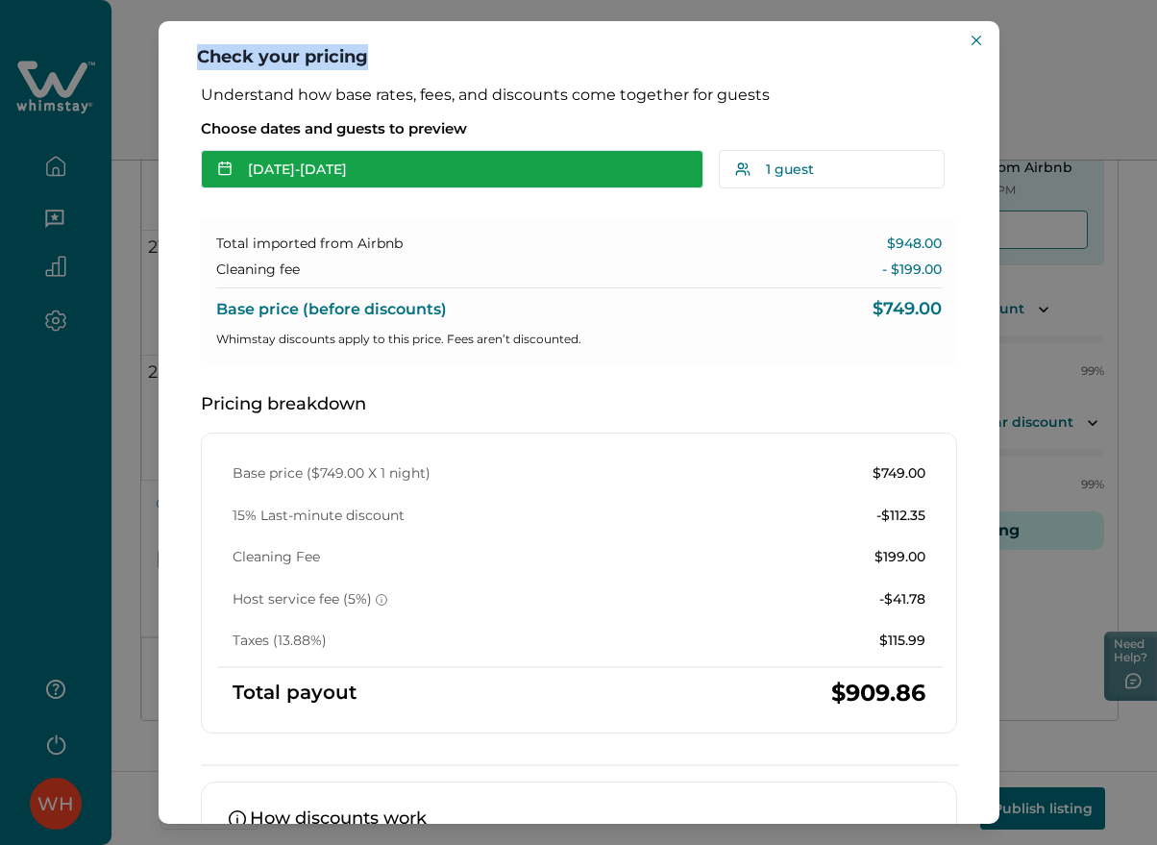
click at [350, 177] on button "Aug 29 - Aug 30" at bounding box center [452, 169] width 503 height 38
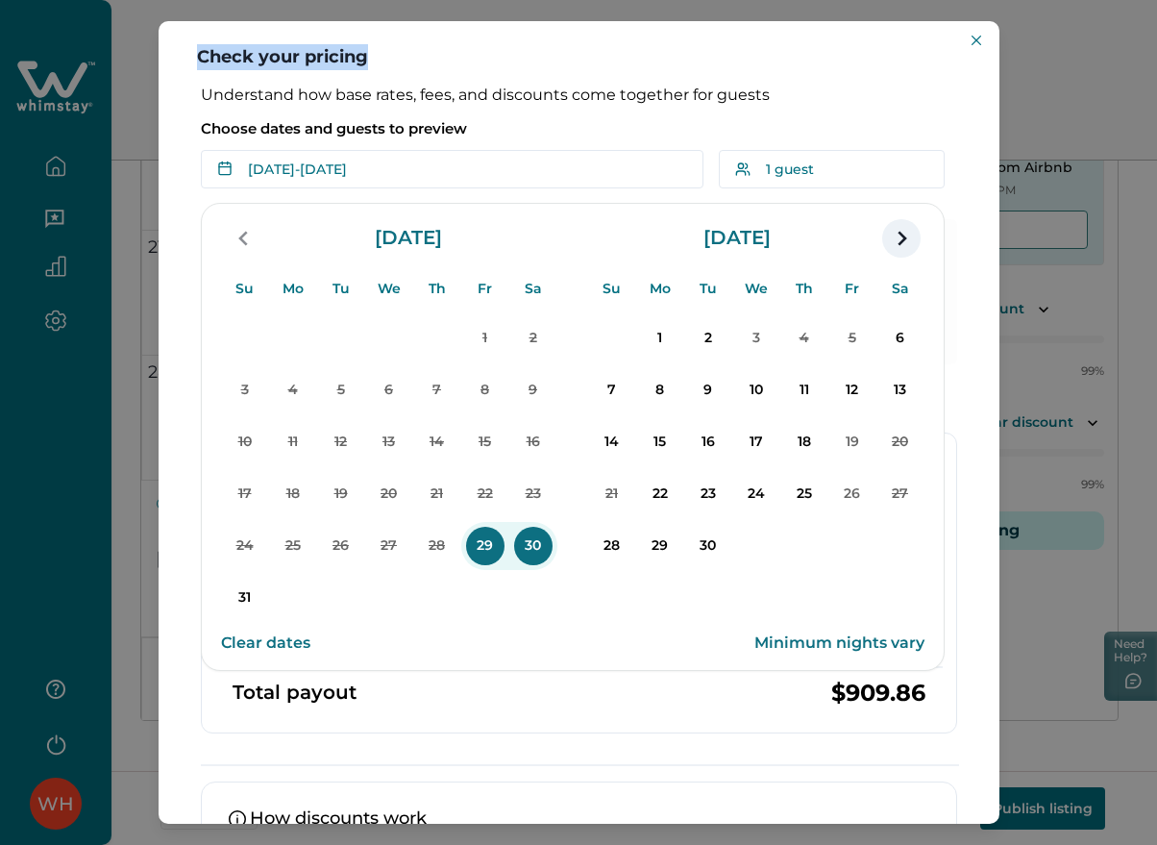
click at [908, 233] on icon "navigation button" at bounding box center [901, 238] width 31 height 35
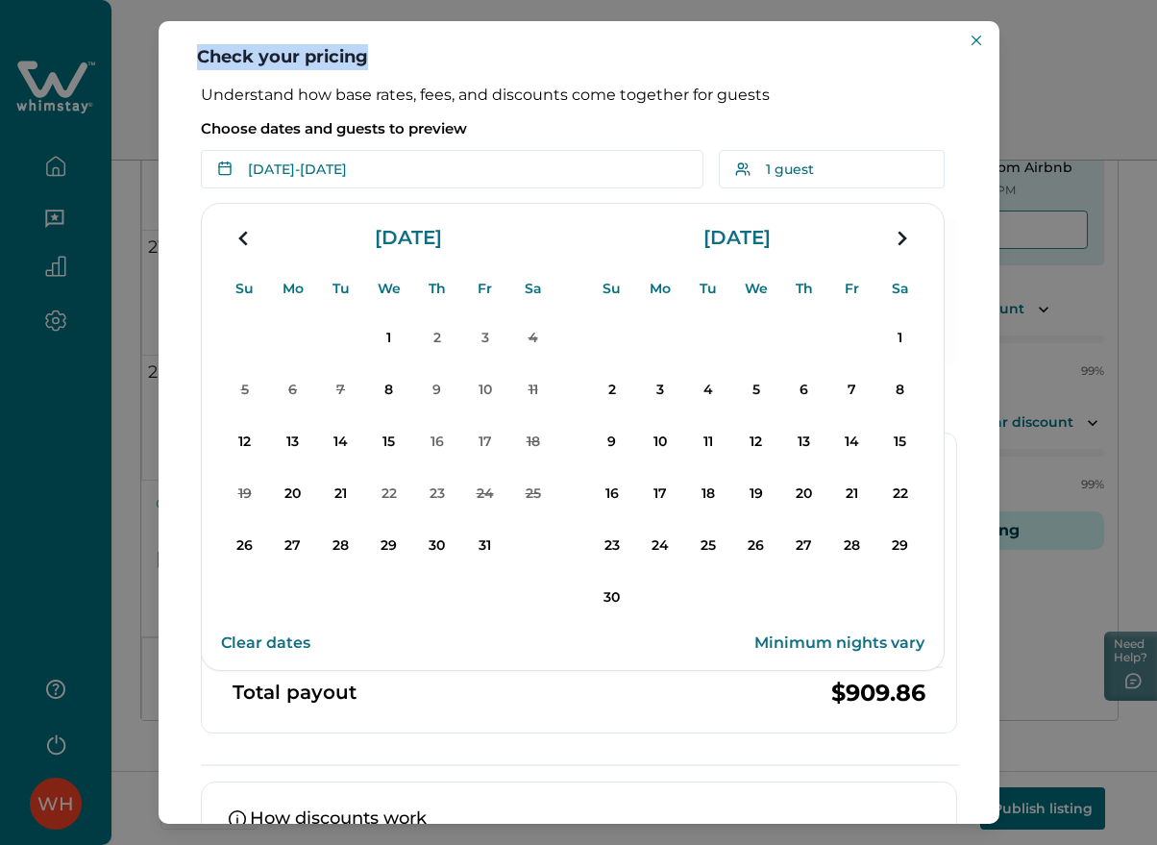
click at [908, 233] on icon "navigation button" at bounding box center [901, 238] width 31 height 35
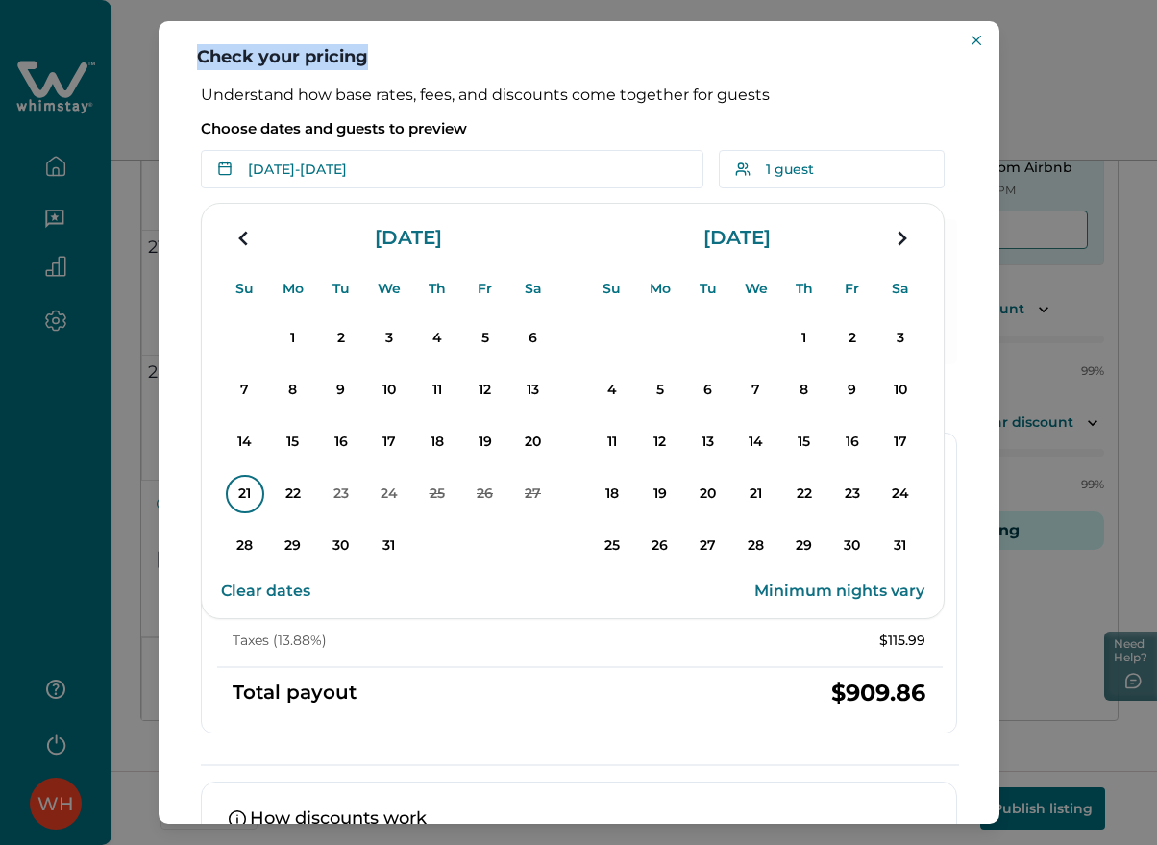
click at [248, 495] on p "21" at bounding box center [245, 494] width 38 height 38
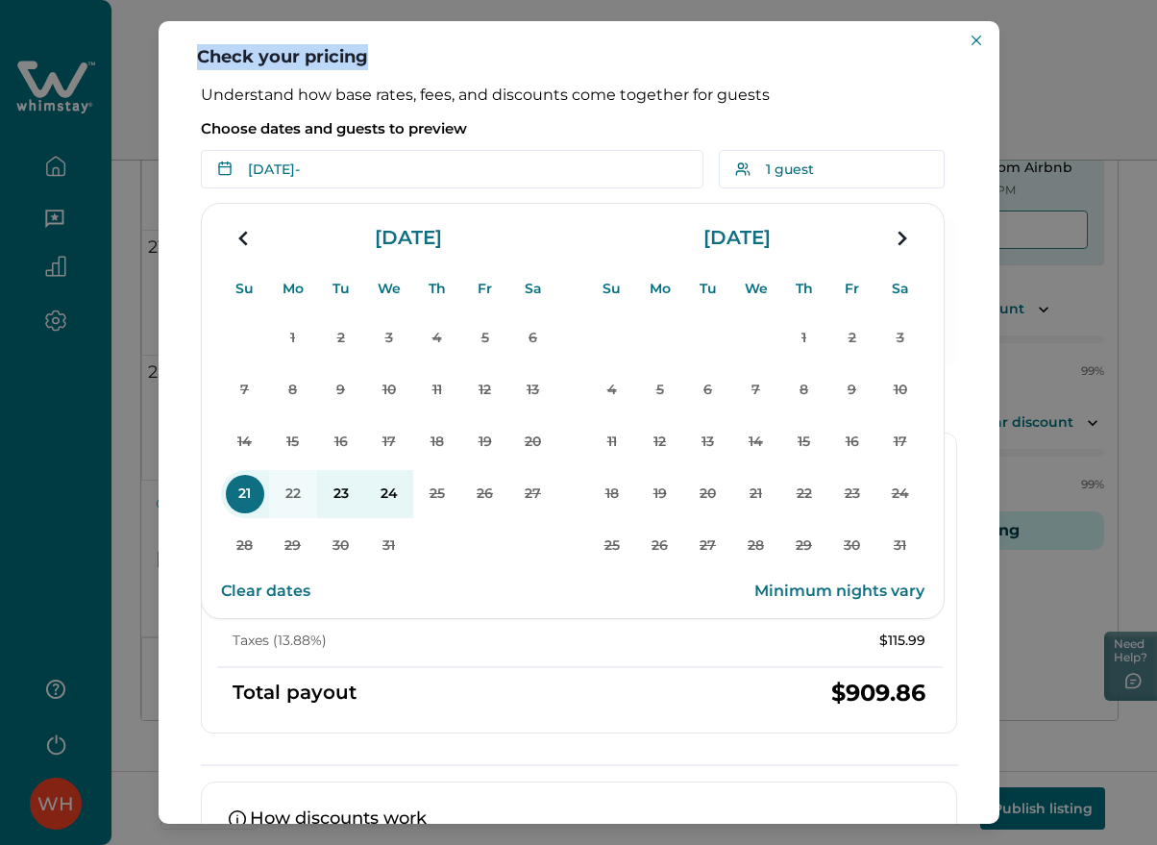
click at [282, 589] on button "Clear dates" at bounding box center [265, 591] width 89 height 38
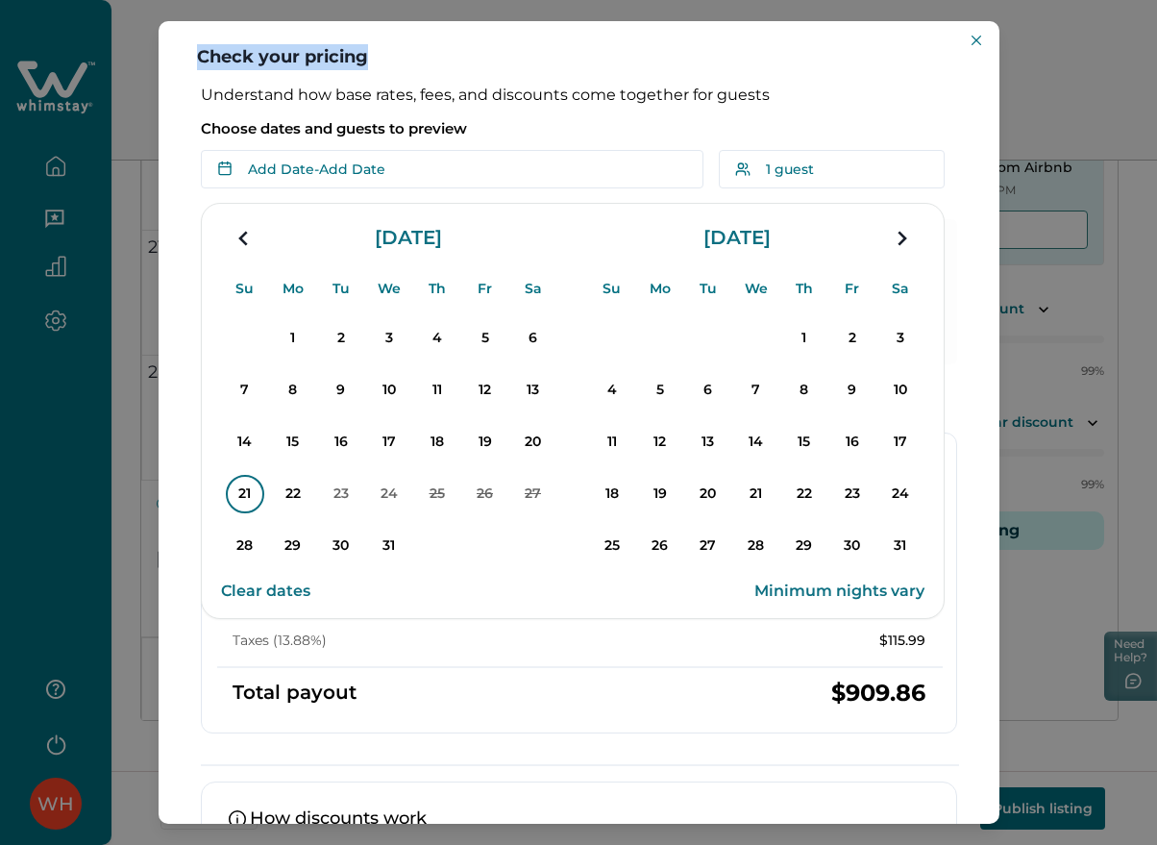
click at [240, 503] on p "21" at bounding box center [245, 494] width 38 height 38
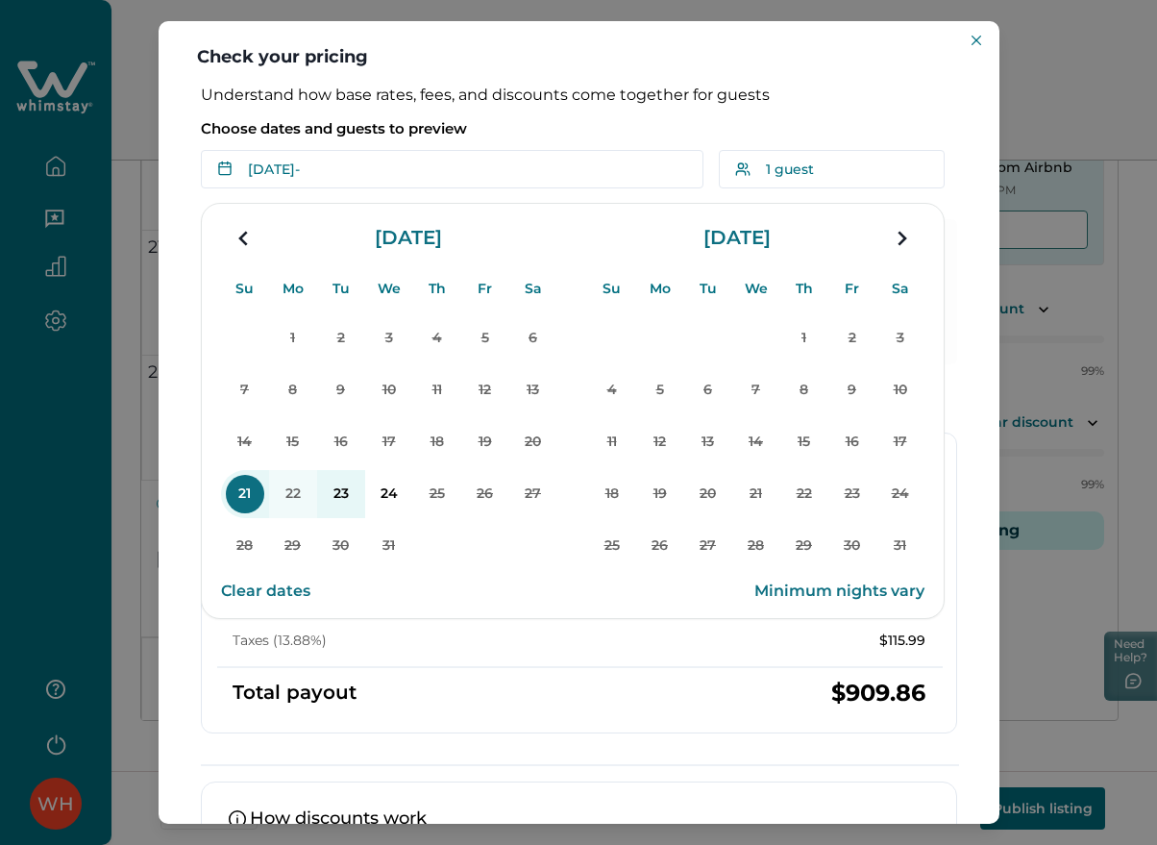
click at [435, 540] on div "1 2 3 4 5 6 7 8 9 10 11 12 13 14 15 16 17 18 19 20 21 22 23 24 25 26 27 28 29 3…" at bounding box center [389, 442] width 336 height 260
click at [336, 494] on p "23" at bounding box center [341, 494] width 38 height 38
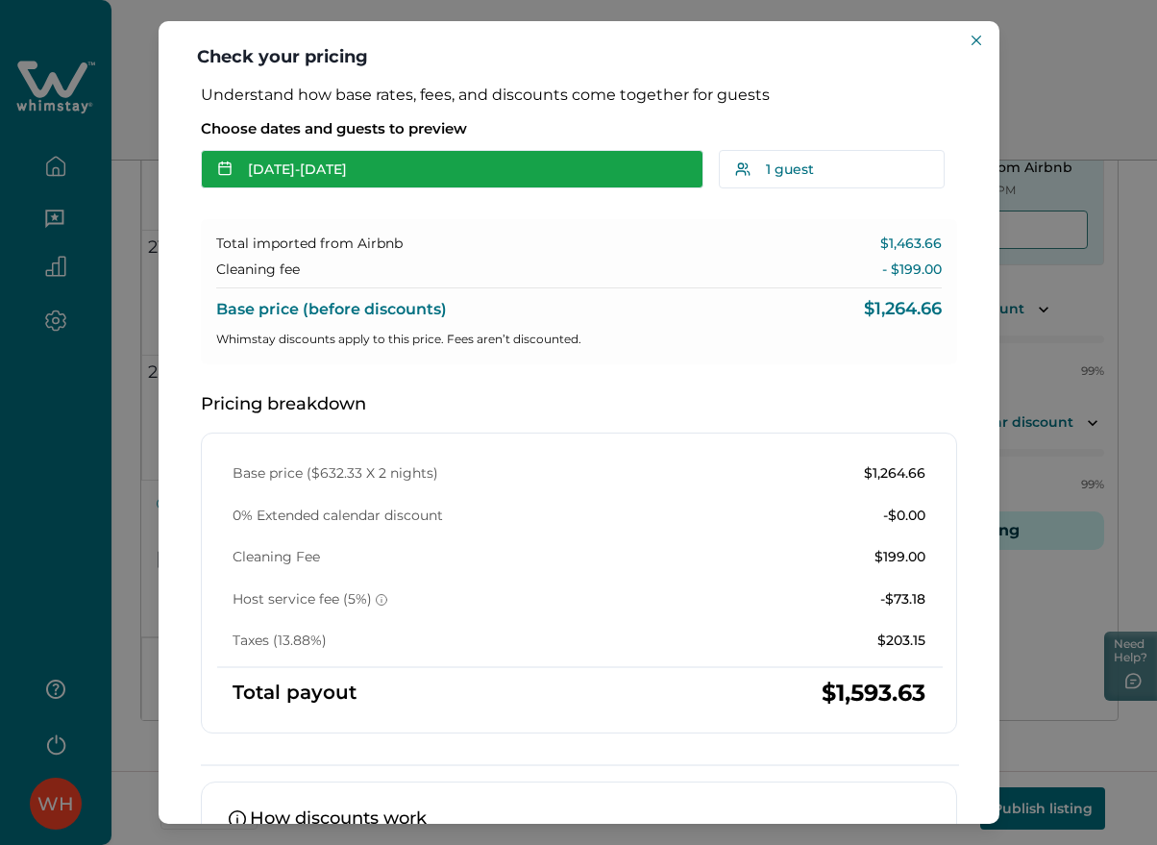
click at [297, 164] on button "Dec 21 - Dec 23" at bounding box center [452, 169] width 503 height 38
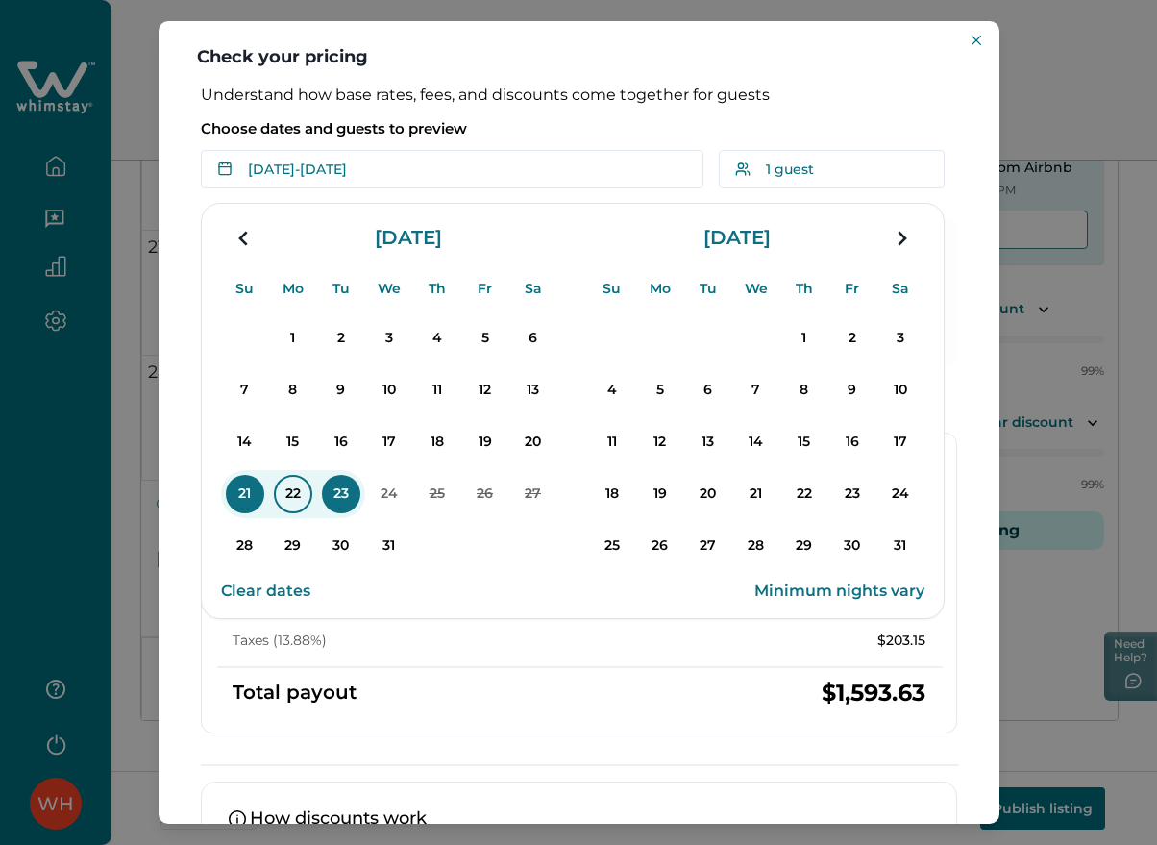
click at [301, 496] on p "22" at bounding box center [293, 494] width 38 height 38
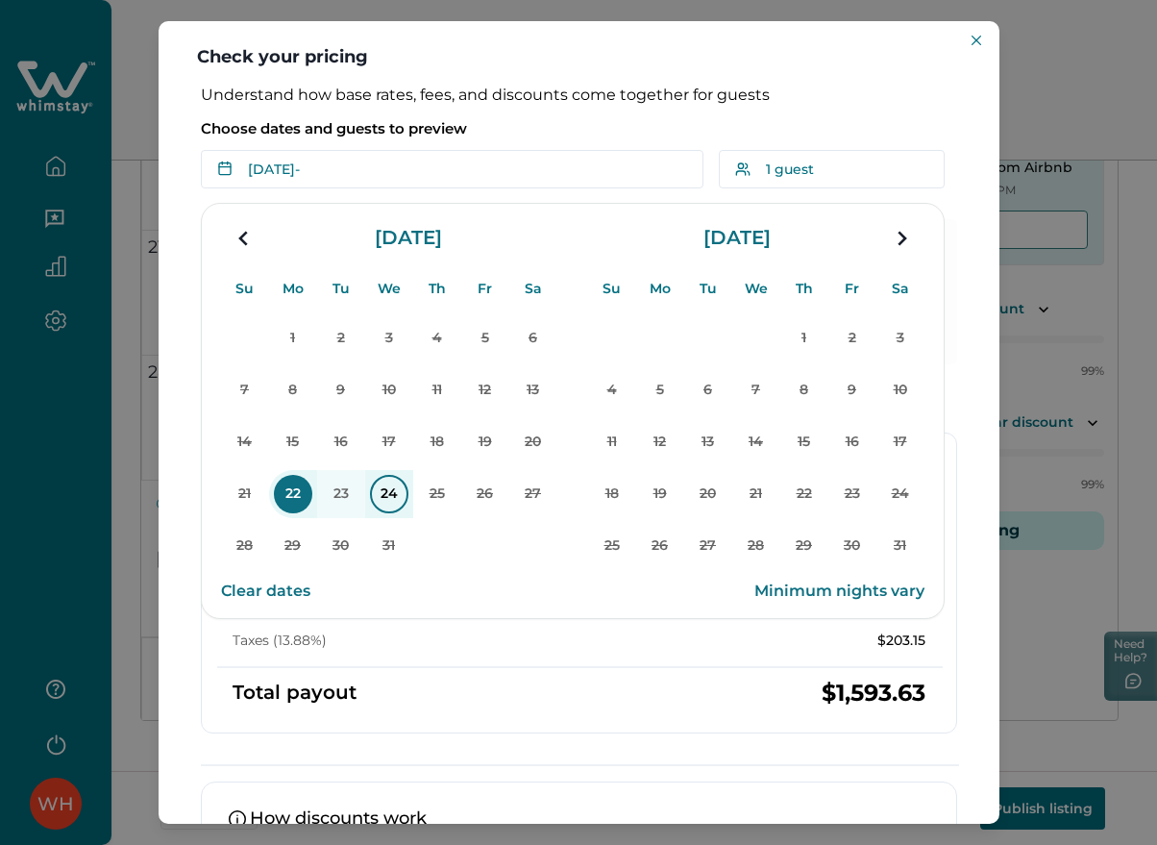
click at [388, 499] on p "24" at bounding box center [389, 494] width 38 height 38
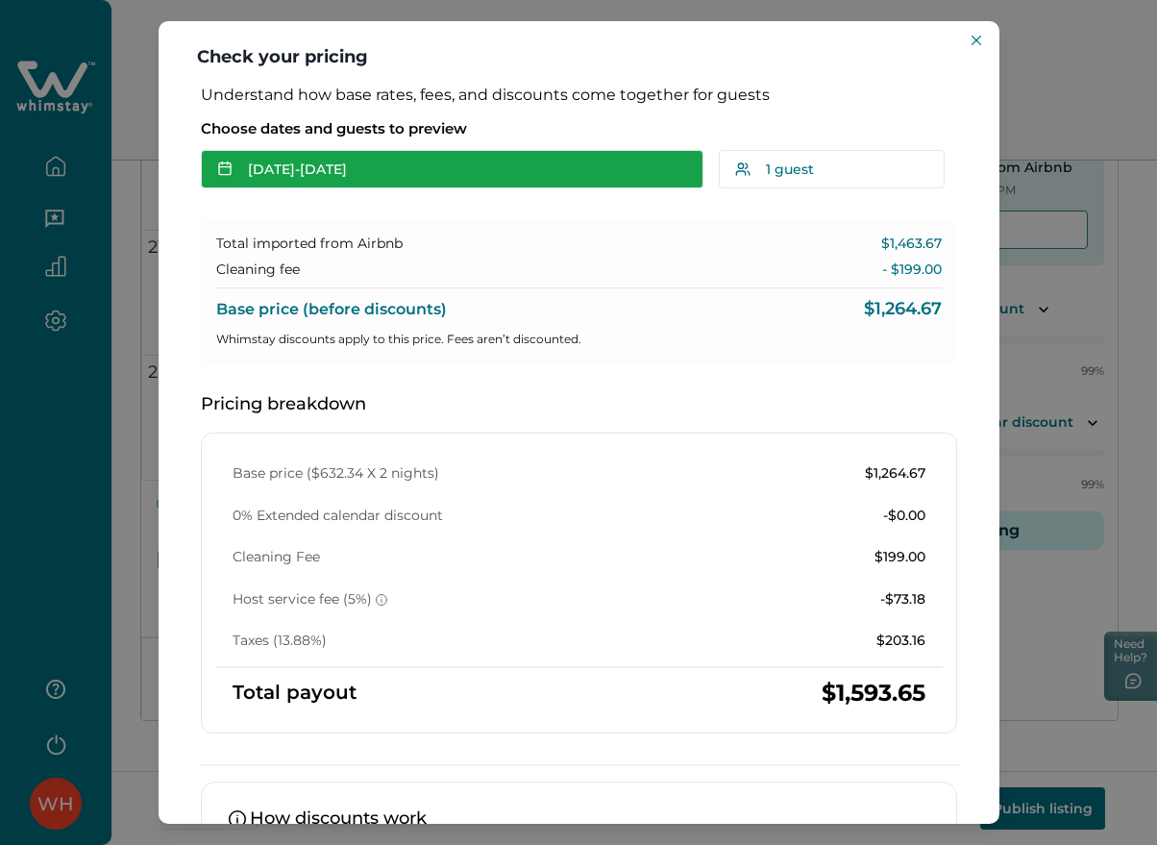
click at [351, 181] on button "Dec 22 - Dec 24" at bounding box center [452, 169] width 503 height 38
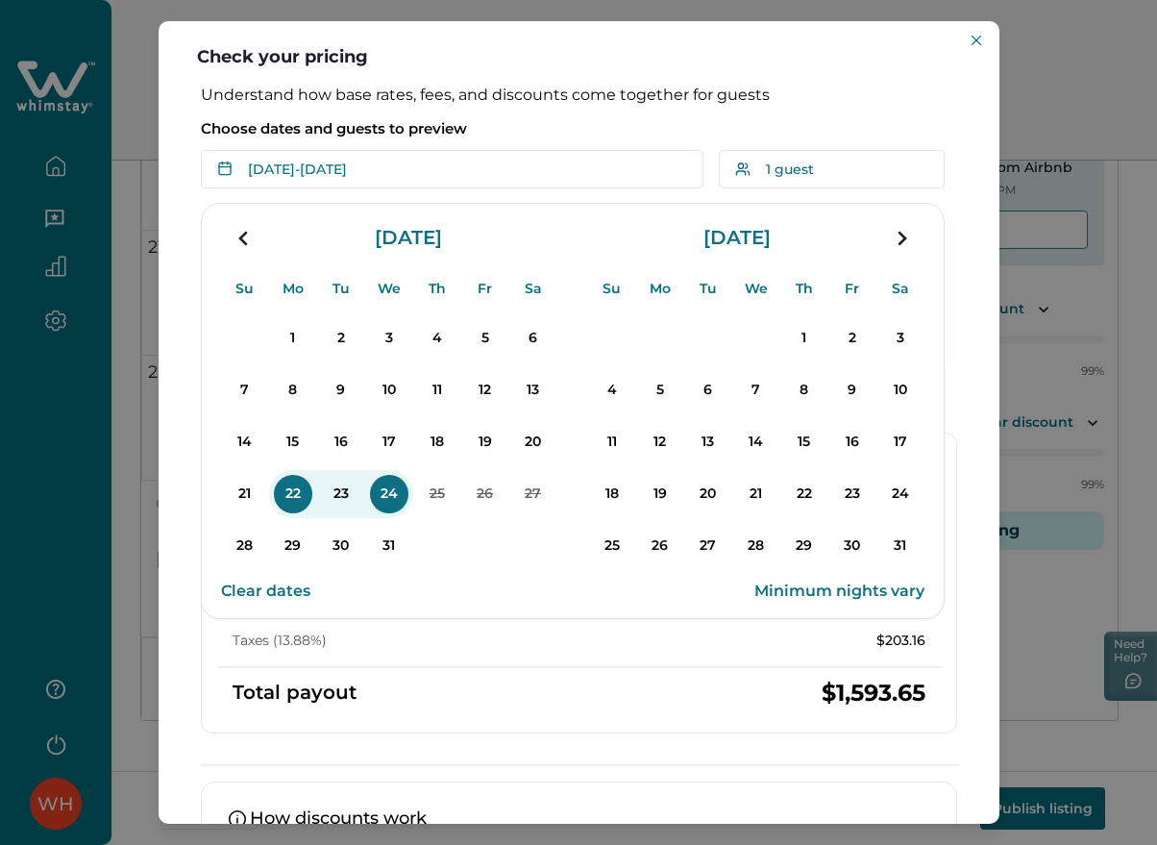
click at [282, 584] on button "Clear dates" at bounding box center [265, 591] width 89 height 38
click at [250, 492] on p "21" at bounding box center [245, 494] width 38 height 38
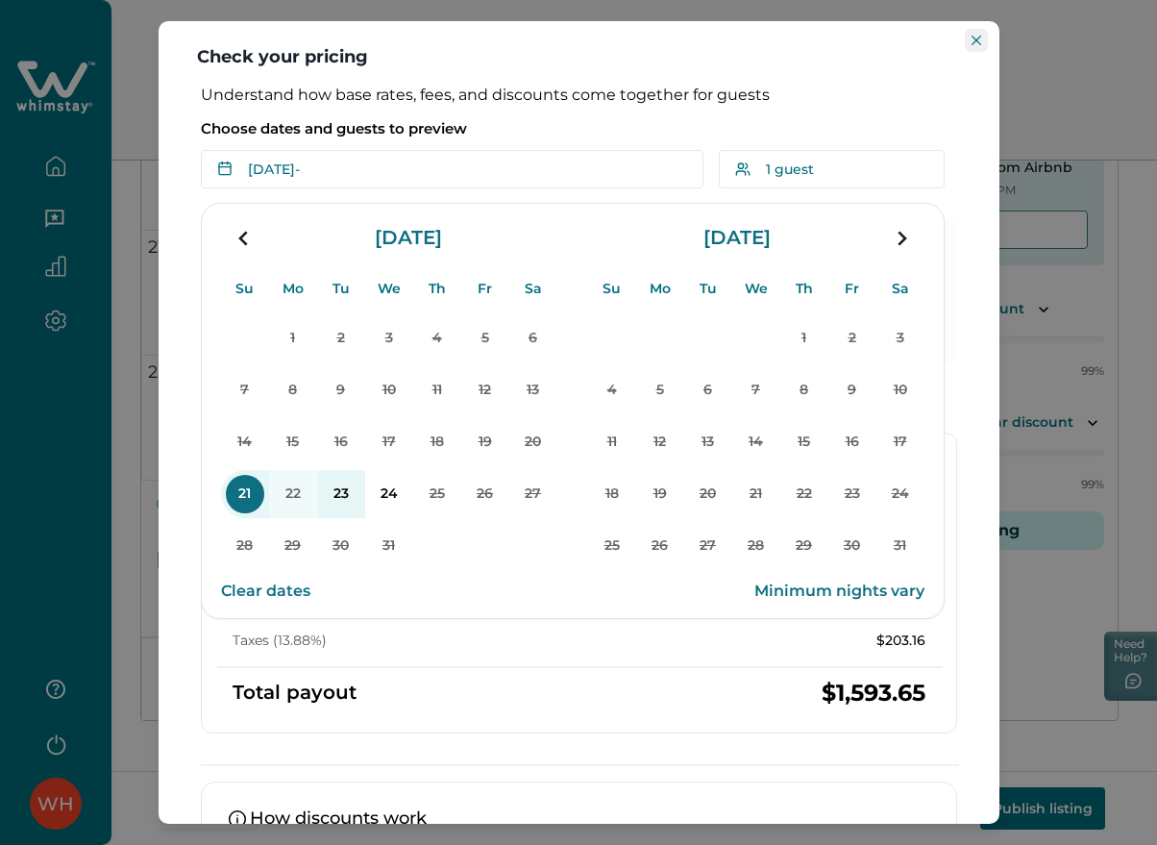
click at [972, 36] on icon "Close" at bounding box center [976, 41] width 10 height 10
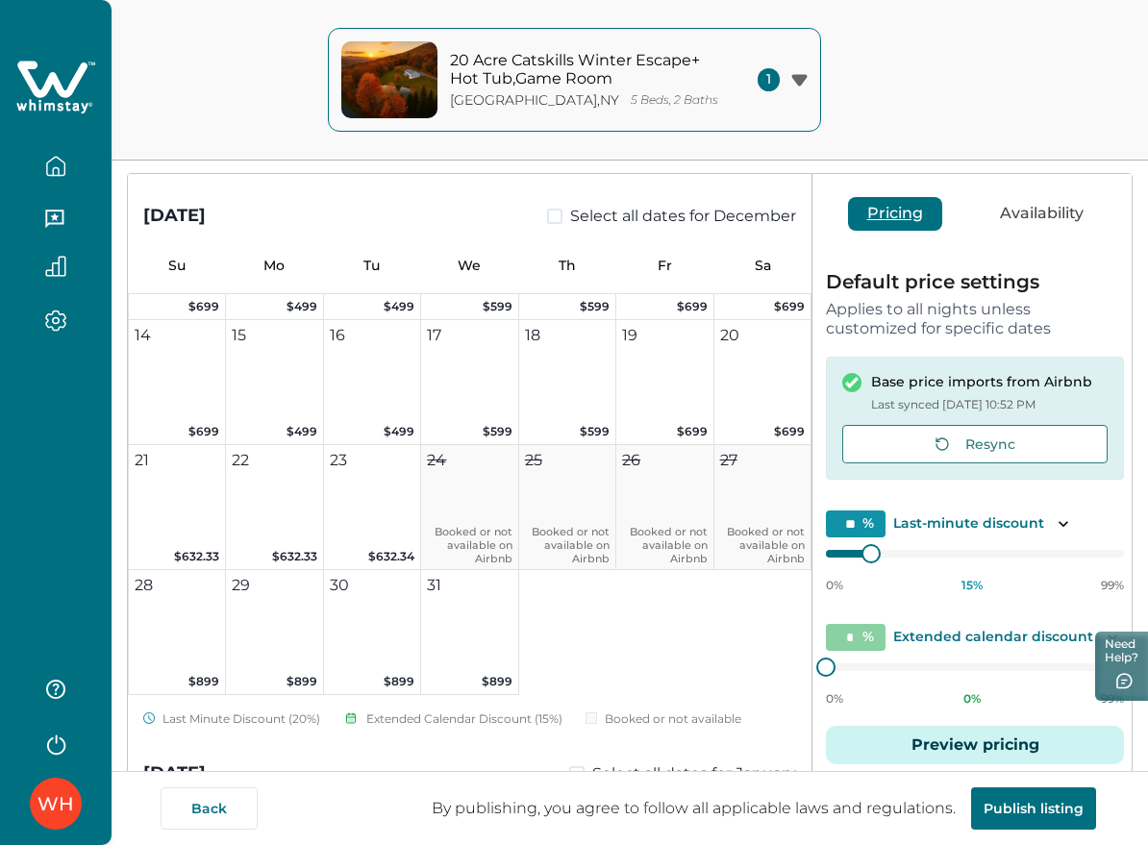
scroll to position [176, 0]
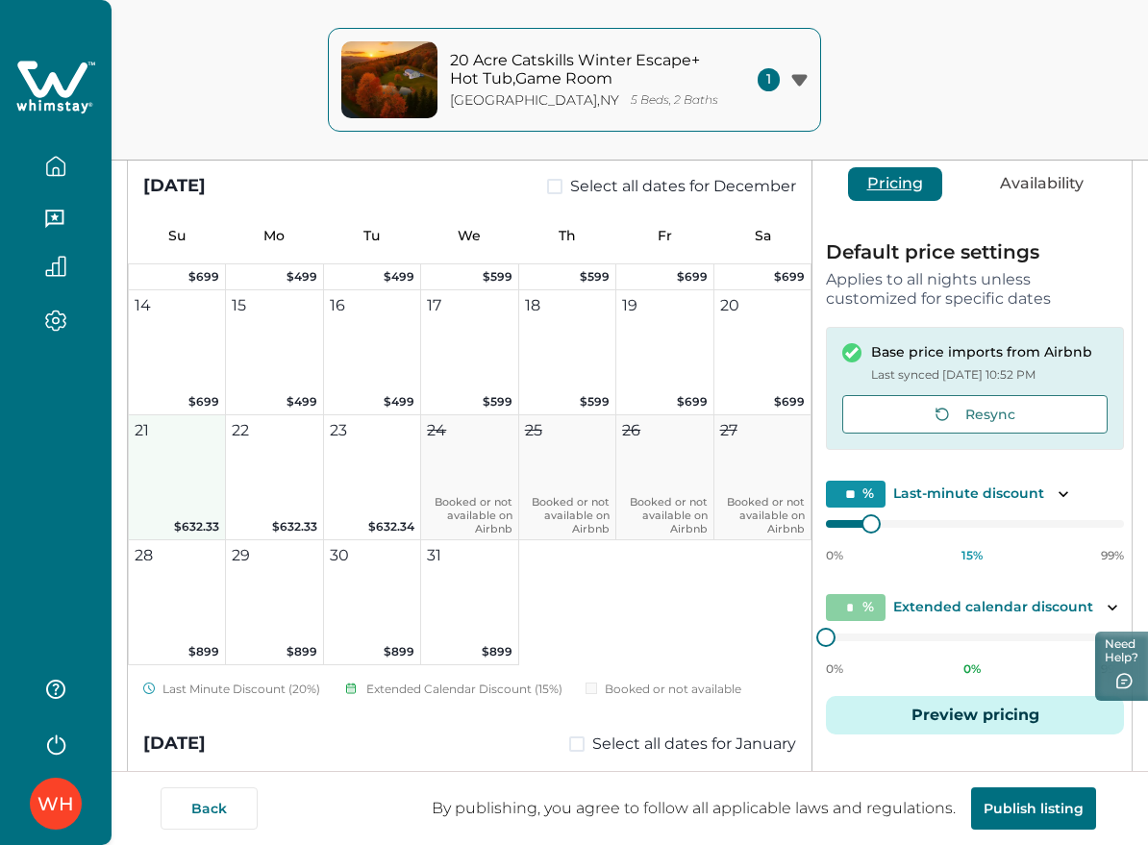
click at [205, 467] on button "21 $632.33" at bounding box center [177, 477] width 97 height 125
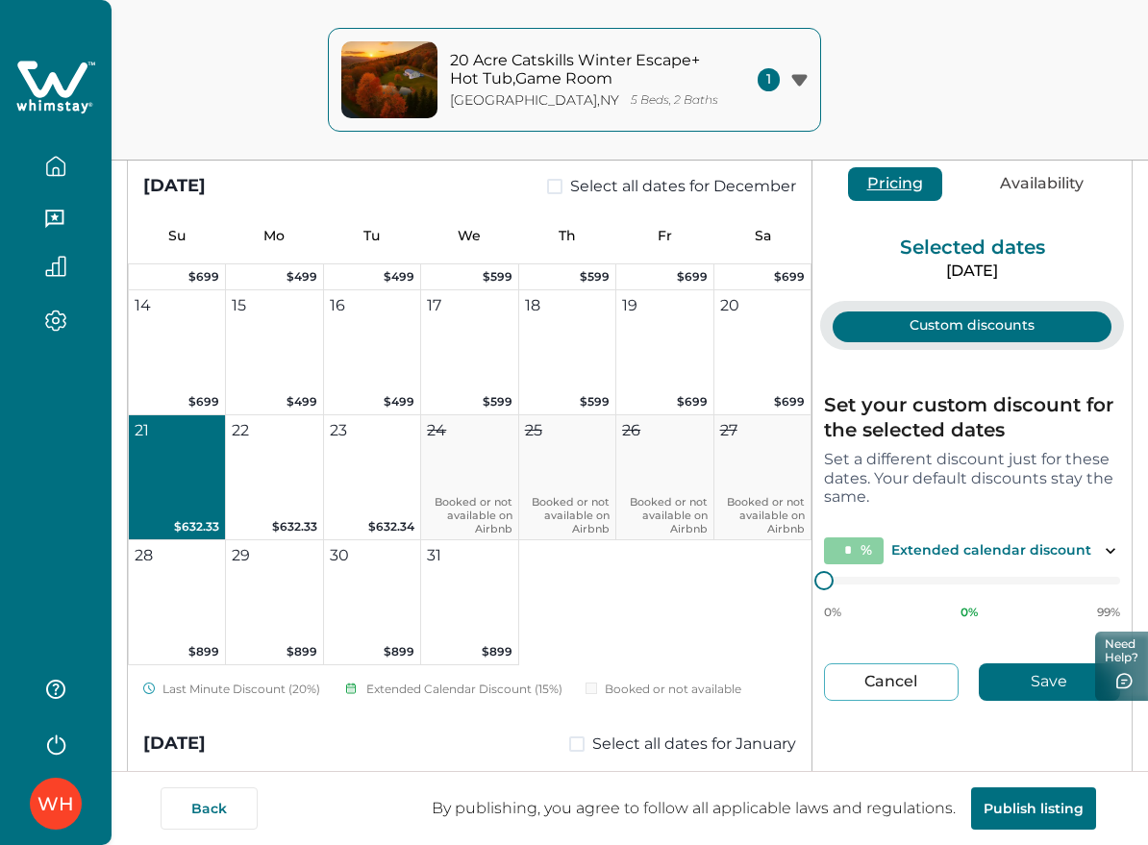
type input "**"
click at [1009, 172] on button "Availability" at bounding box center [1042, 184] width 122 height 34
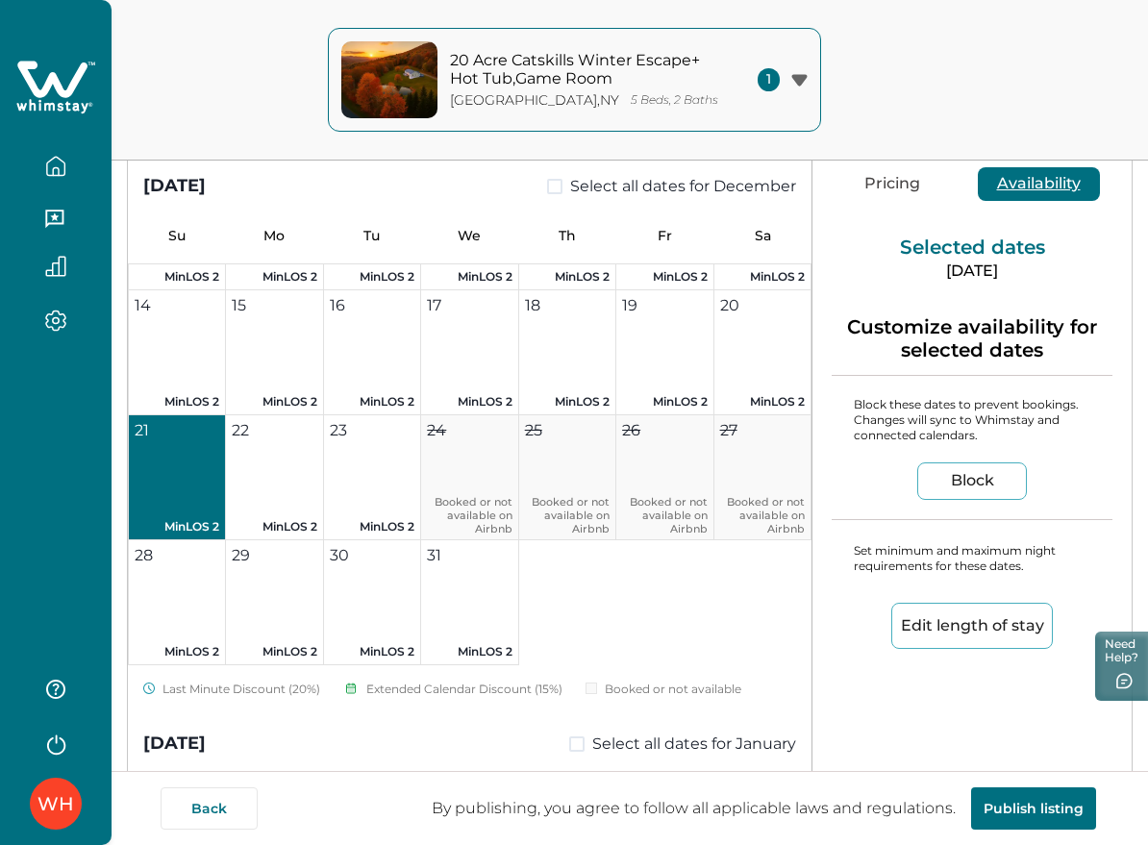
click at [964, 640] on button "Edit length of stay" at bounding box center [972, 626] width 162 height 46
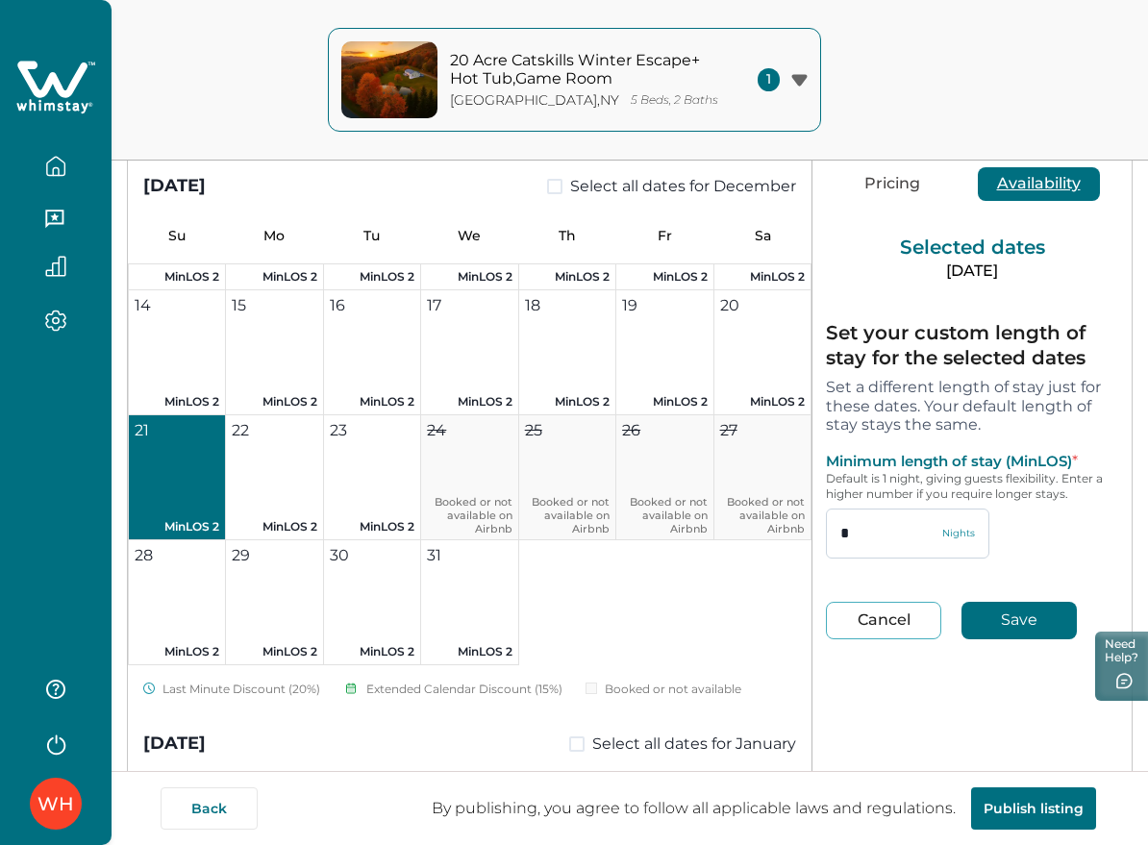
drag, startPoint x: 876, startPoint y: 531, endPoint x: 824, endPoint y: 530, distance: 51.9
click at [826, 530] on input "*" at bounding box center [907, 534] width 163 height 50
click at [853, 631] on button "Cancel" at bounding box center [883, 620] width 115 height 37
type input "*"
type input "**"
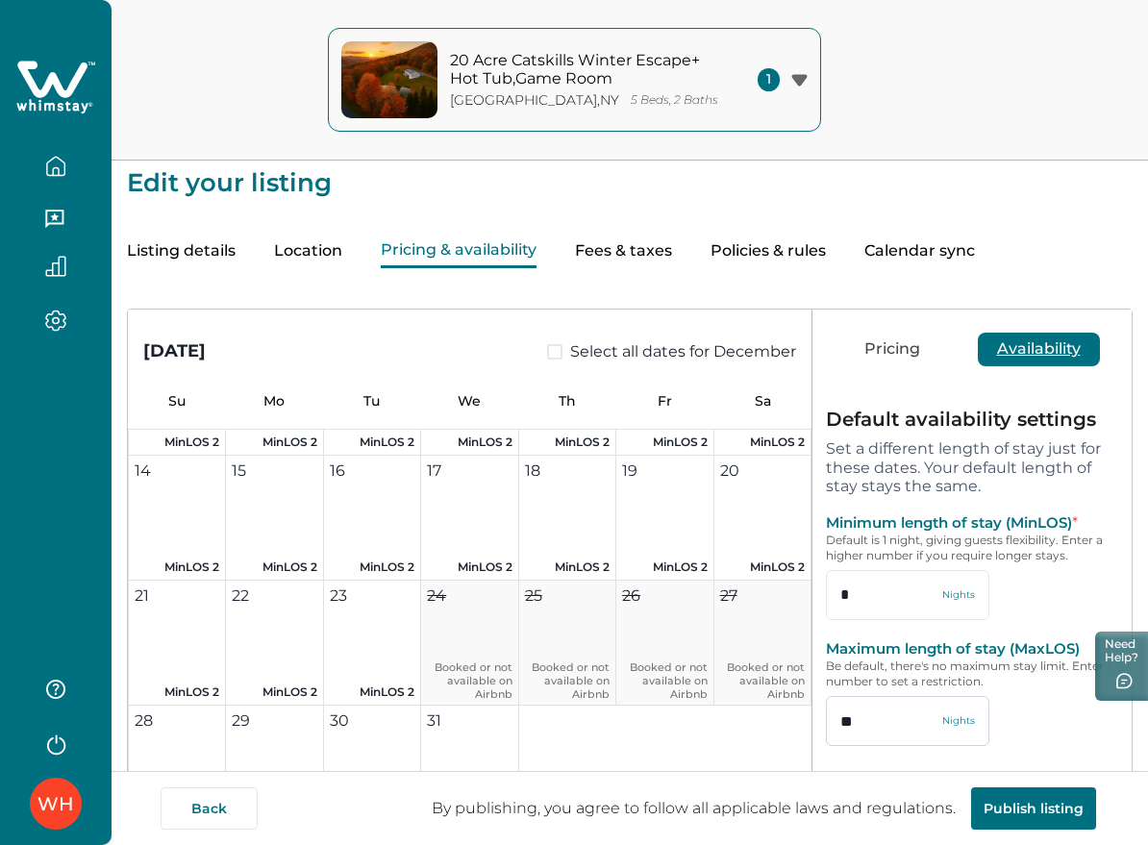
scroll to position [7, 0]
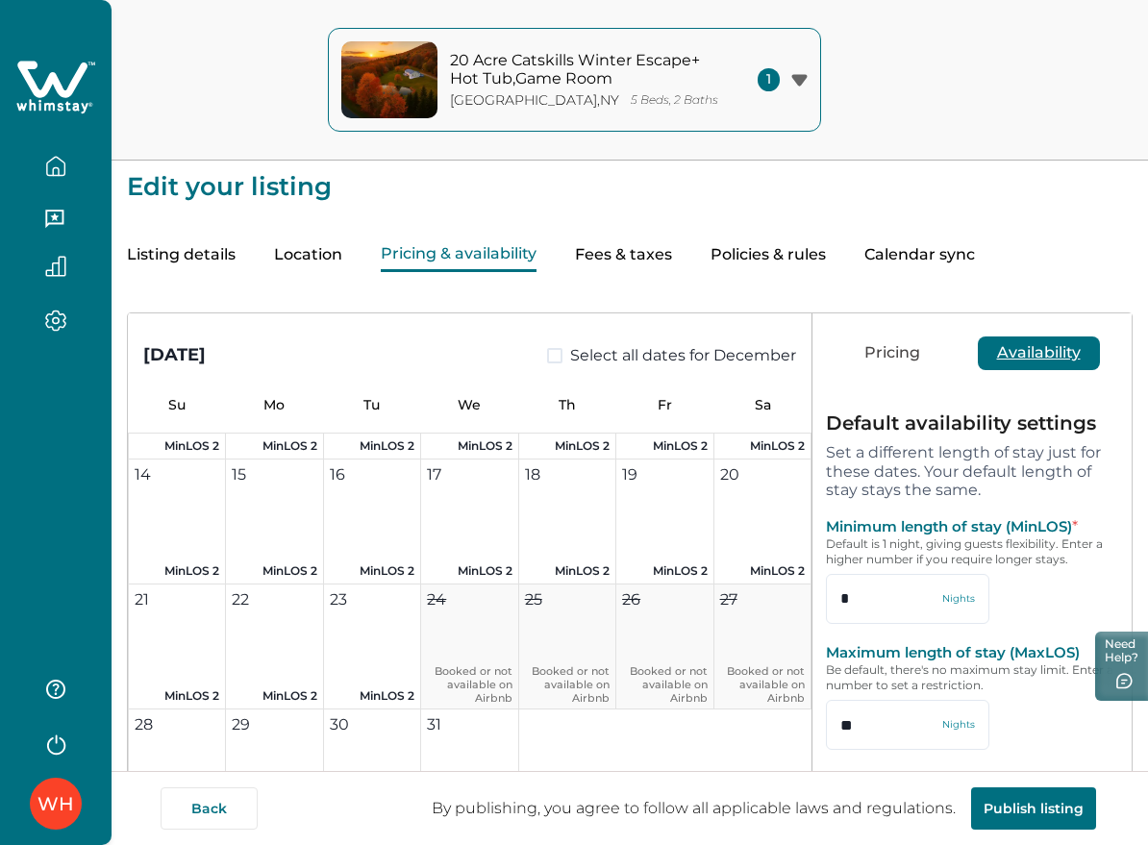
click at [856, 365] on button "Pricing" at bounding box center [892, 353] width 94 height 34
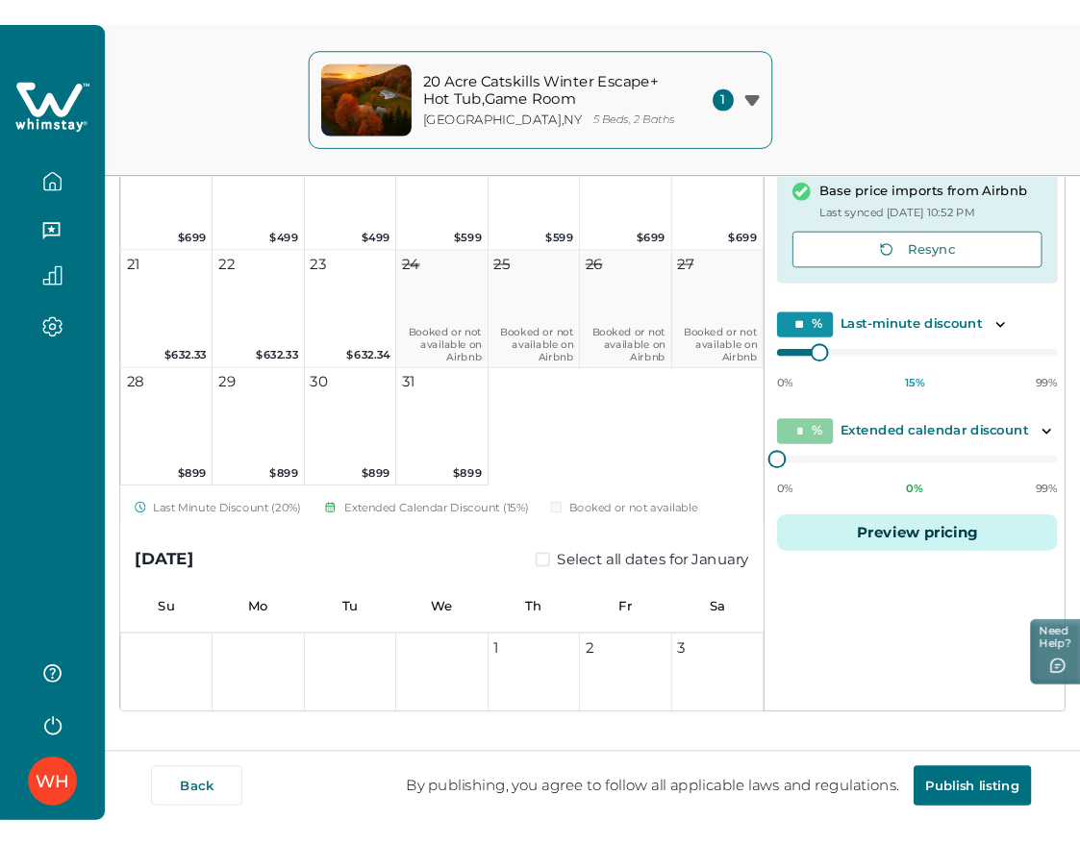
scroll to position [367, 0]
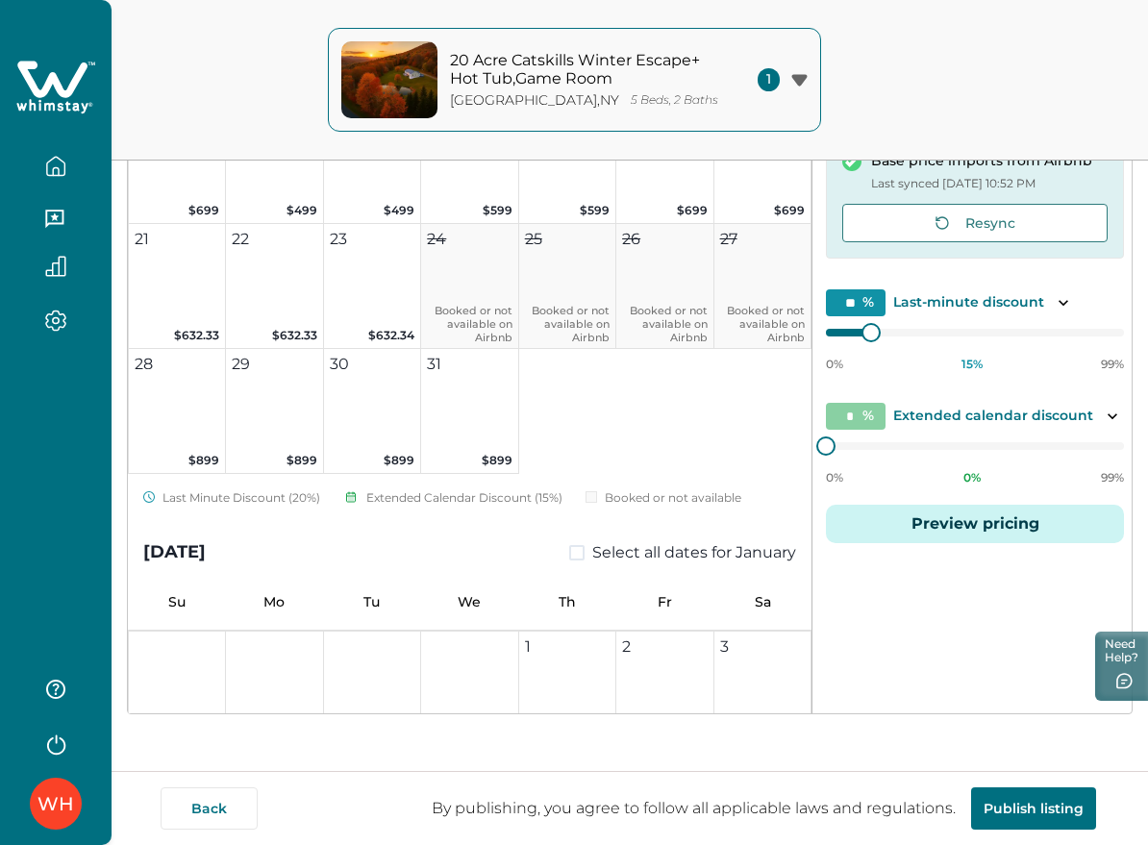
click at [954, 522] on button "Preview pricing" at bounding box center [975, 524] width 298 height 38
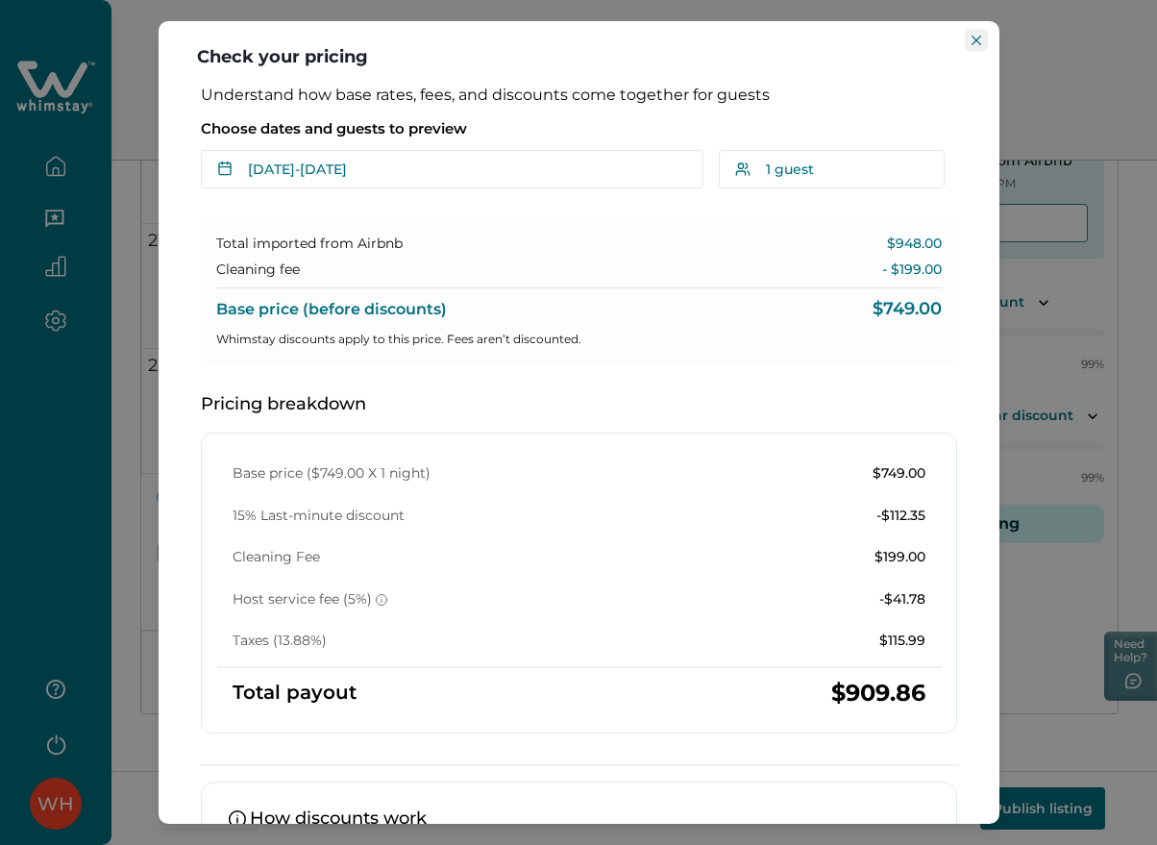
click at [980, 37] on icon "Close" at bounding box center [976, 41] width 10 height 10
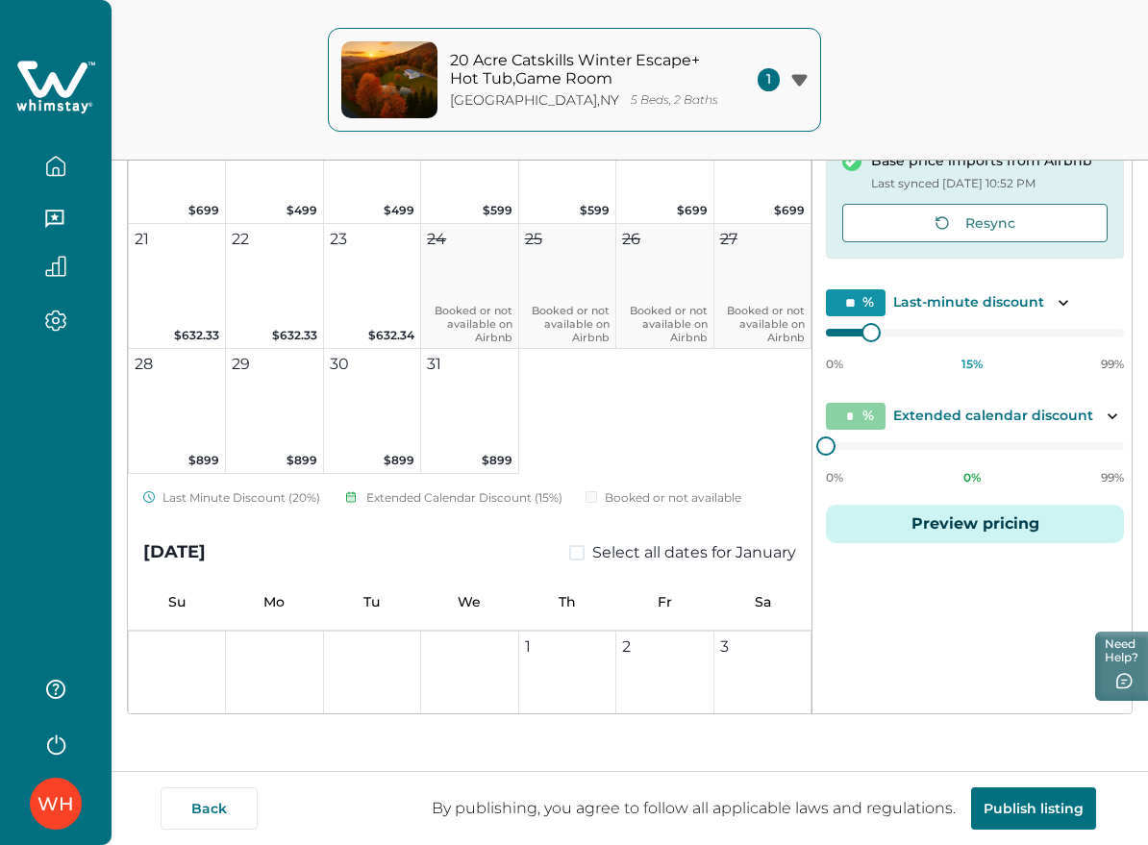
click at [958, 524] on button "Preview pricing" at bounding box center [975, 524] width 298 height 38
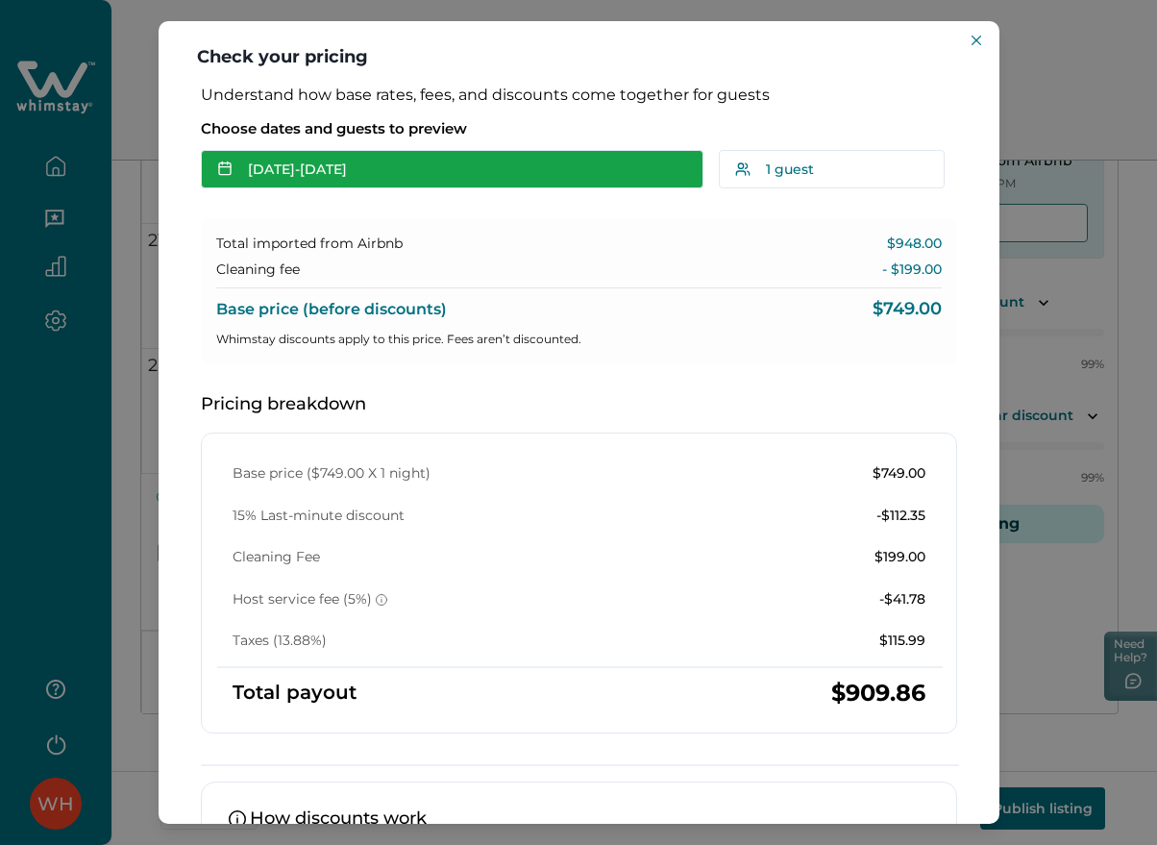
click at [392, 177] on button "Aug 29 - Aug 30" at bounding box center [452, 169] width 503 height 38
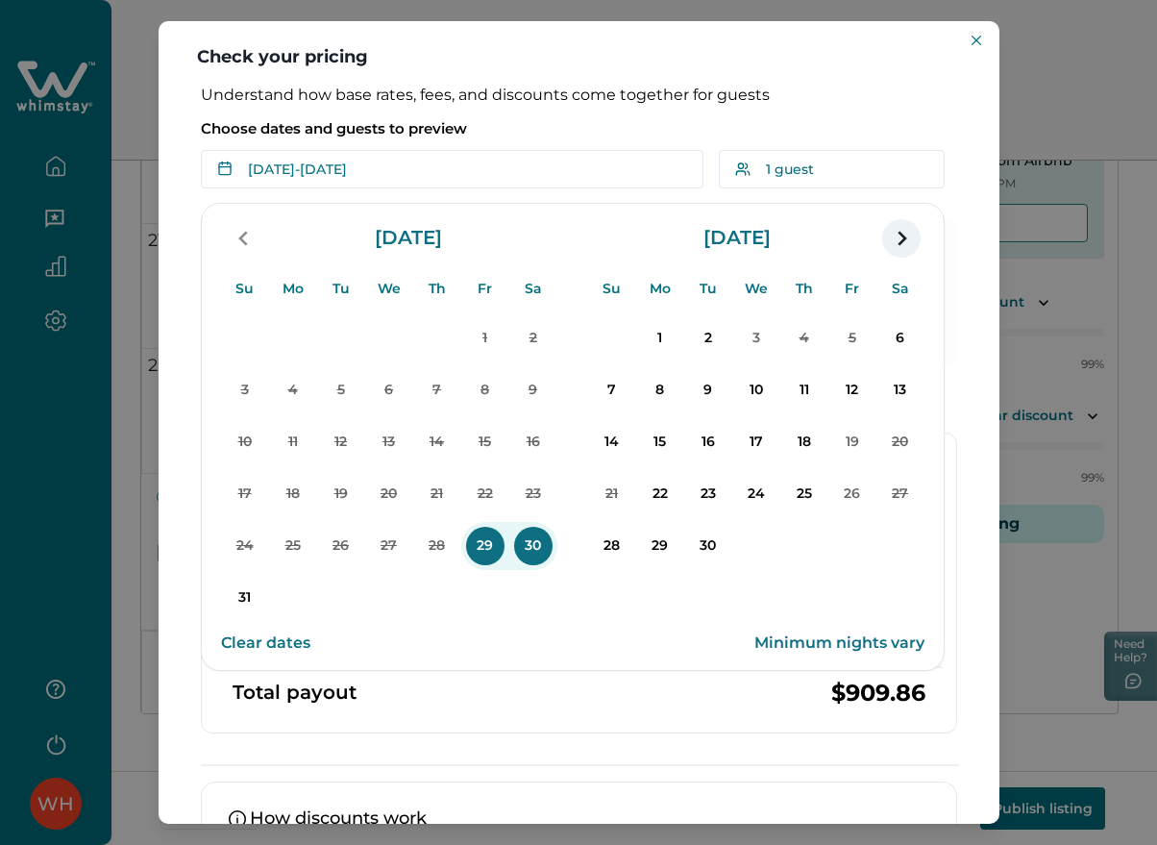
click at [895, 234] on icon "navigation button" at bounding box center [901, 238] width 31 height 35
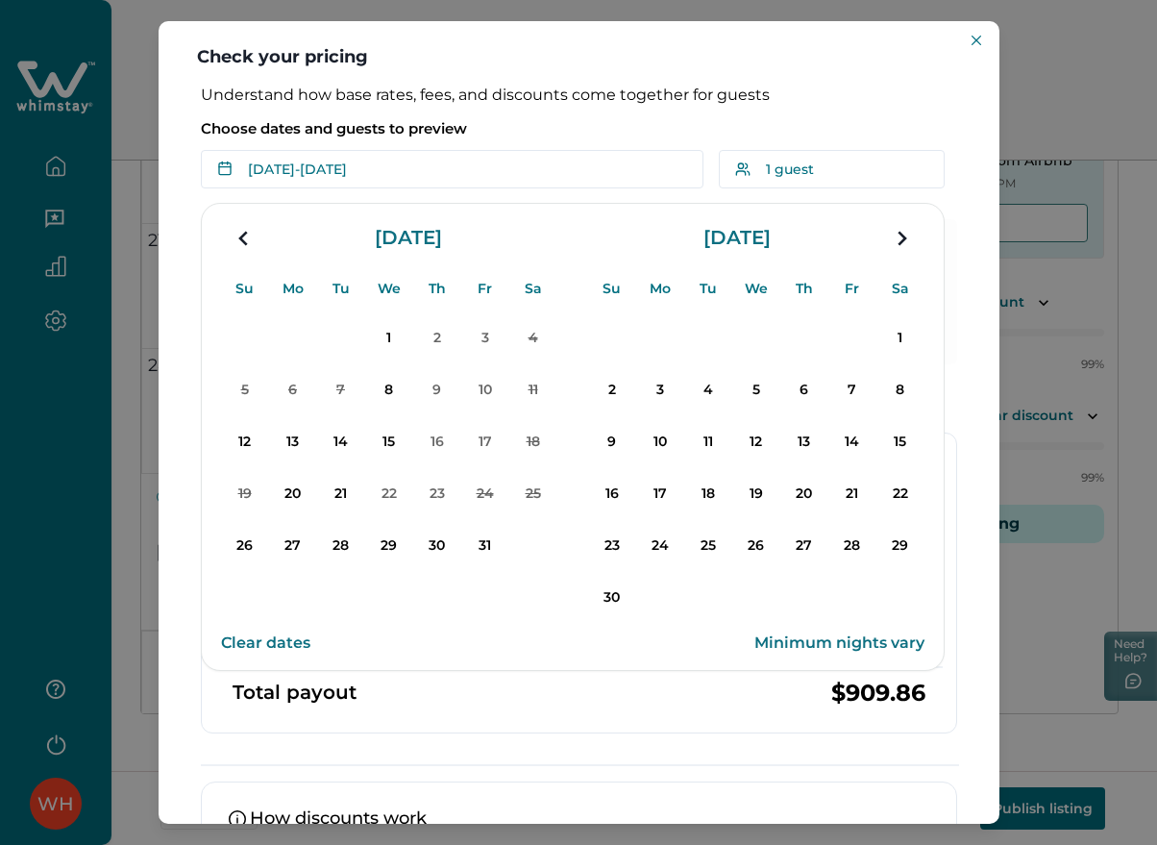
click at [895, 234] on icon "navigation button" at bounding box center [901, 238] width 31 height 35
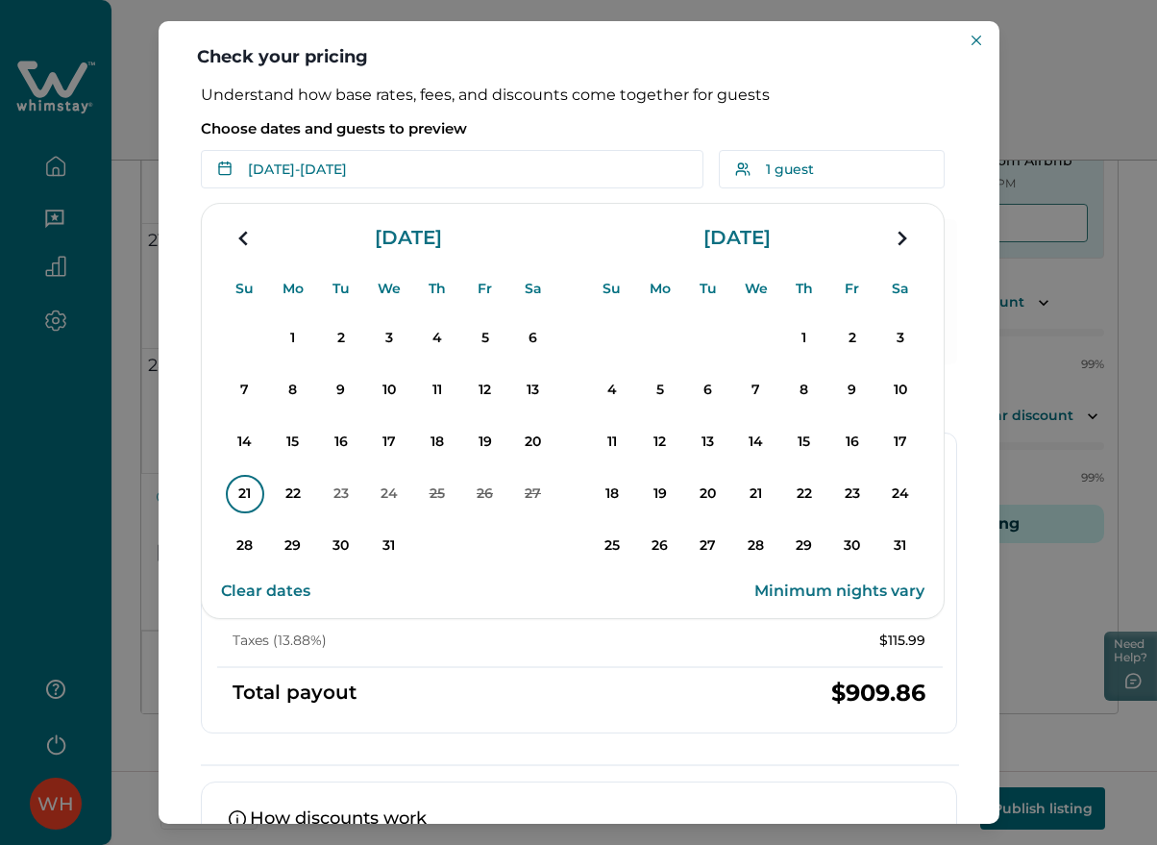
click at [243, 487] on p "21" at bounding box center [245, 494] width 38 height 38
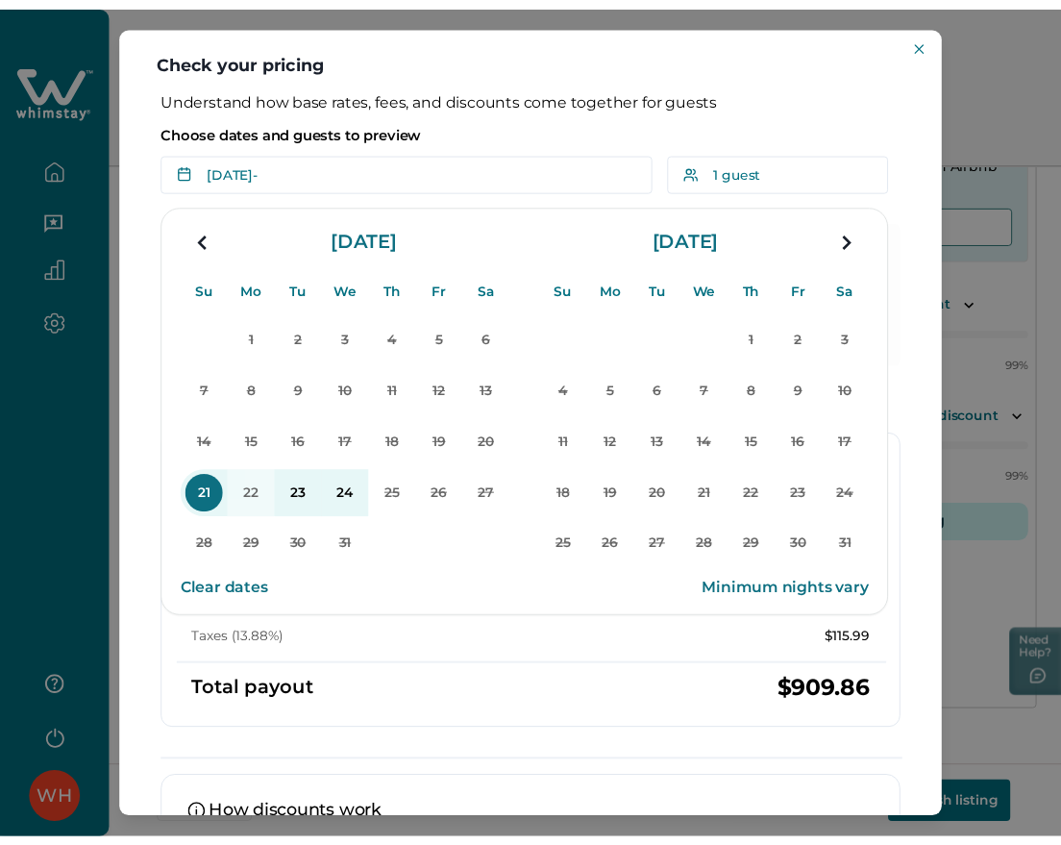
scroll to position [3674, 0]
